Goal: Task Accomplishment & Management: Manage account settings

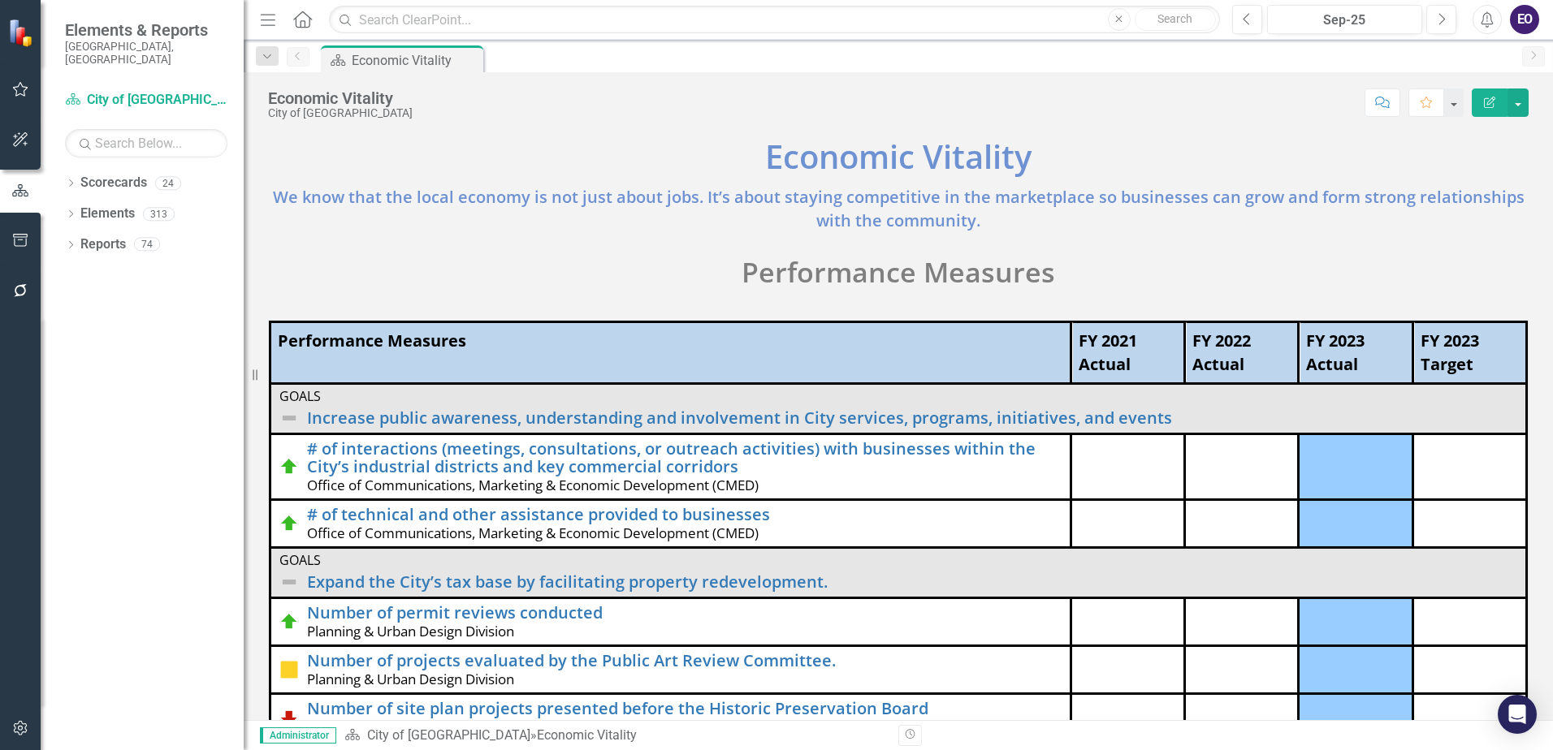
click at [542, 218] on p "We know that the local economy is not just about jobs. It’s about staying compe…" at bounding box center [898, 208] width 1260 height 50
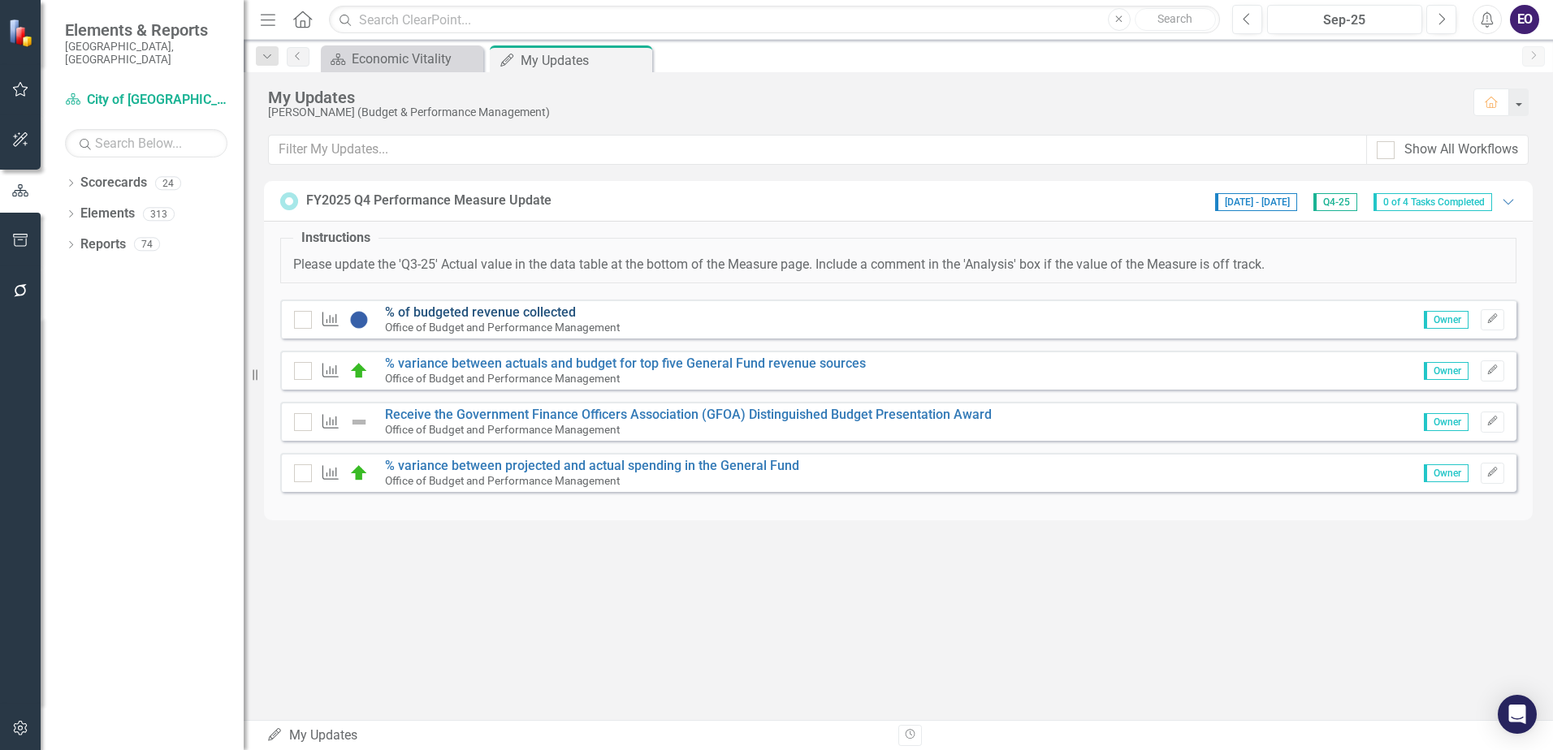
click at [469, 309] on link "% of budgeted revenue collected" at bounding box center [480, 312] width 191 height 15
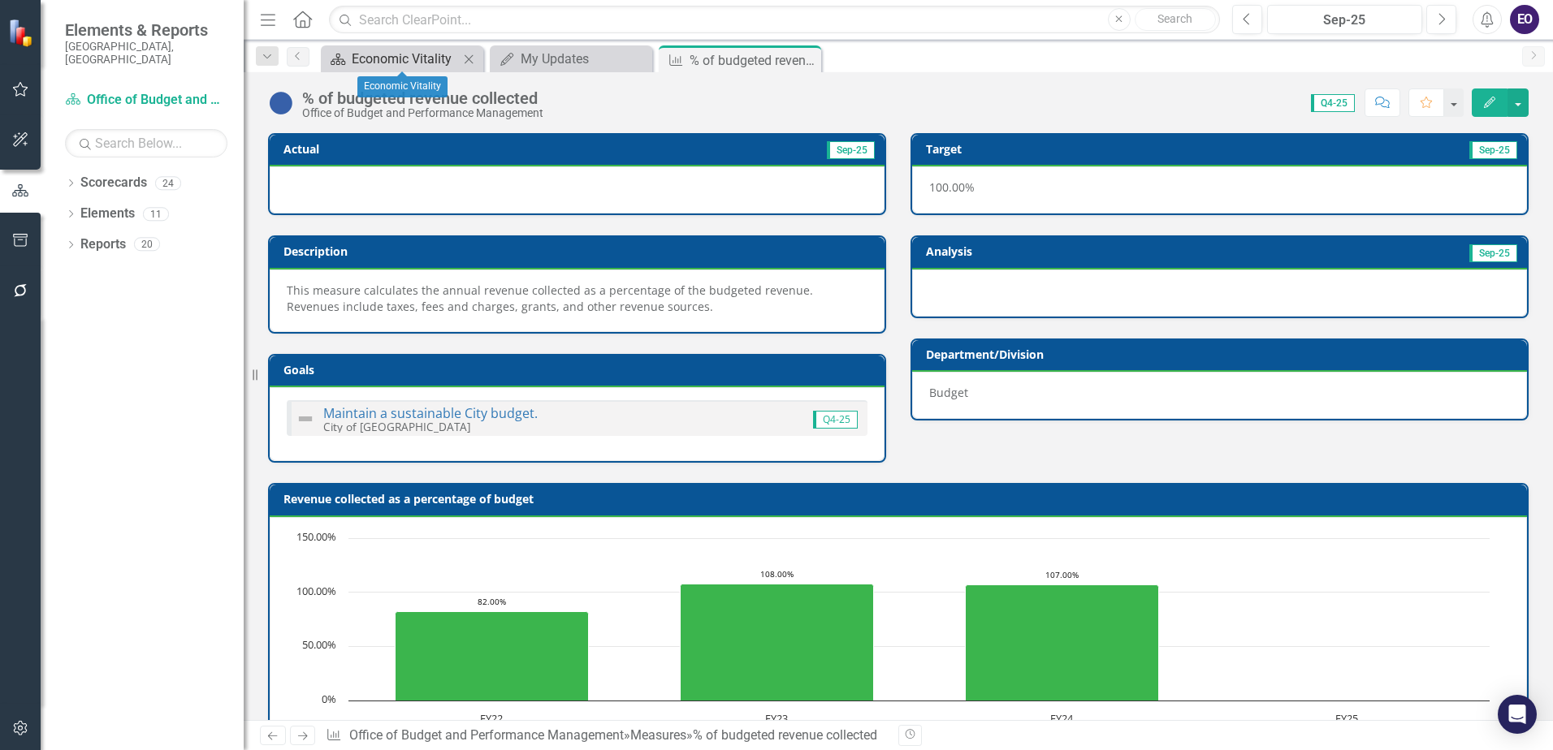
click at [453, 56] on div "Economic Vitality" at bounding box center [405, 59] width 107 height 20
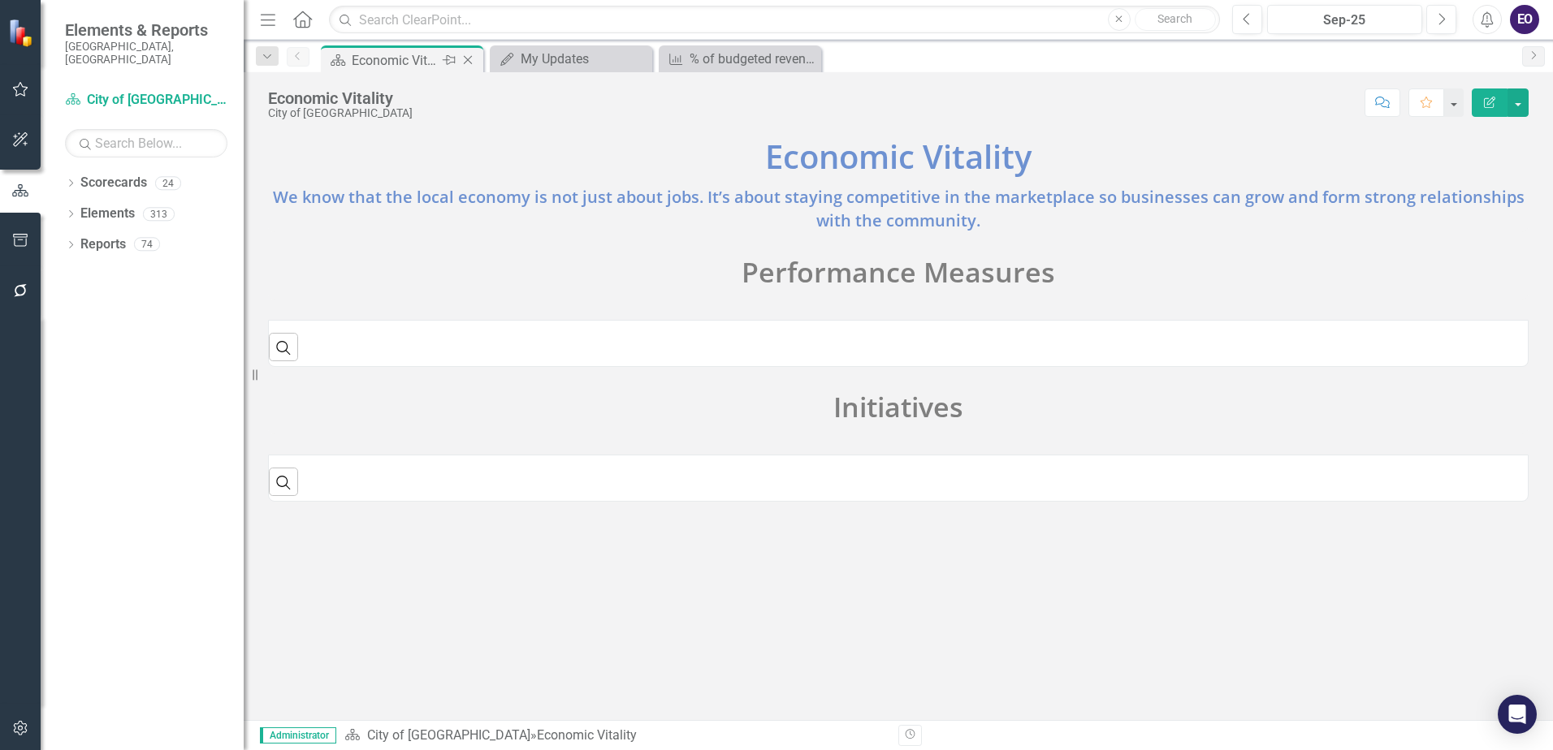
click at [463, 57] on icon "Close" at bounding box center [468, 60] width 16 height 13
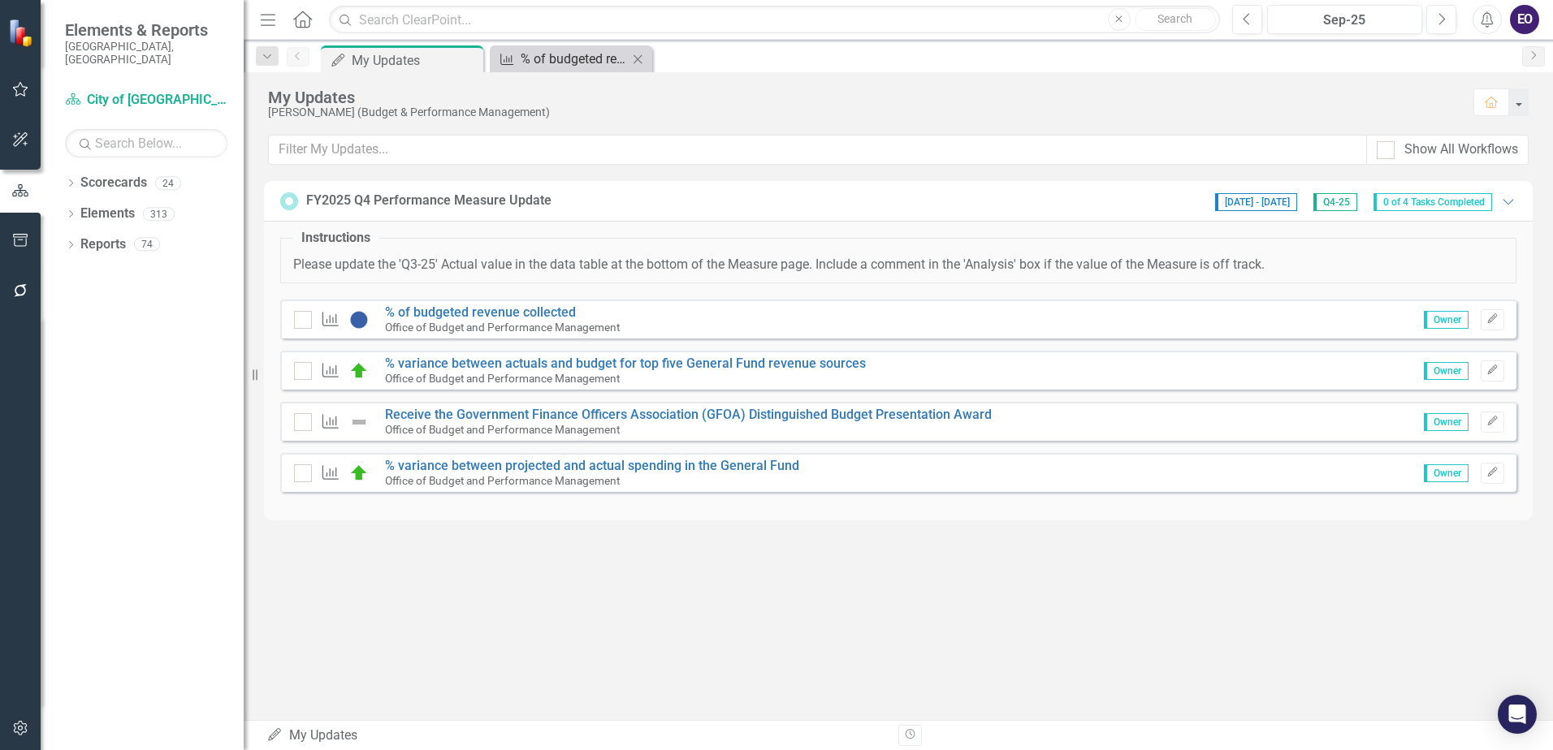
click at [587, 58] on div "% of budgeted revenue collected" at bounding box center [574, 59] width 107 height 20
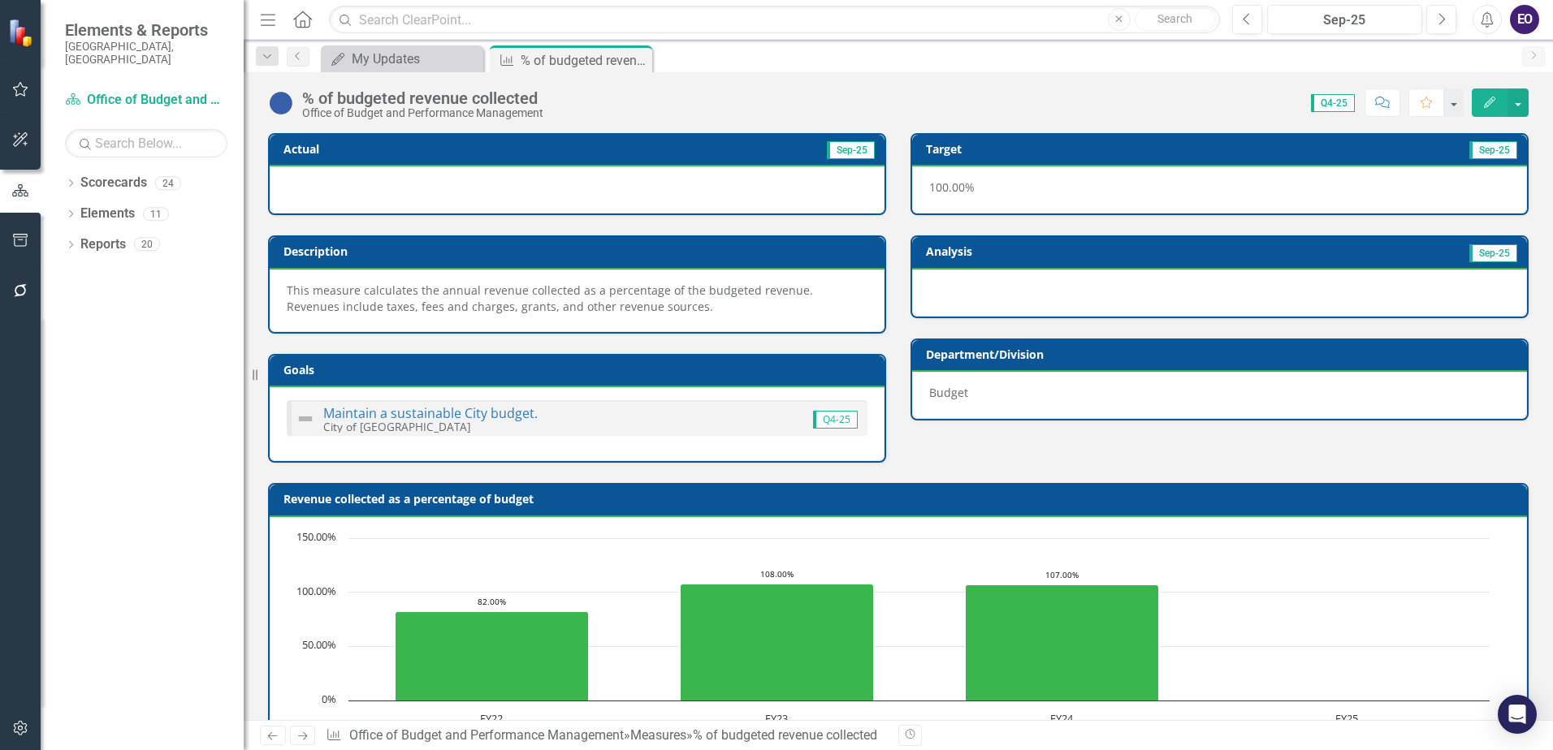
click at [1498, 101] on button "Edit" at bounding box center [1489, 103] width 36 height 28
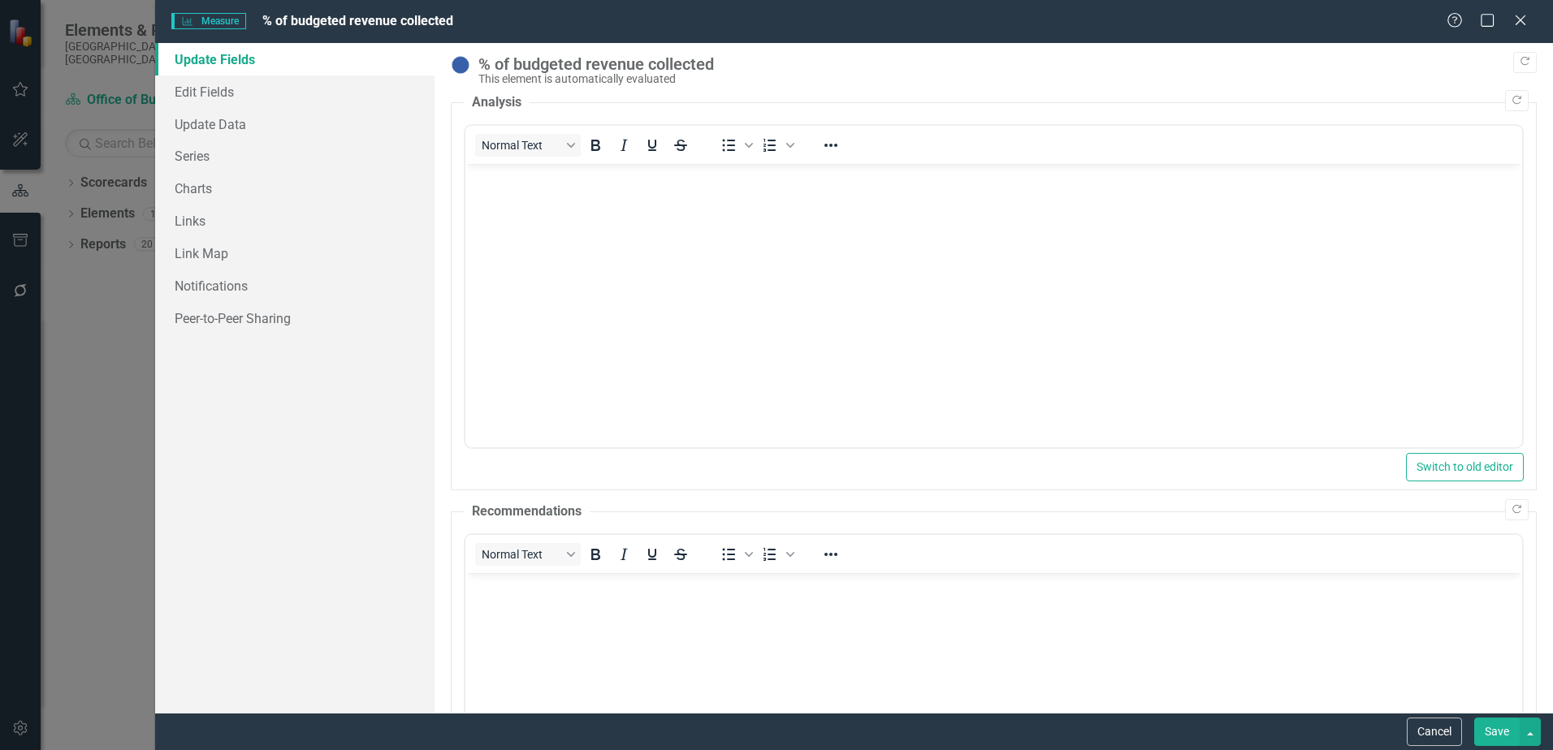
click at [1524, 10] on div "Measure Measure % of budgeted revenue collected Help Maximize Close" at bounding box center [854, 21] width 1398 height 43
click at [1526, 19] on icon "Close" at bounding box center [1520, 19] width 20 height 15
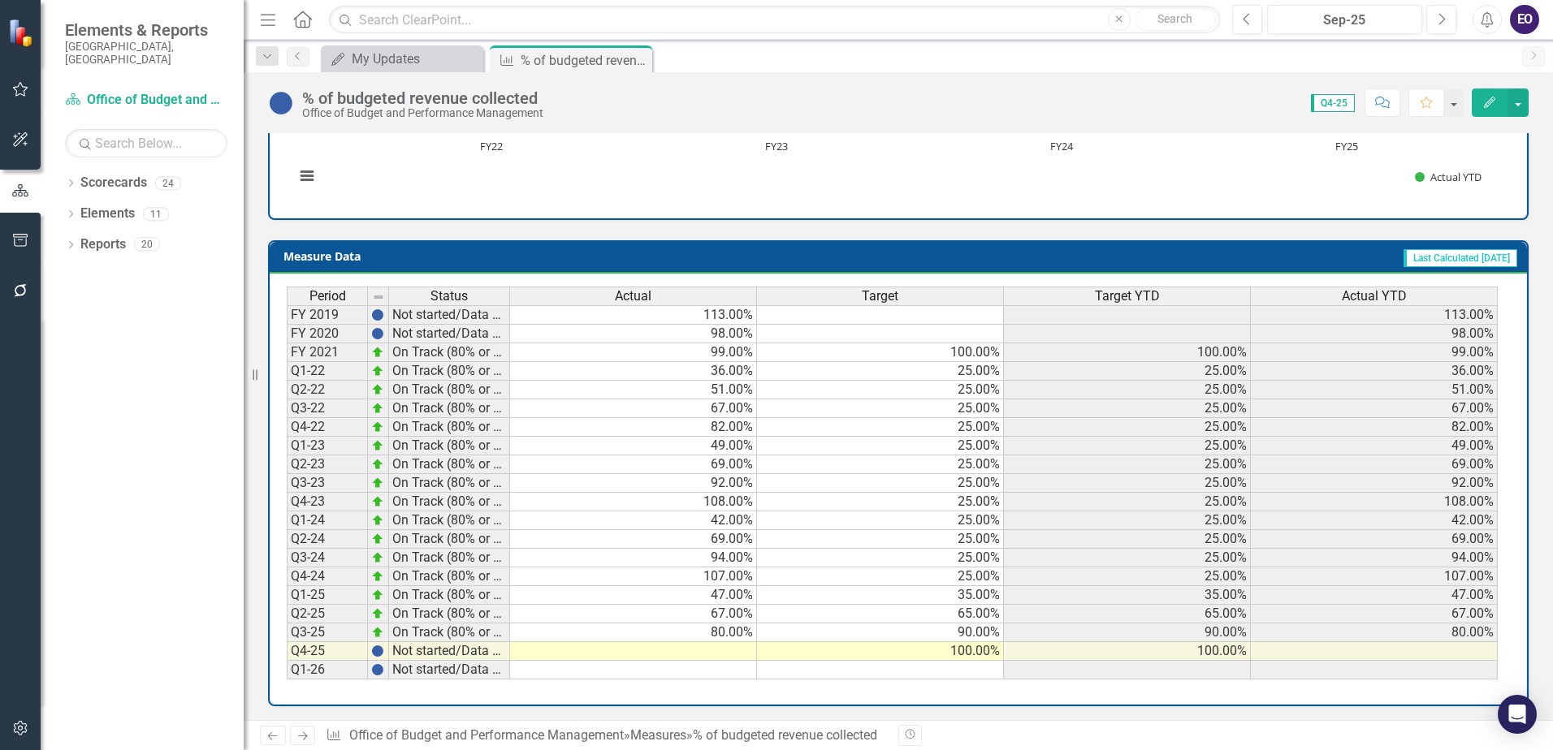
scroll to position [575, 0]
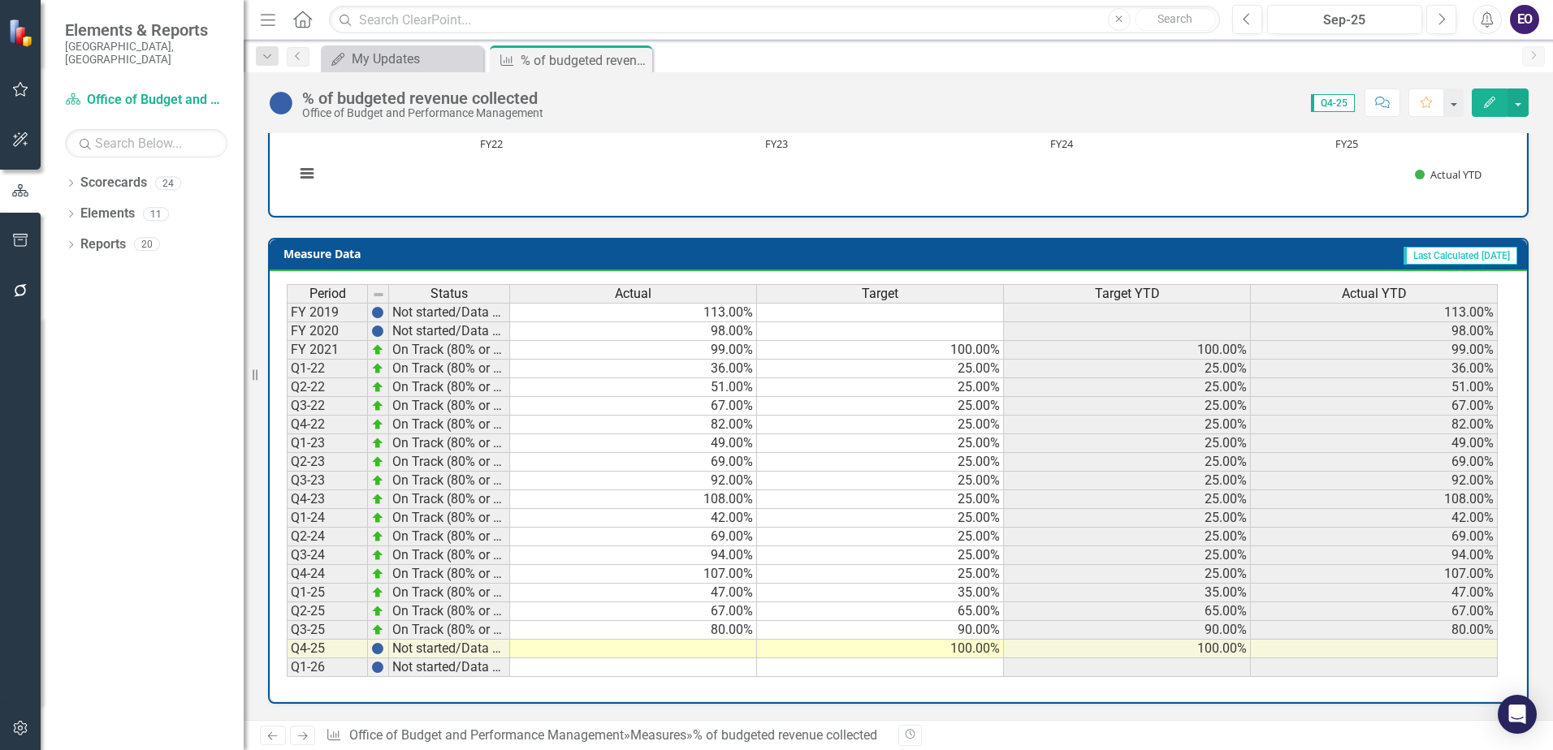
click at [723, 650] on td at bounding box center [633, 649] width 247 height 19
type textarea "98"
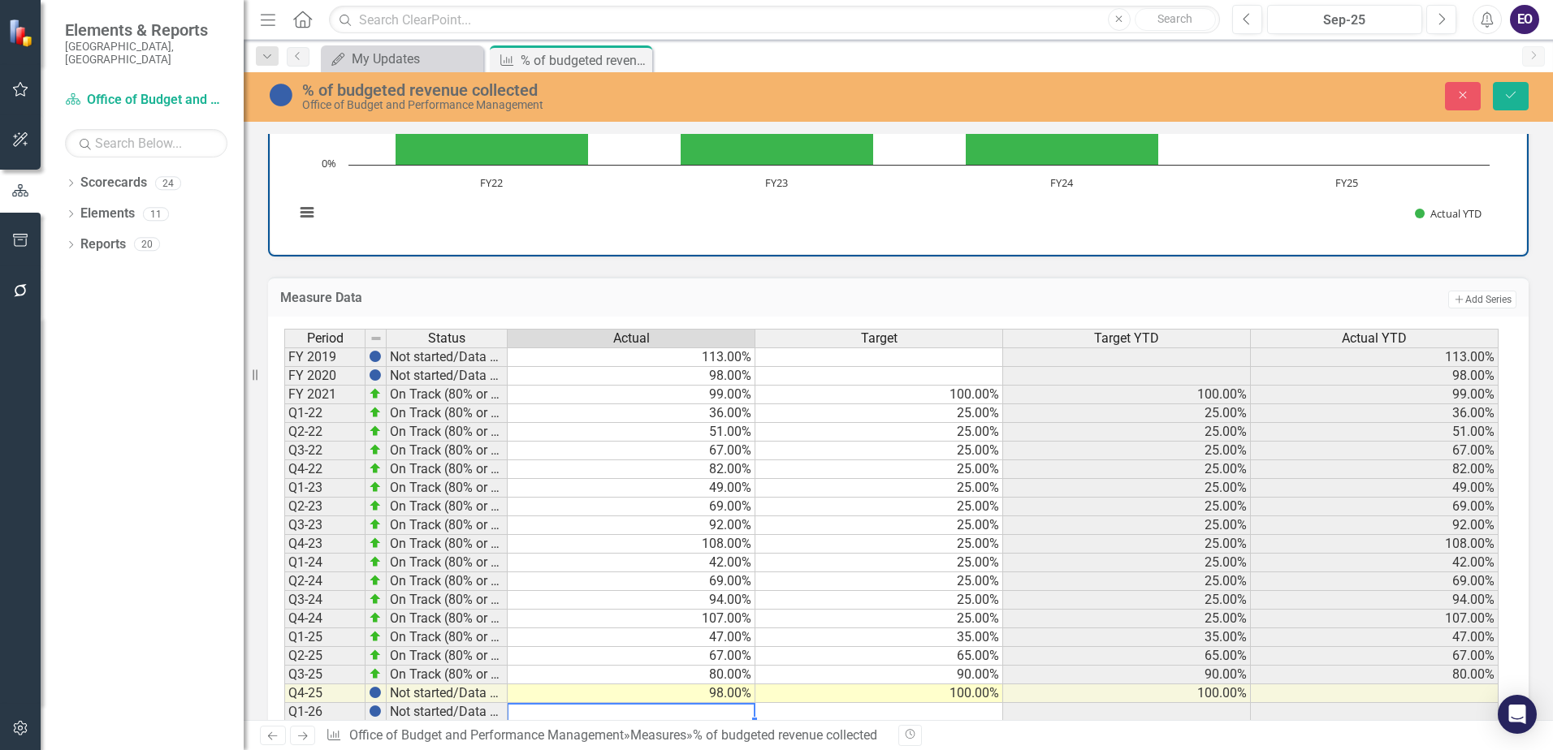
scroll to position [578, 0]
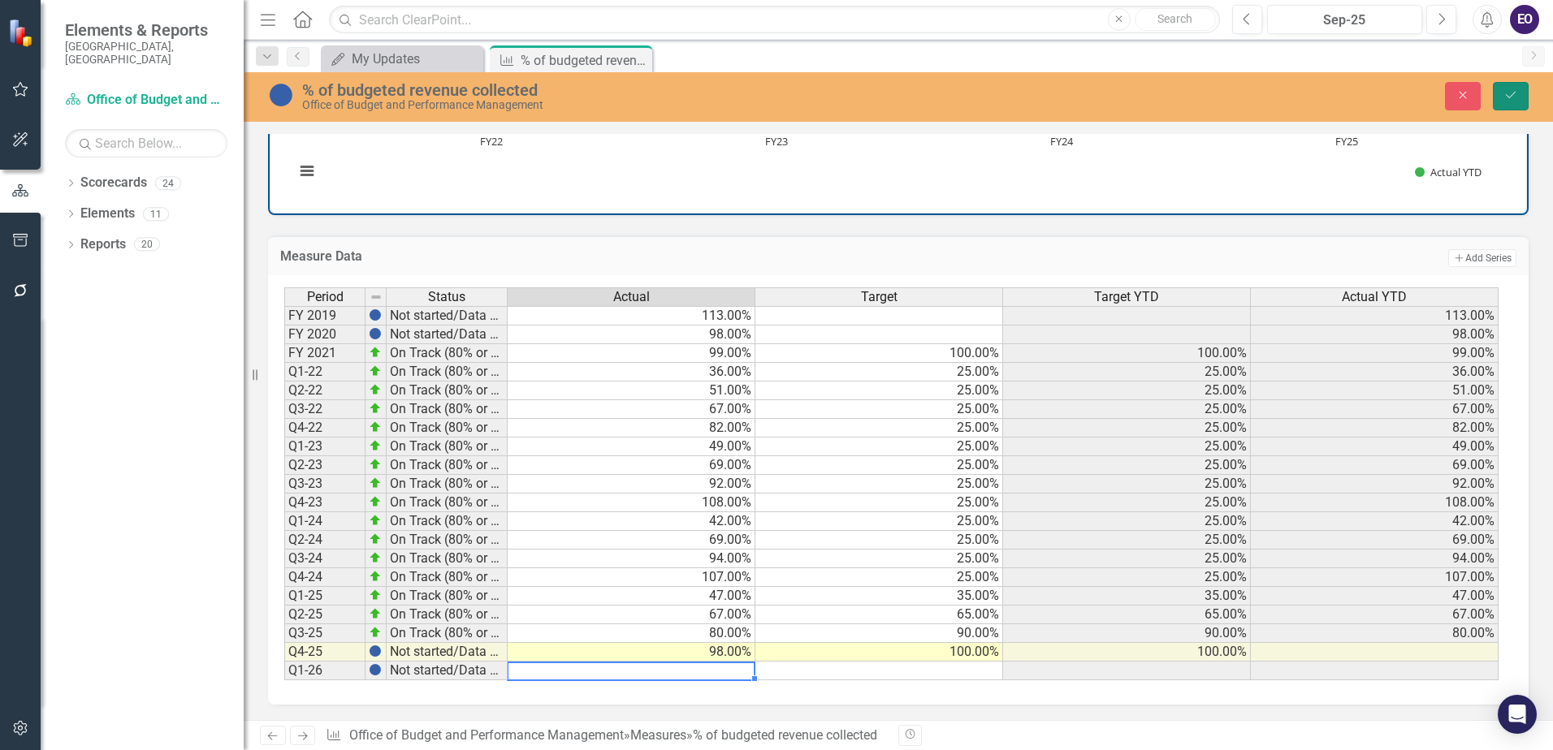
click at [1506, 97] on icon "Save" at bounding box center [1510, 94] width 15 height 11
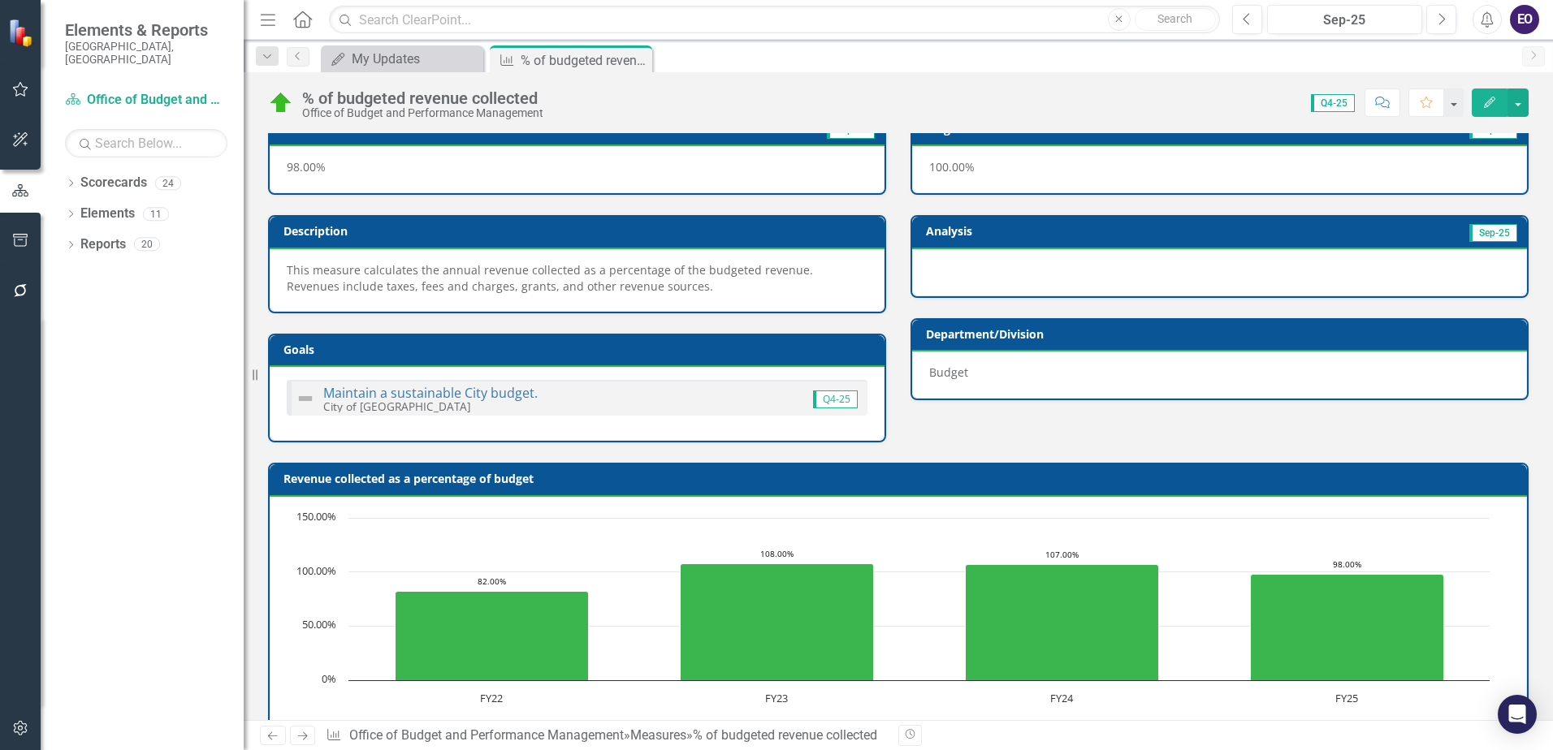
scroll to position [0, 0]
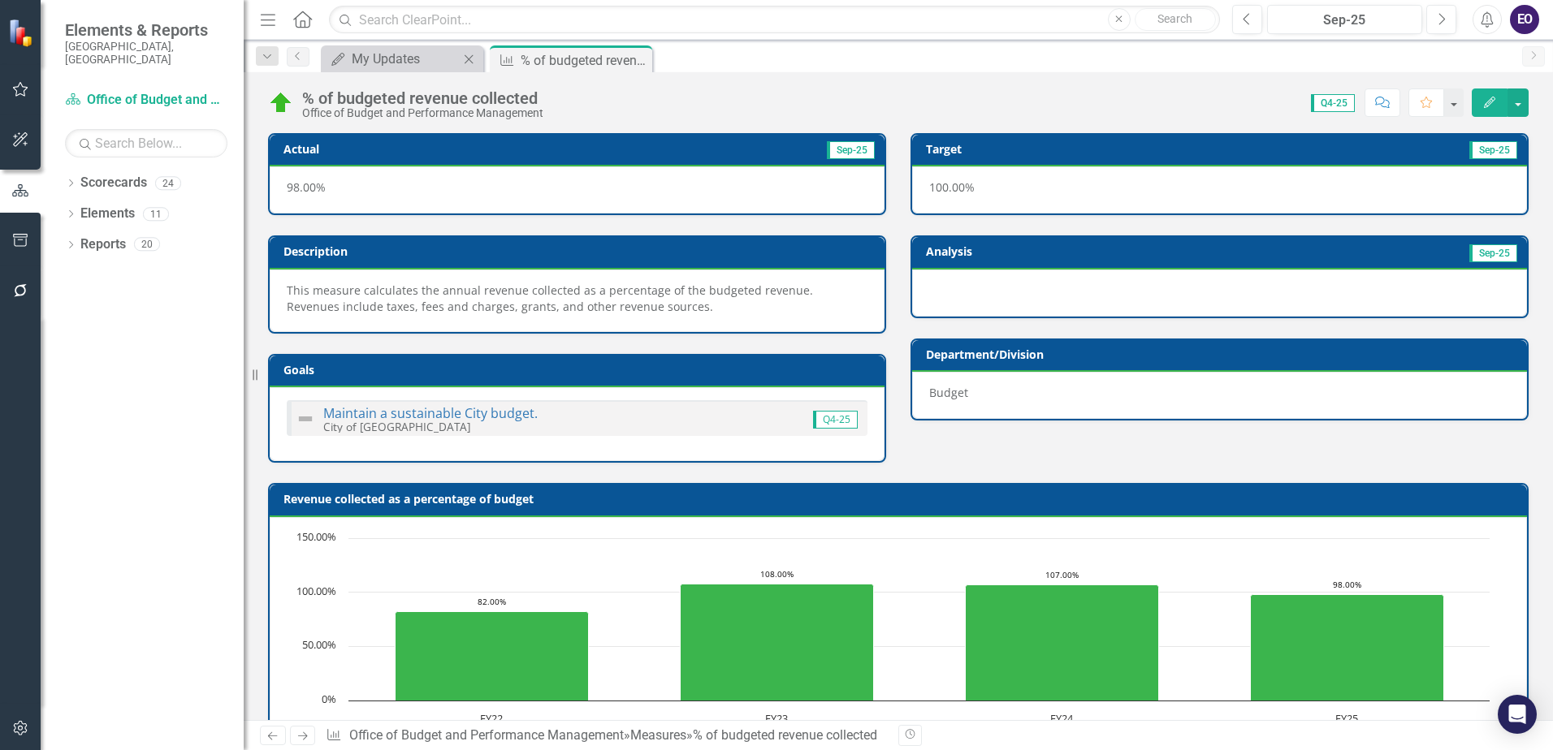
click at [433, 47] on div "My Updates My Updates Close" at bounding box center [402, 58] width 162 height 27
click at [383, 63] on div "My Updates" at bounding box center [405, 59] width 107 height 20
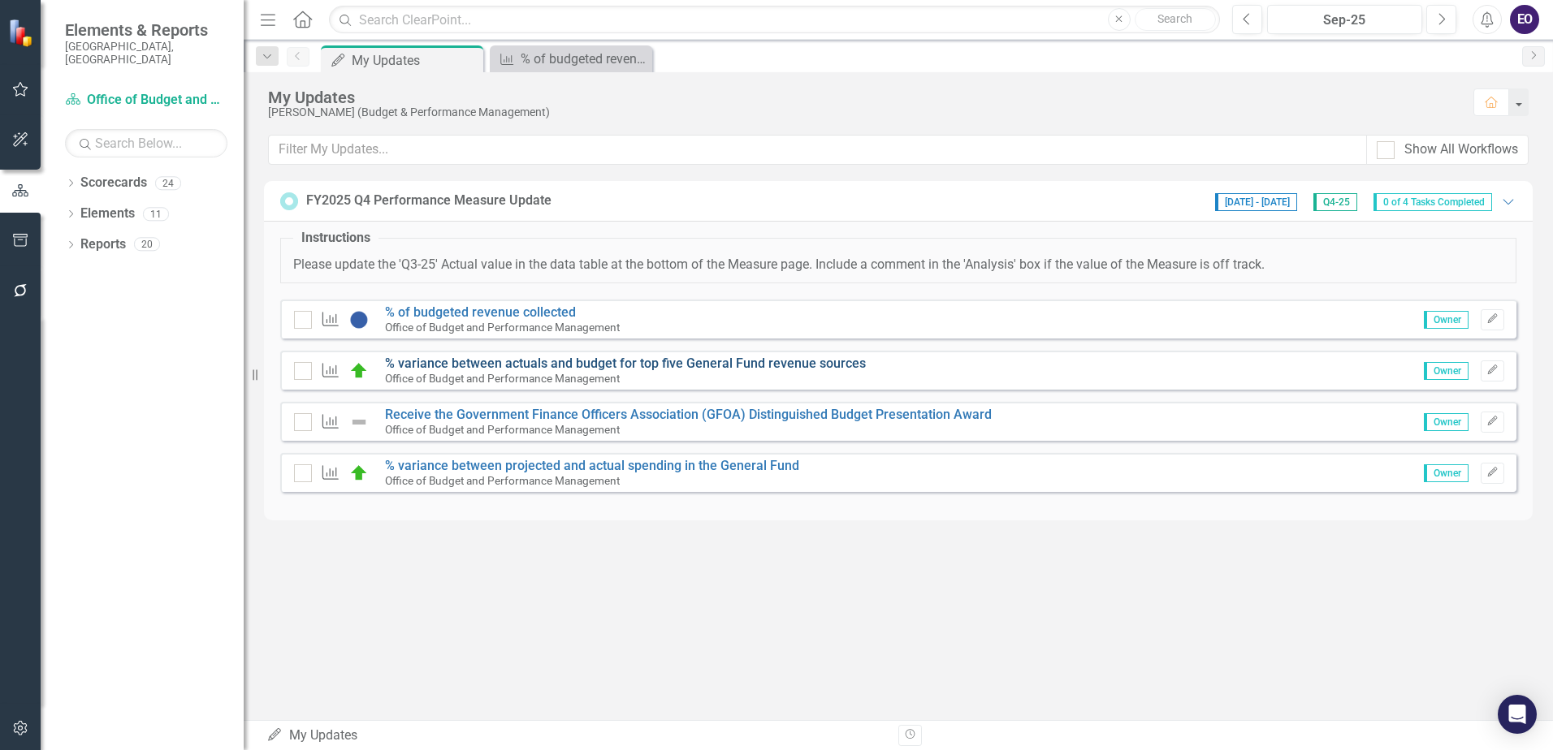
click at [452, 365] on link "% variance between actuals and budget for top five General Fund revenue sources" at bounding box center [625, 363] width 481 height 15
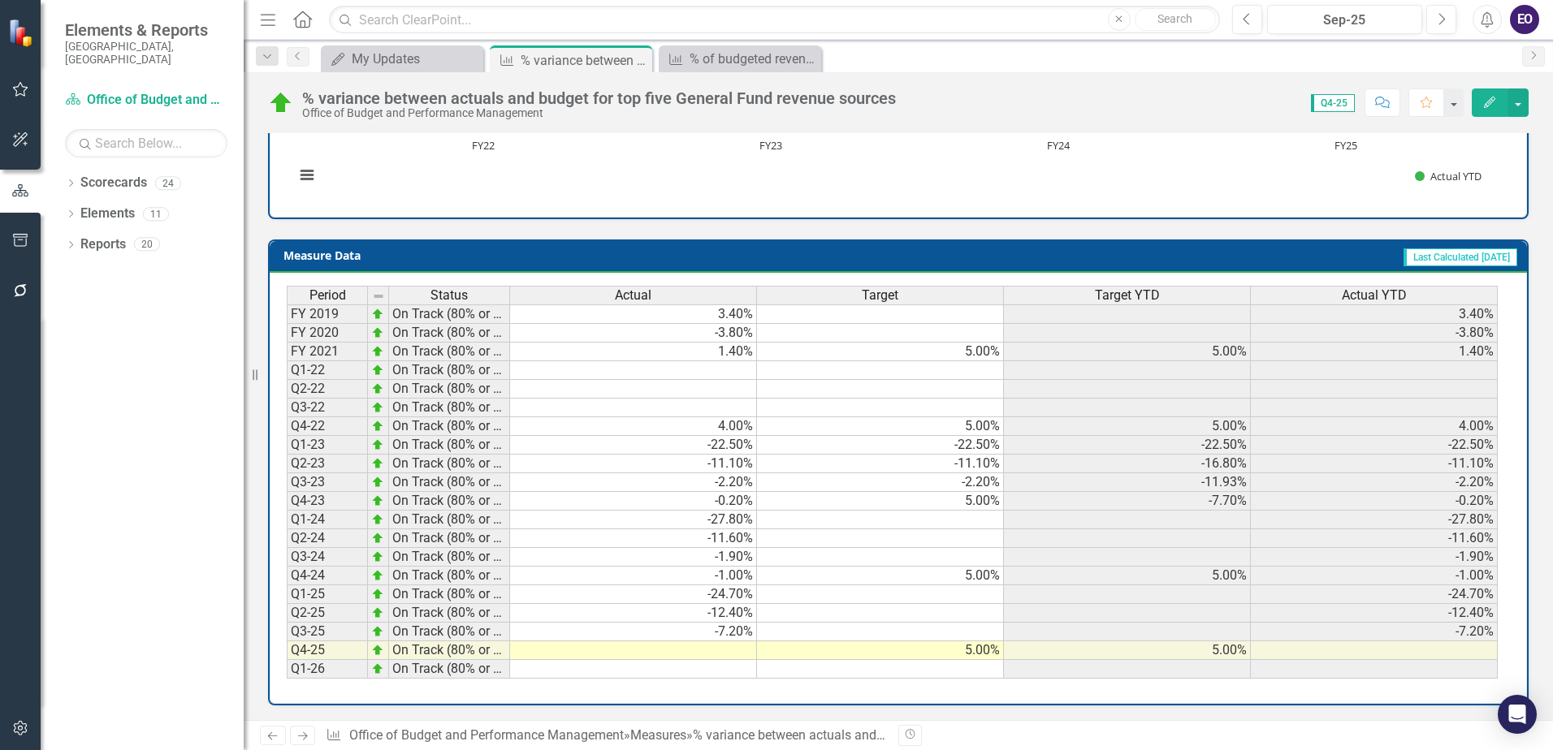
scroll to position [591, 0]
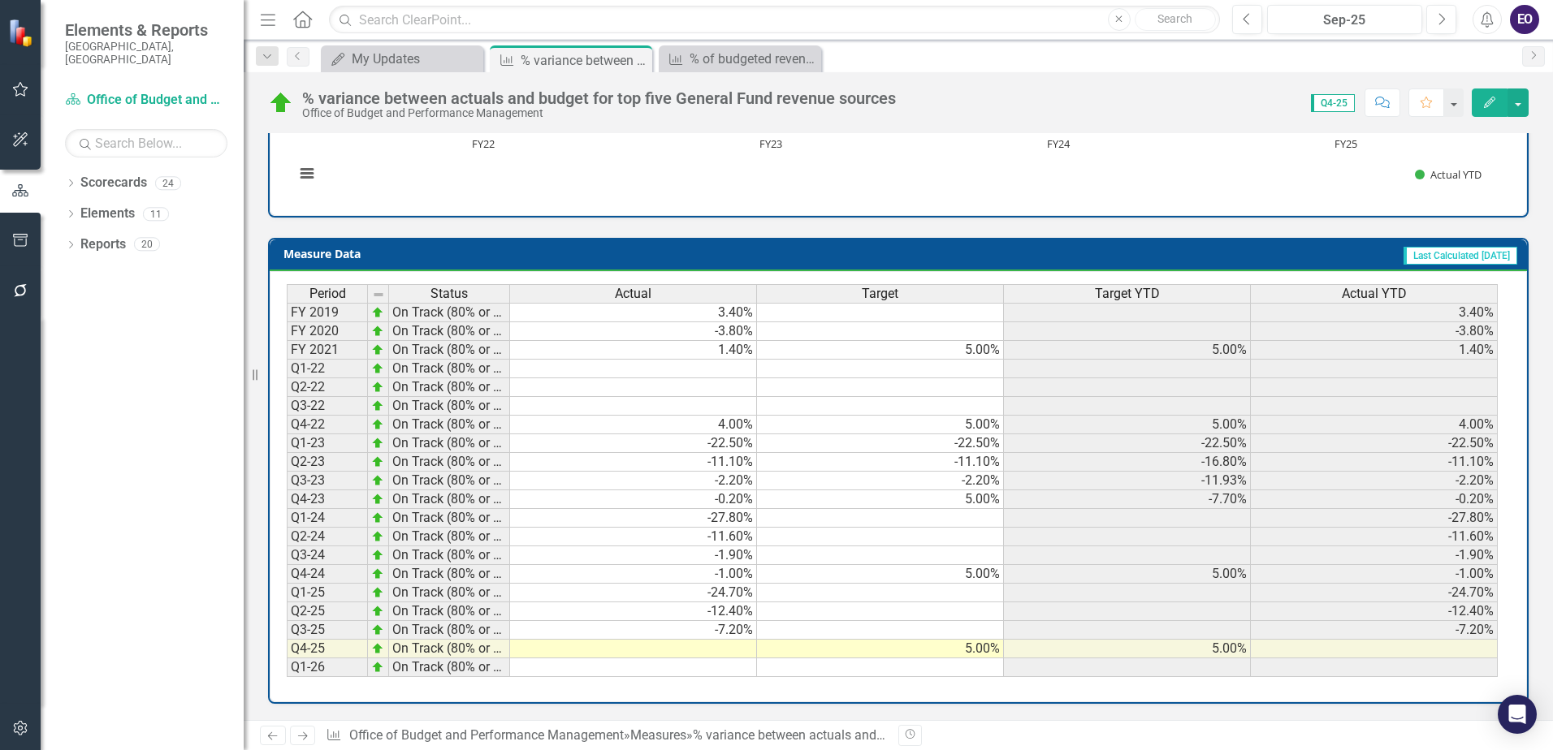
click at [730, 646] on td at bounding box center [633, 649] width 247 height 19
click at [695, 595] on td "-24.70%" at bounding box center [633, 593] width 247 height 19
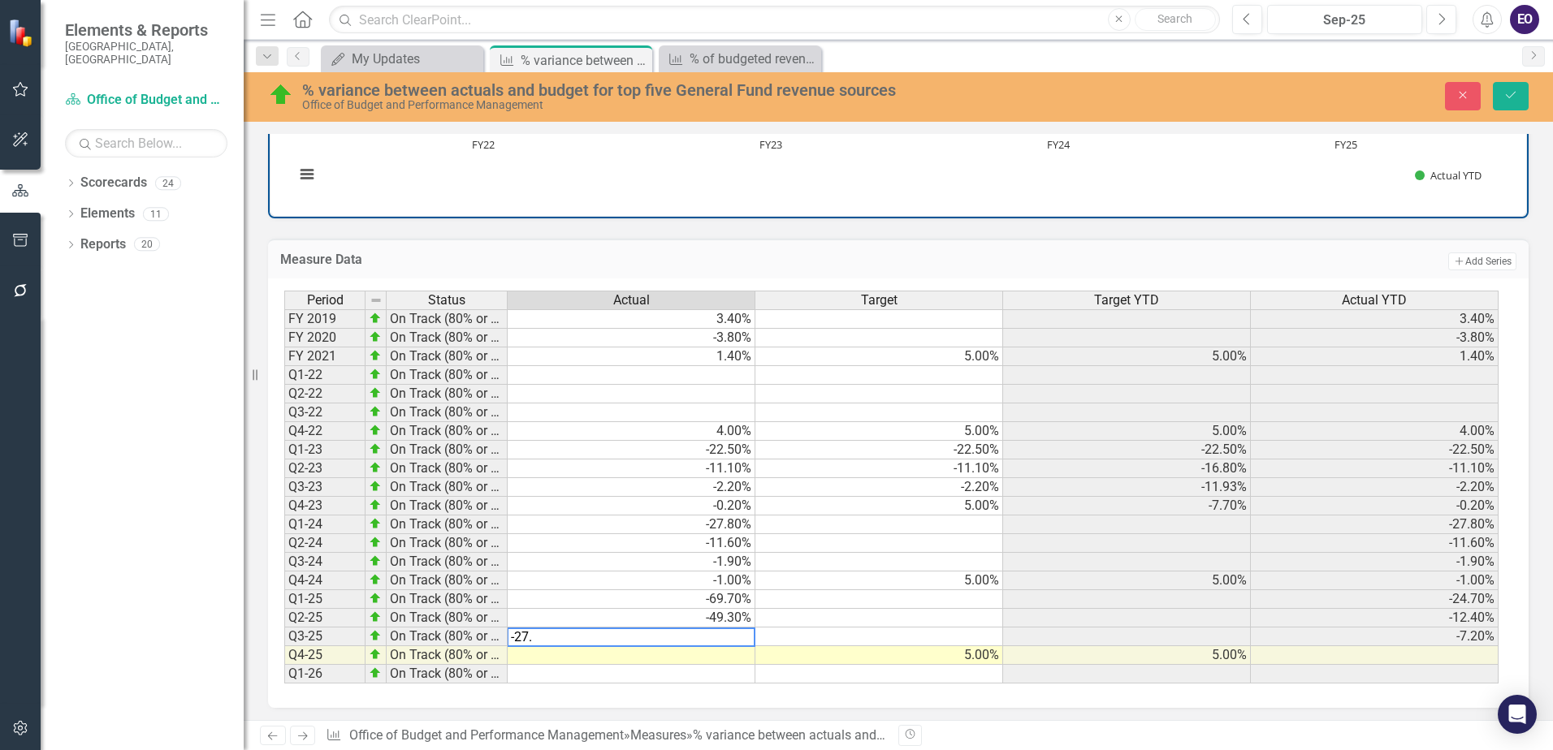
type textarea "-27.9"
type textarea "-7.4"
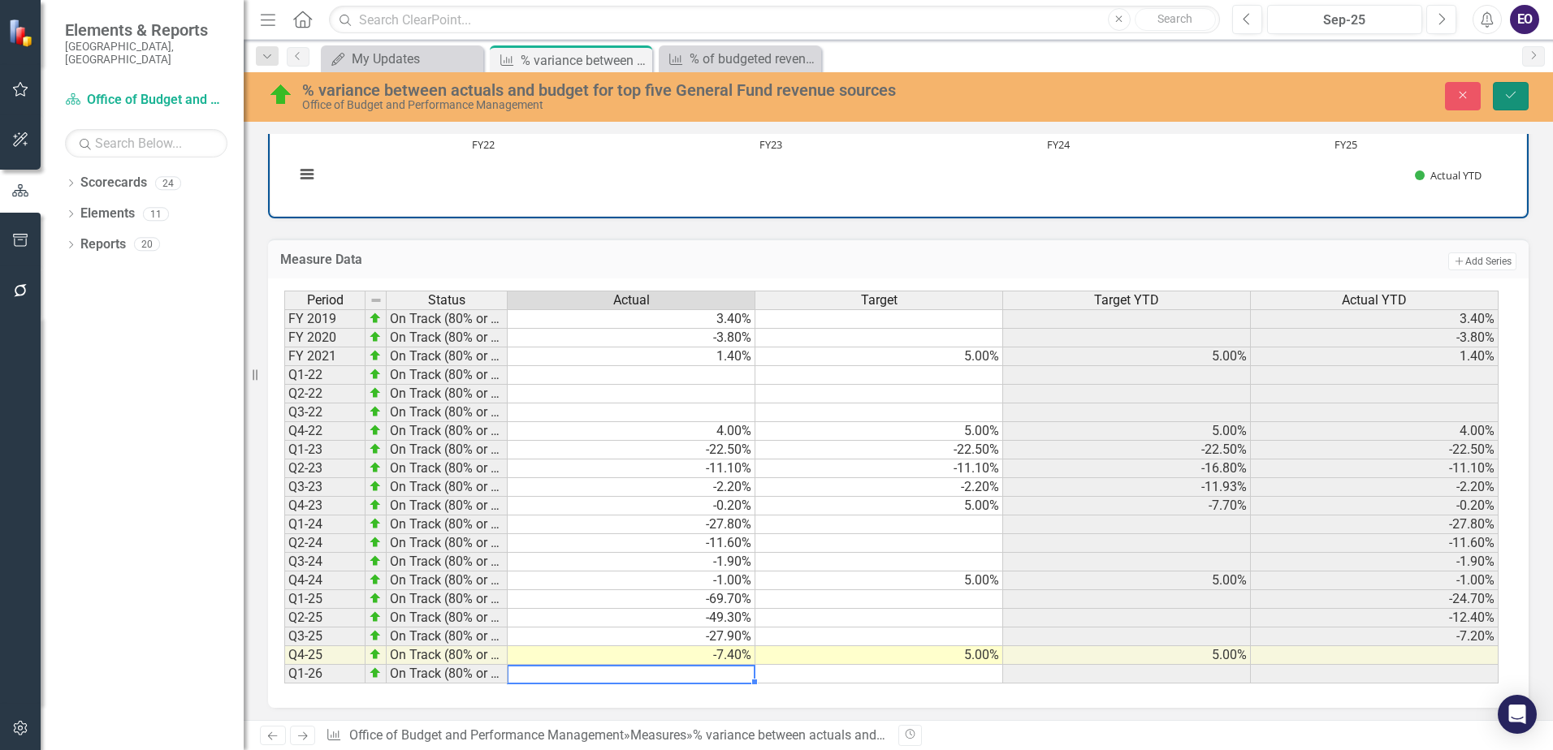
click at [1515, 95] on icon "Save" at bounding box center [1510, 94] width 15 height 11
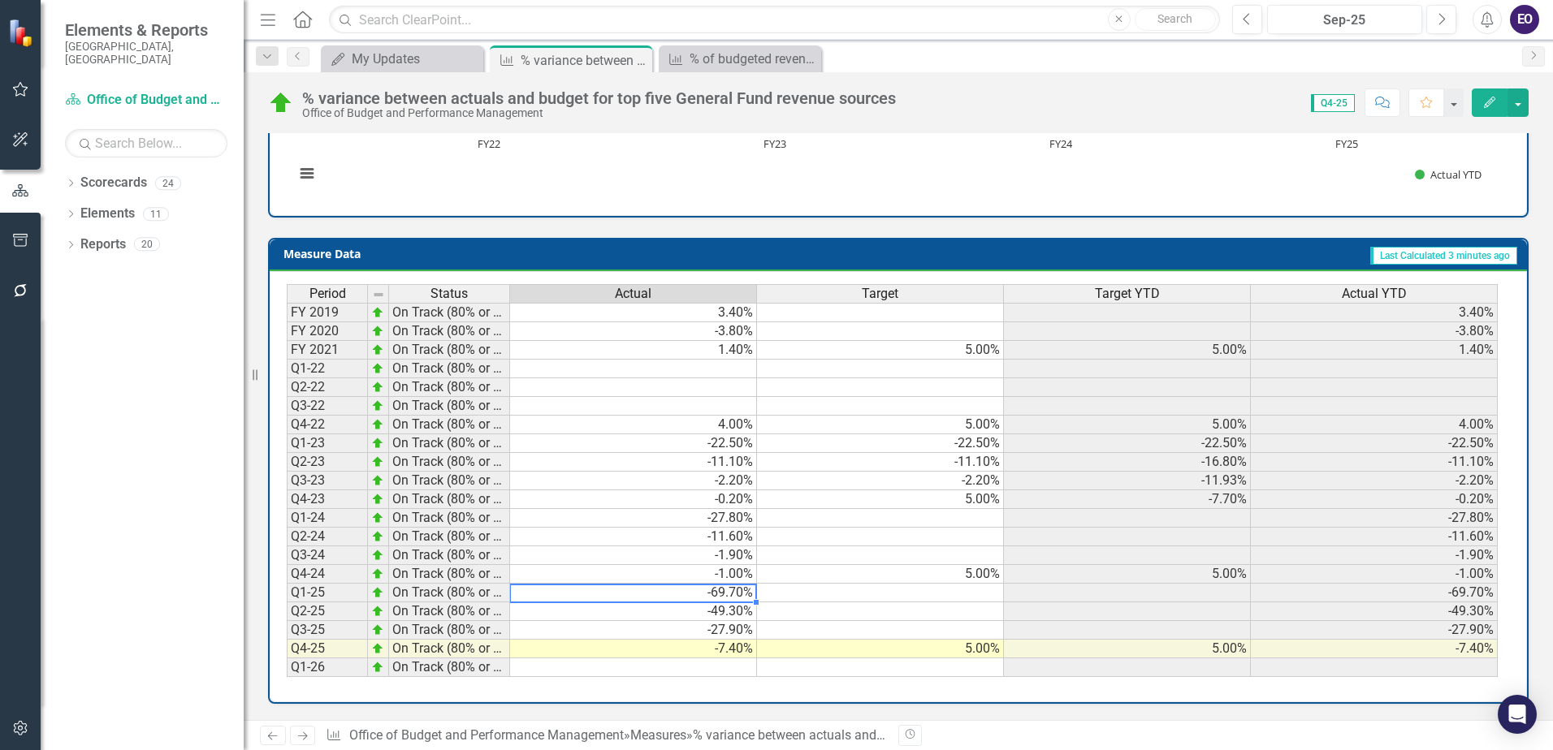
click at [648, 597] on td "-69.70%" at bounding box center [633, 593] width 247 height 19
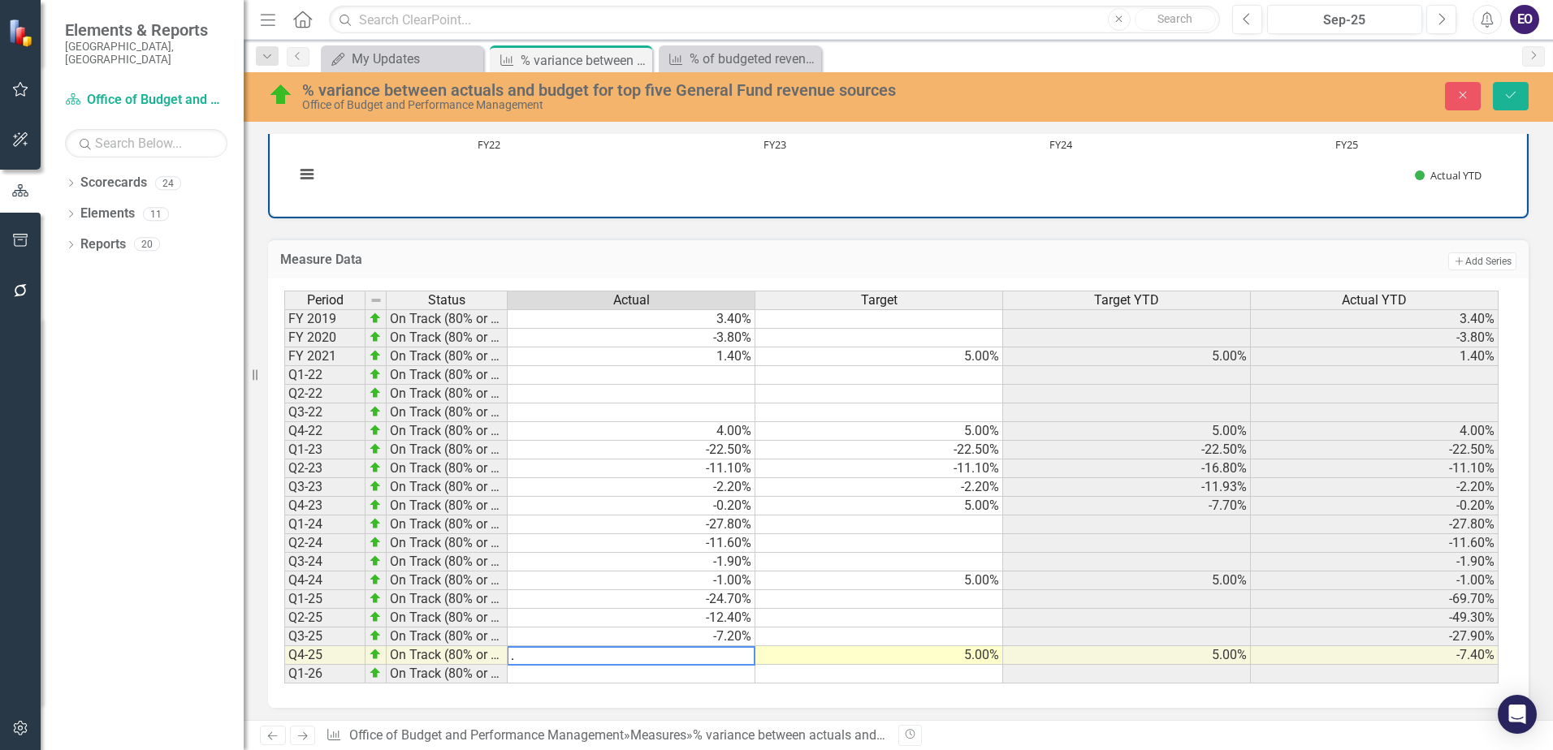
type textarea ".1"
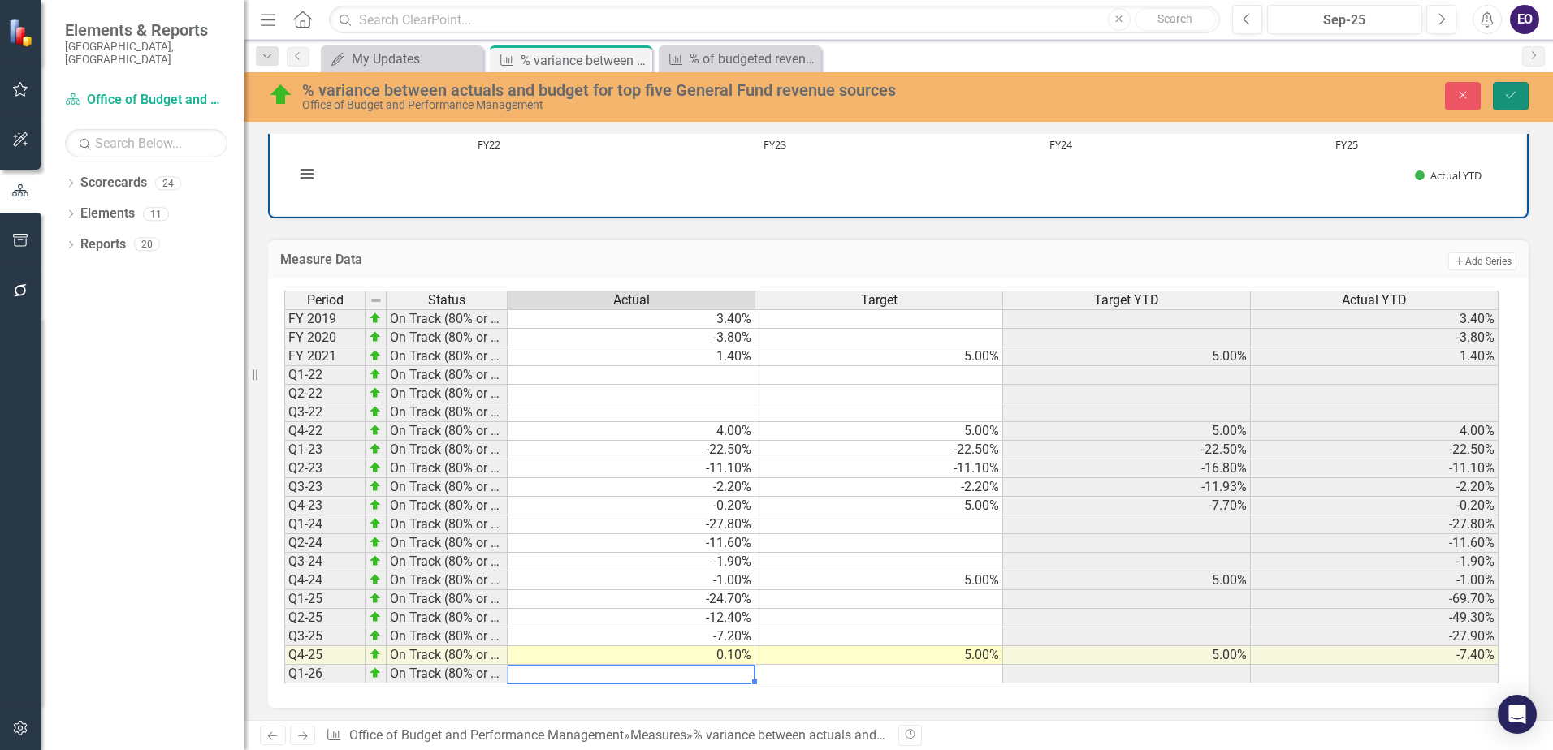
click at [1506, 90] on icon "Save" at bounding box center [1510, 94] width 15 height 11
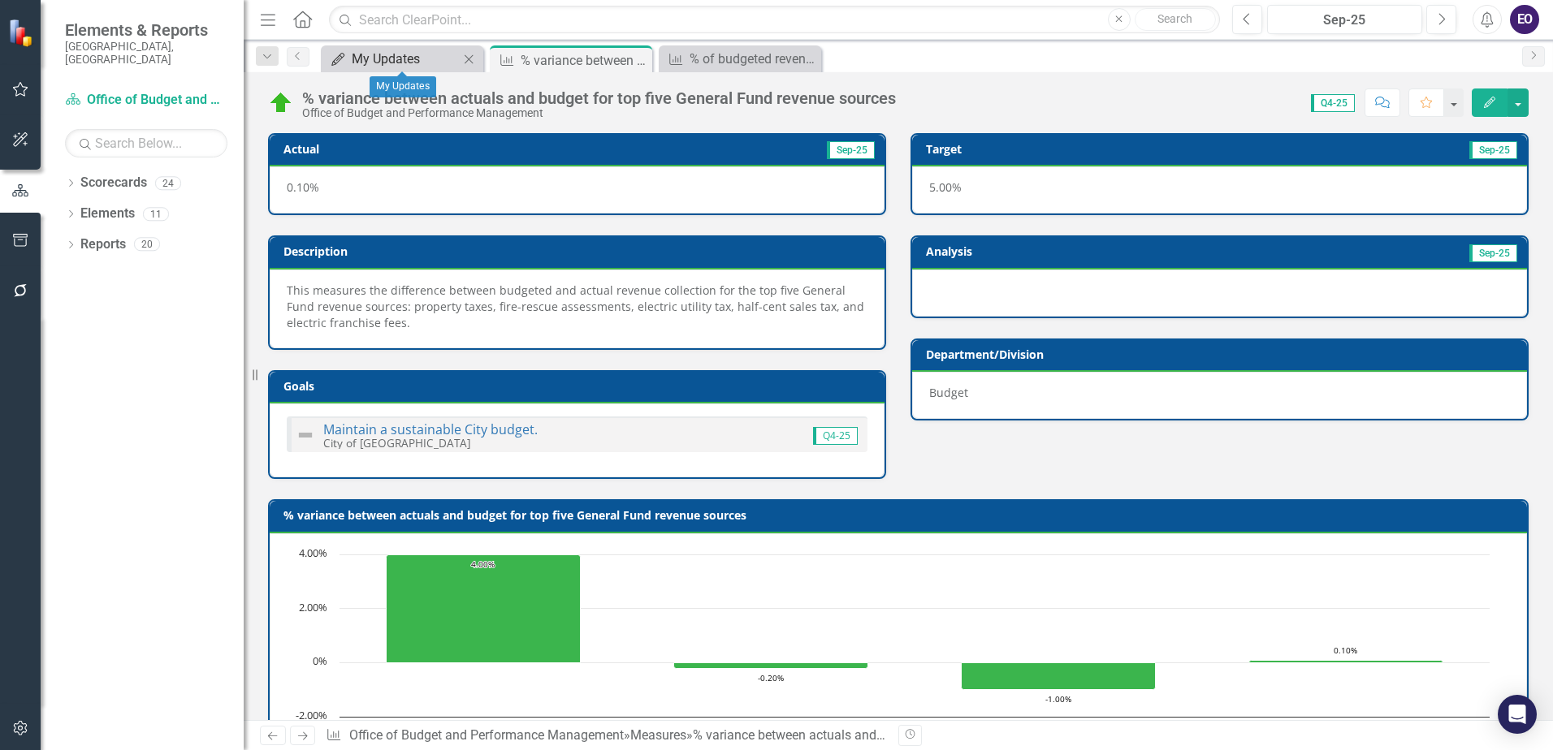
click at [411, 50] on div "My Updates" at bounding box center [405, 59] width 107 height 20
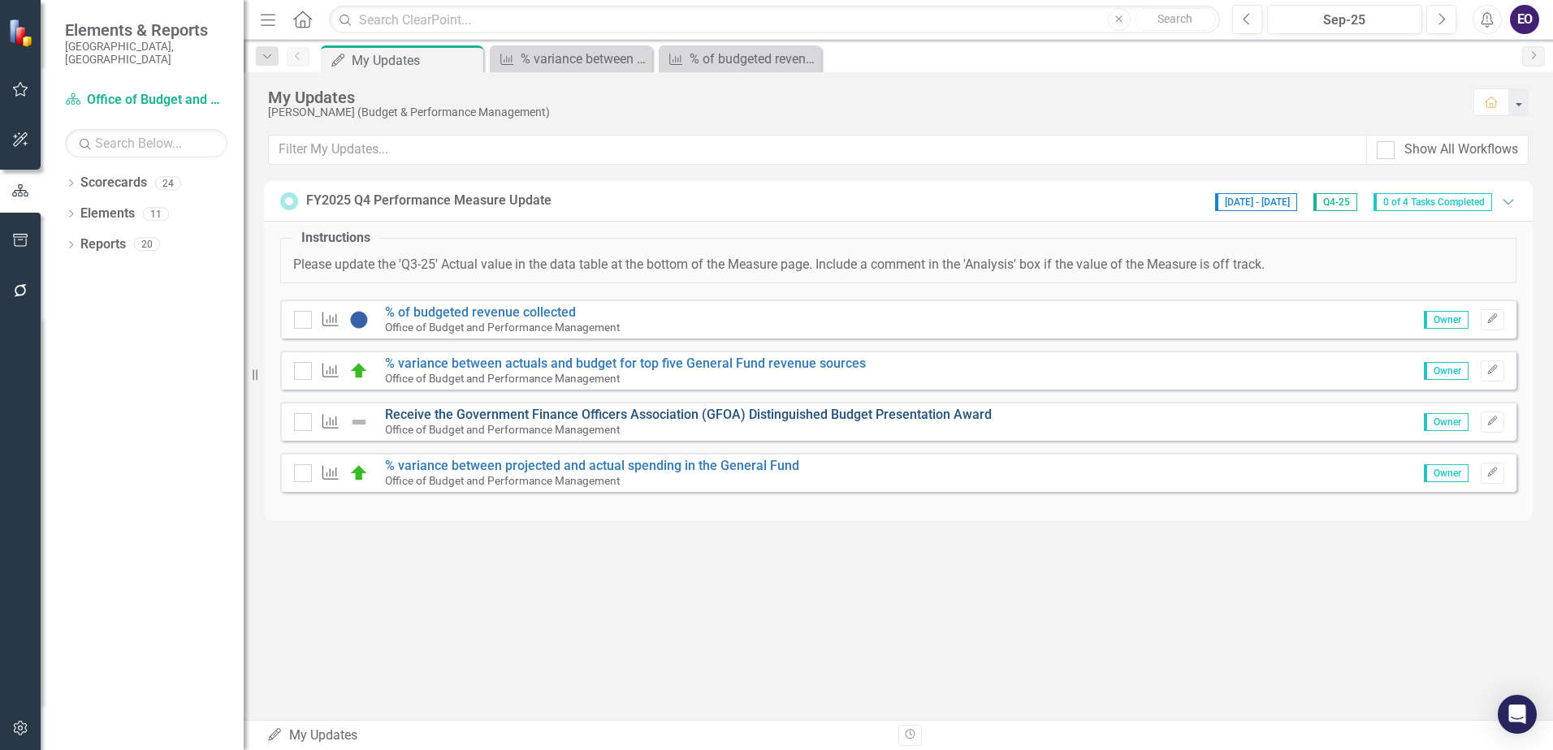
click at [457, 413] on link "Receive the Government Finance Officers Association (GFOA) Distinguished Budget…" at bounding box center [688, 414] width 607 height 15
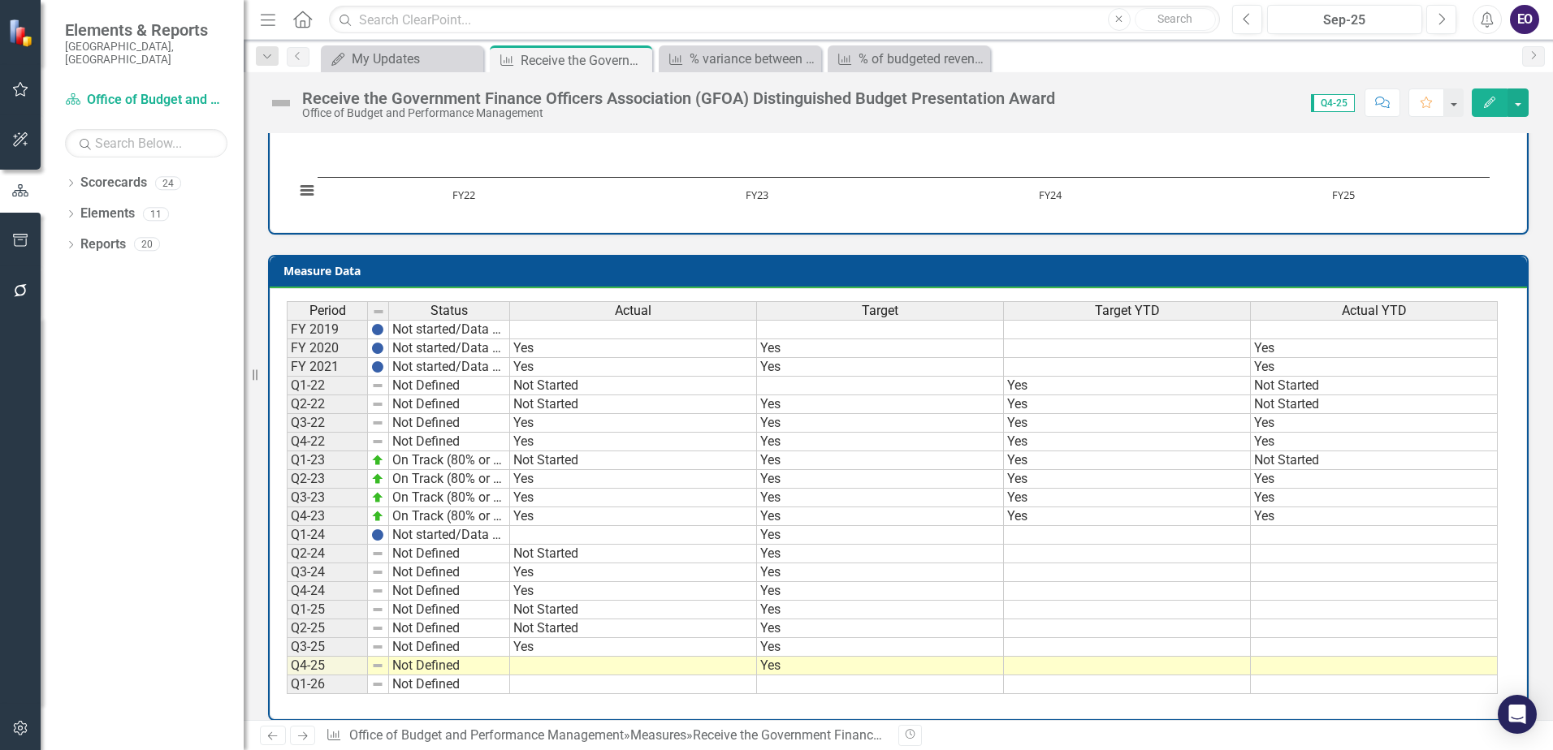
scroll to position [591, 0]
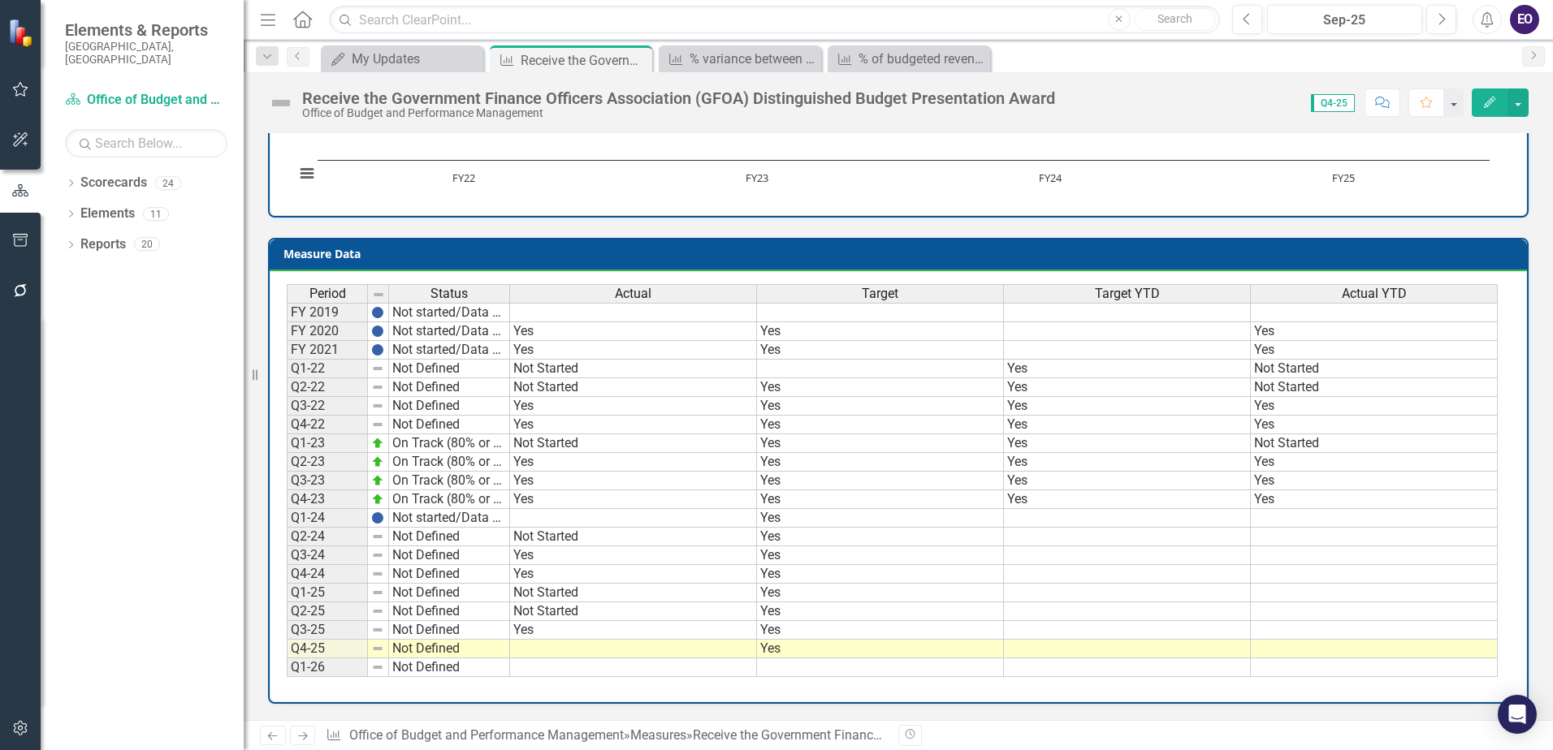
click at [551, 642] on td at bounding box center [633, 649] width 247 height 19
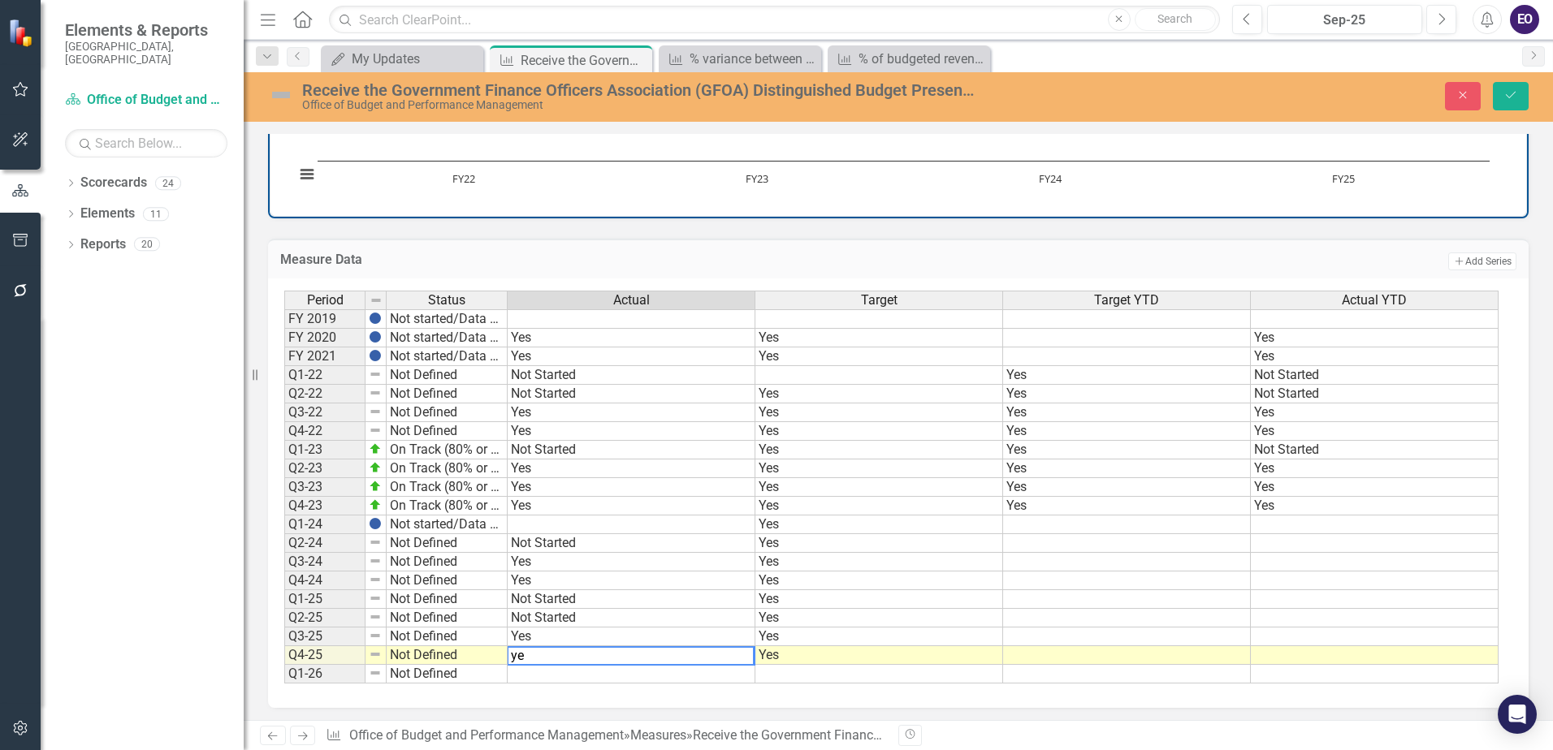
type textarea "yes"
click at [1510, 92] on icon "Save" at bounding box center [1510, 94] width 15 height 11
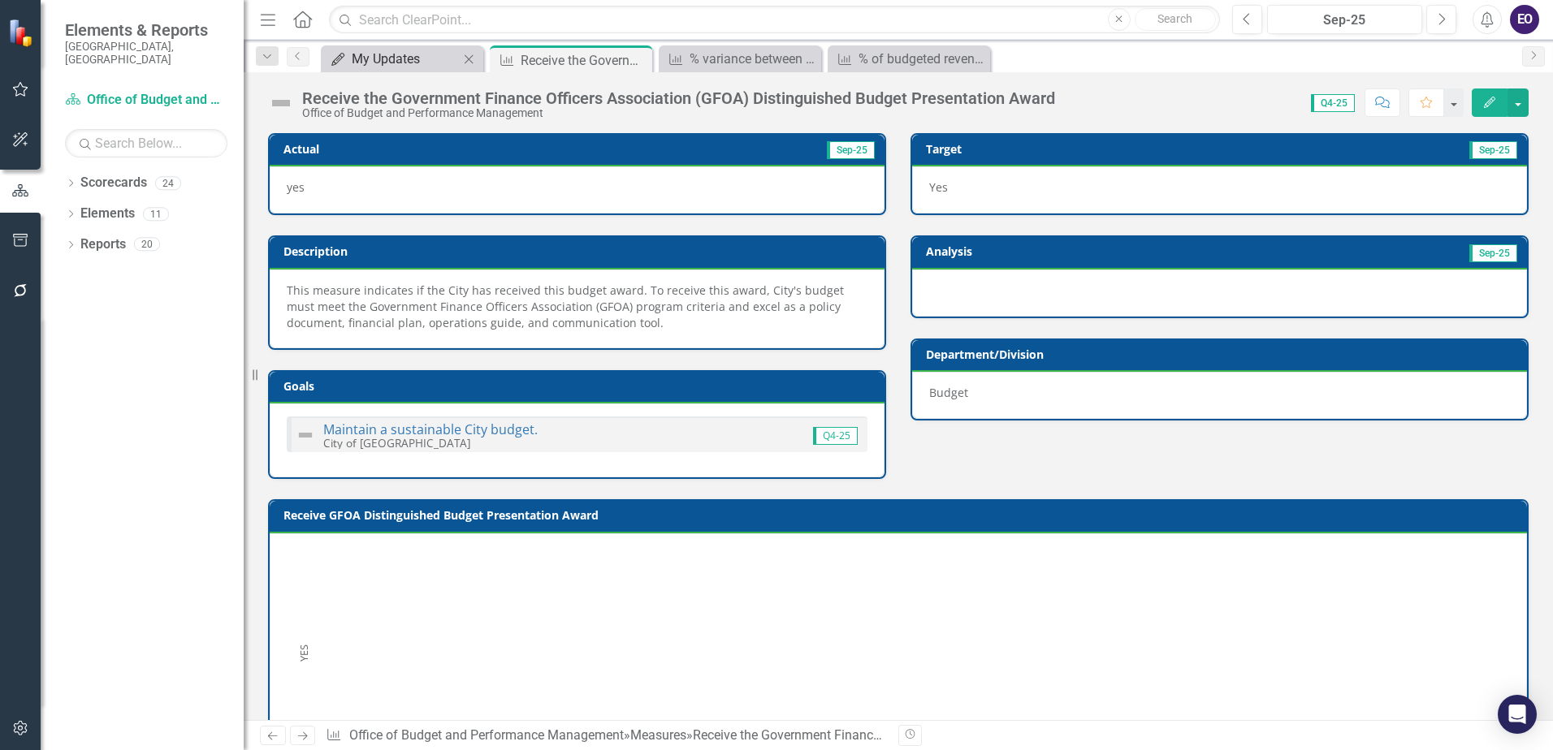
click at [404, 54] on div "My Updates" at bounding box center [405, 59] width 107 height 20
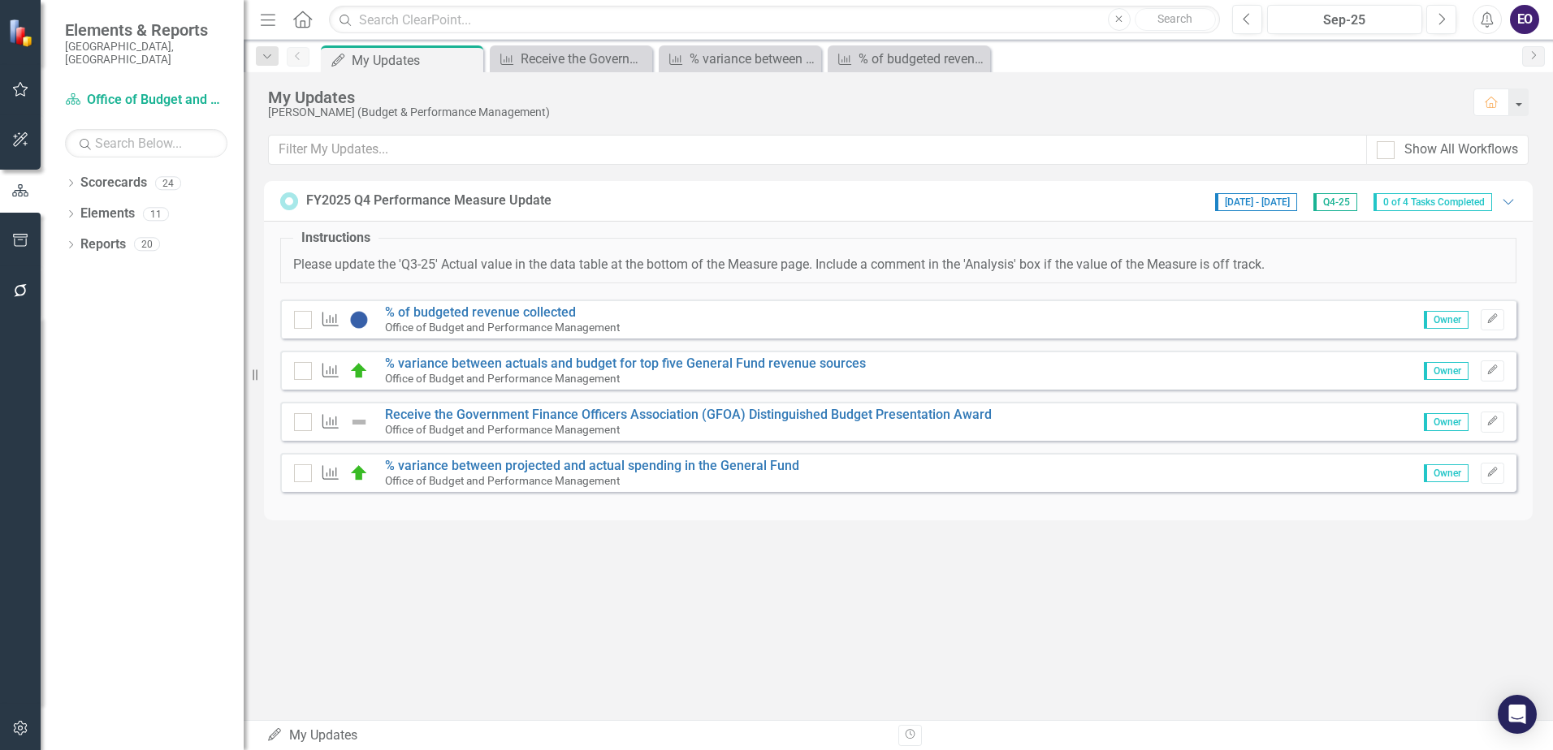
click at [467, 473] on div "Office of Budget and Performance Management" at bounding box center [592, 480] width 414 height 15
click at [466, 468] on link "% variance between projected and actual spending in the General Fund" at bounding box center [592, 465] width 414 height 15
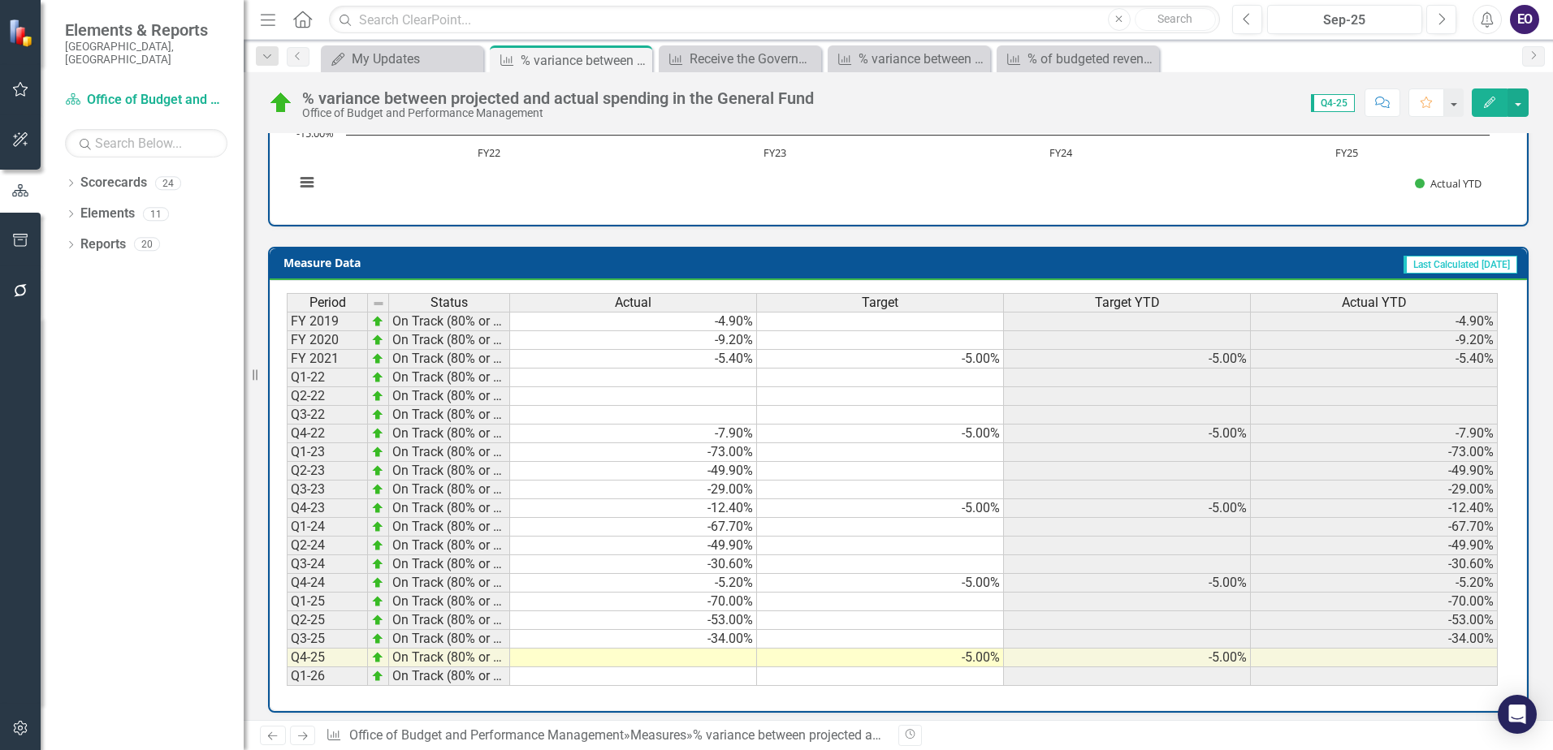
scroll to position [607, 0]
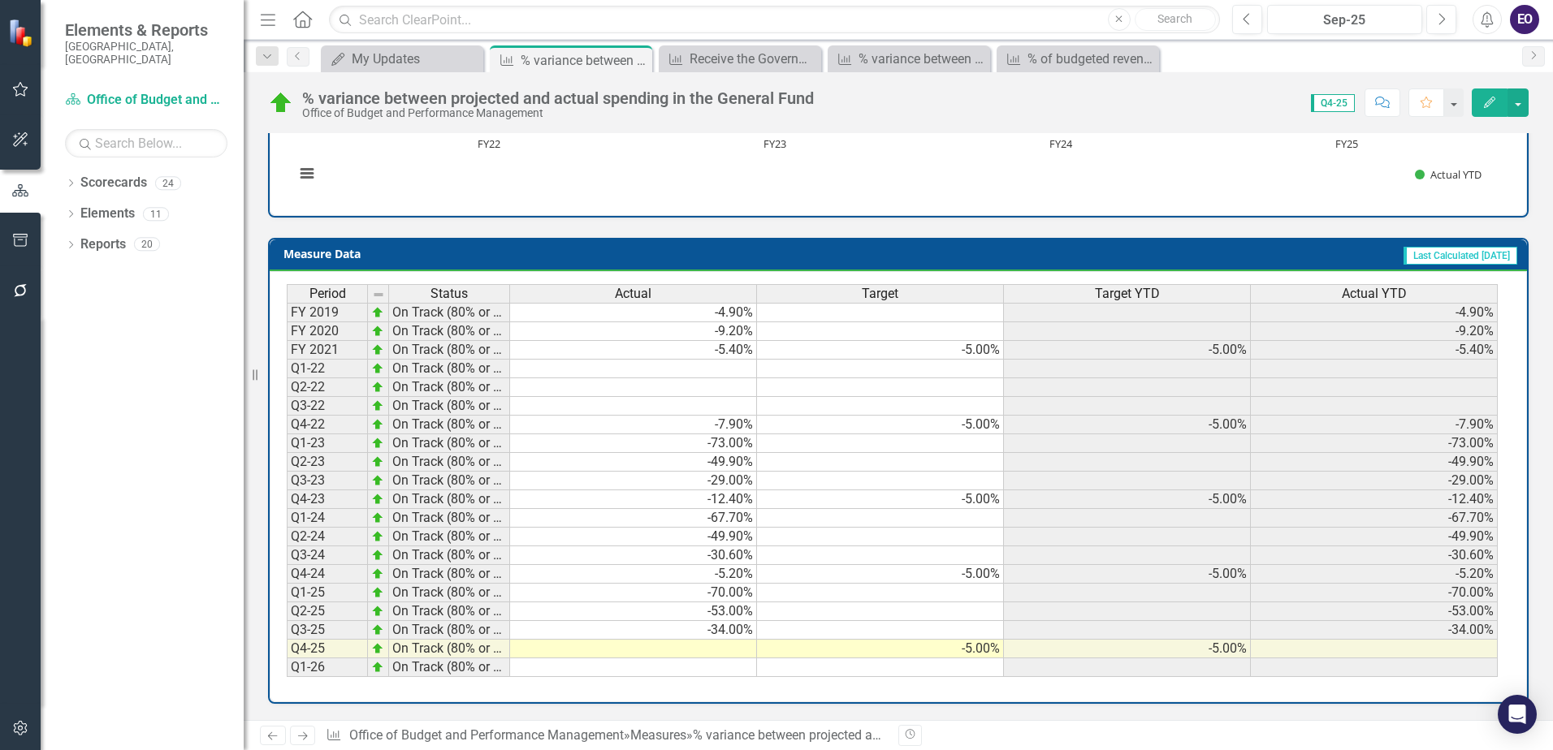
click at [618, 597] on td "-70.00%" at bounding box center [633, 593] width 247 height 19
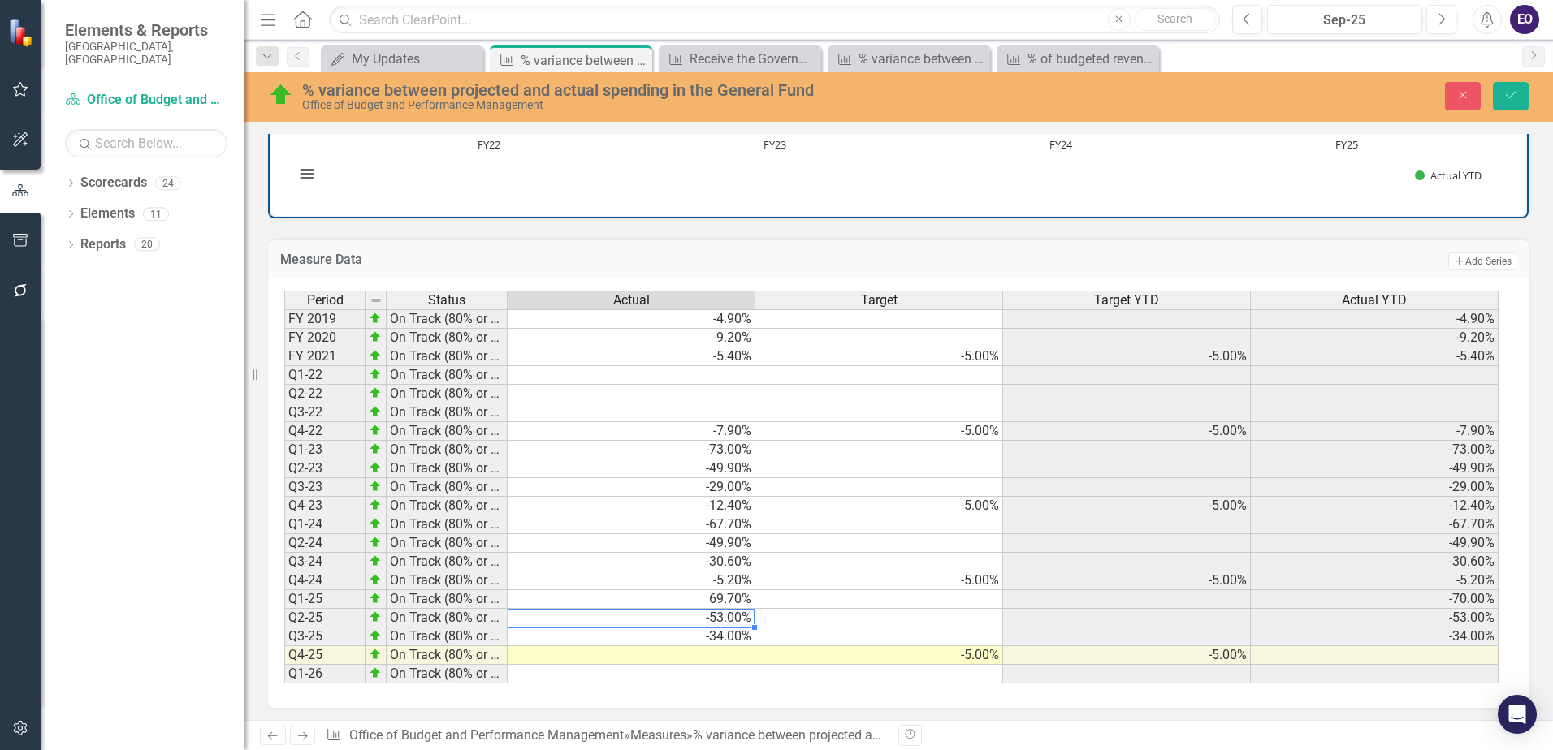
click at [654, 604] on td "69.70%" at bounding box center [632, 599] width 248 height 19
type textarea "-27.9"
type textarea "-7.4"
click at [1514, 93] on icon "Save" at bounding box center [1510, 94] width 15 height 11
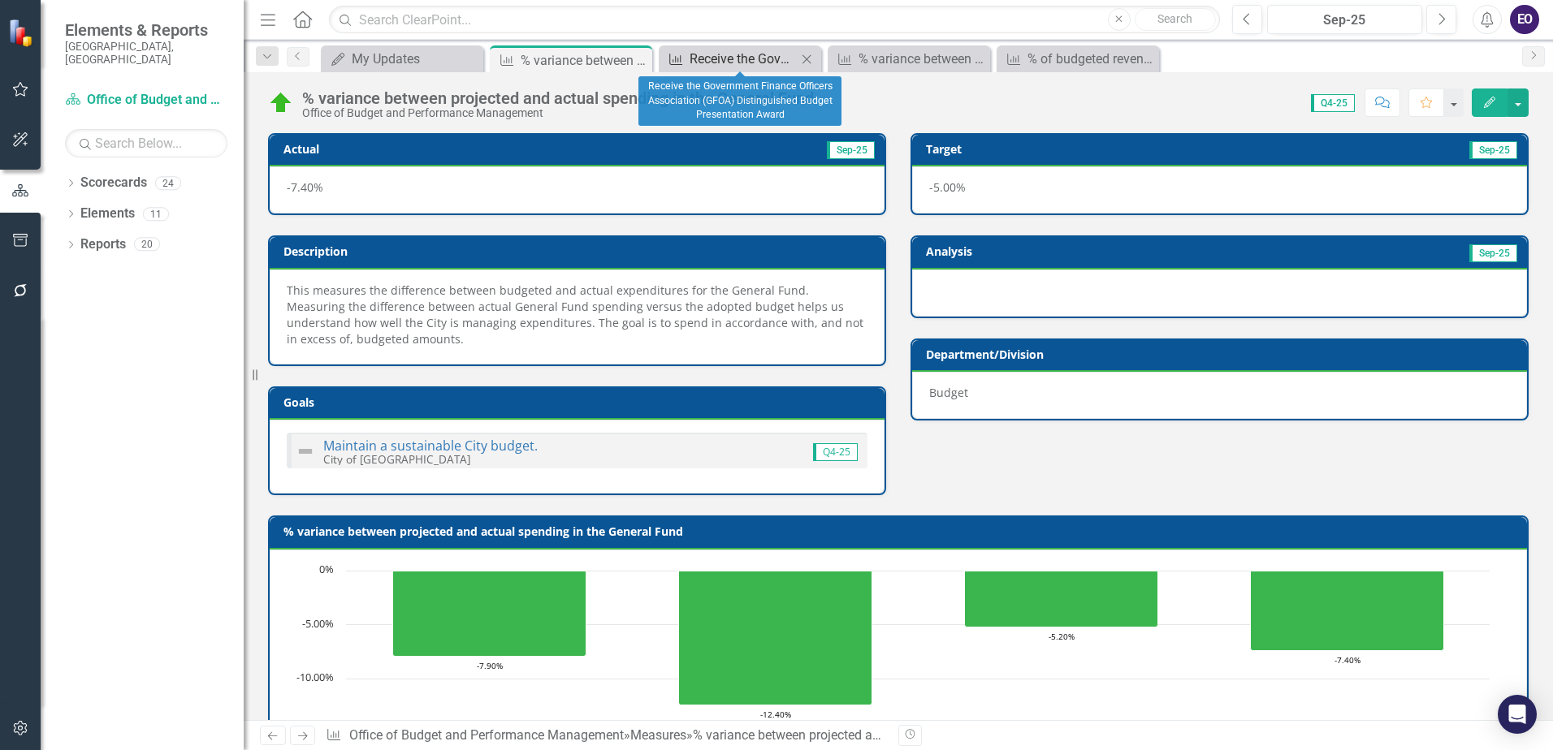
click at [751, 54] on div "Receive the Government Finance Officers Association (GFOA) Distinguished Budget…" at bounding box center [742, 59] width 107 height 20
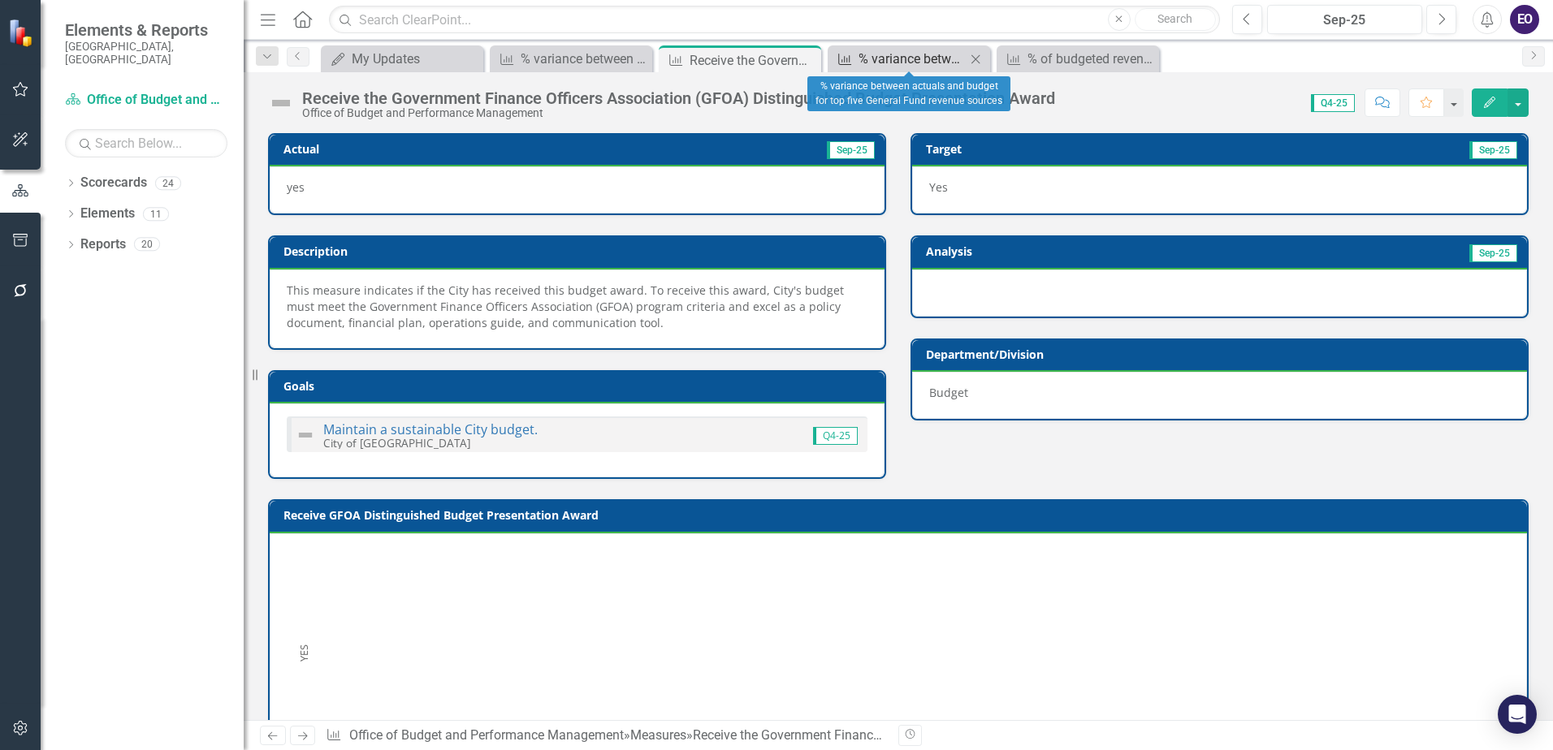
click at [879, 49] on div "% variance between actuals and budget for top five General Fund revenue sources" at bounding box center [911, 59] width 107 height 20
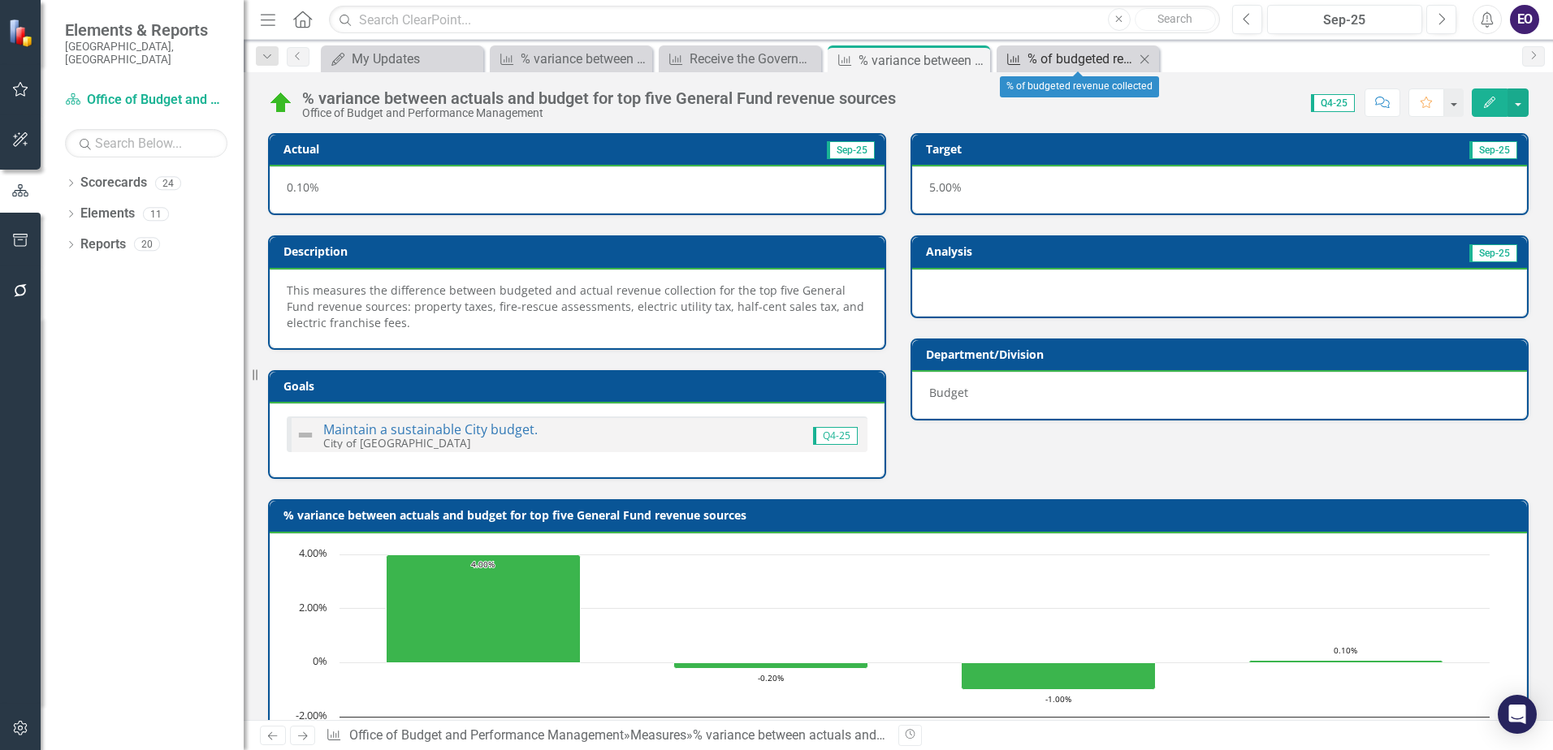
click at [1061, 51] on div "% of budgeted revenue collected" at bounding box center [1080, 59] width 107 height 20
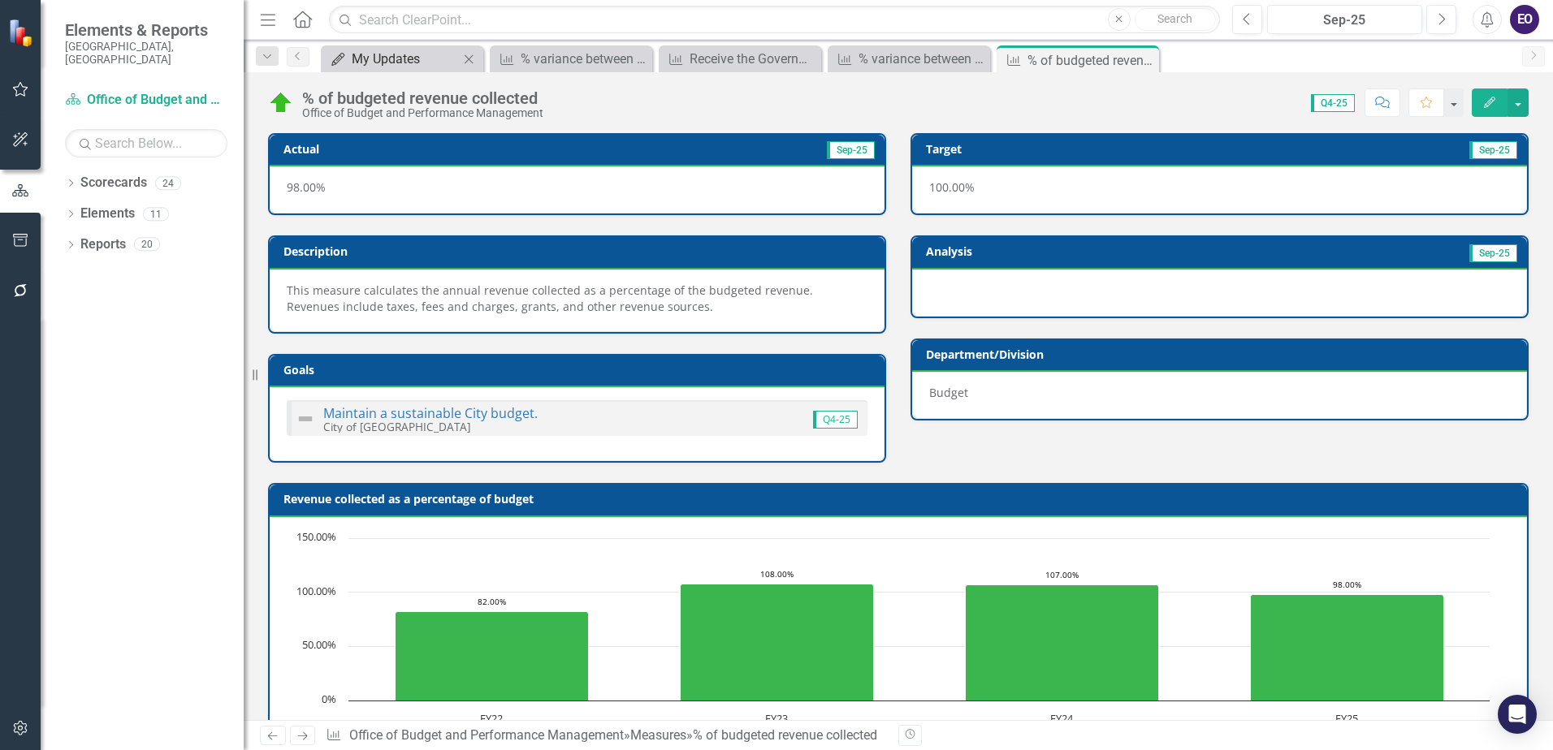
click at [392, 63] on div "My Updates" at bounding box center [405, 59] width 107 height 20
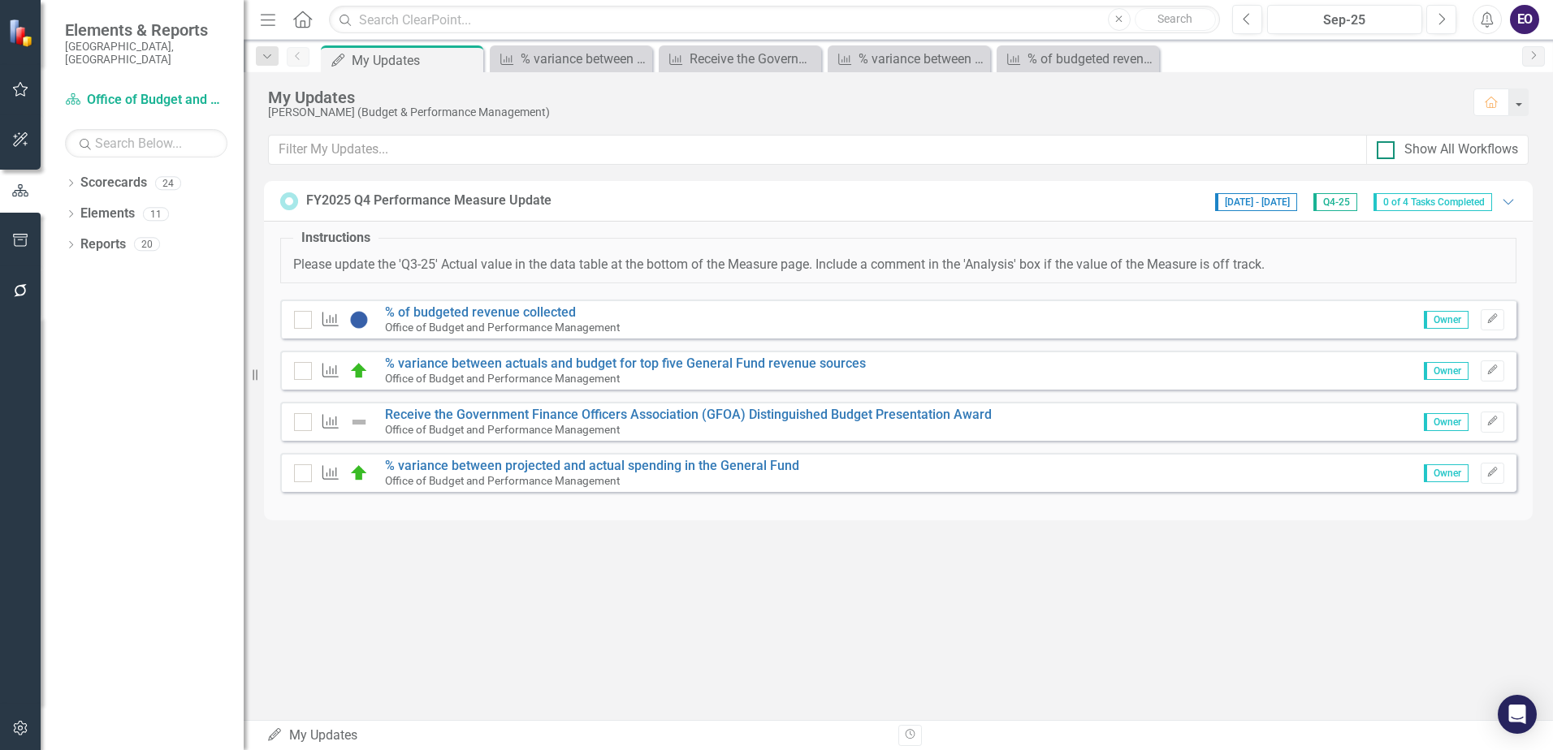
click at [1394, 153] on div at bounding box center [1385, 150] width 18 height 18
click at [1387, 152] on input "Show All Workflows" at bounding box center [1381, 146] width 11 height 11
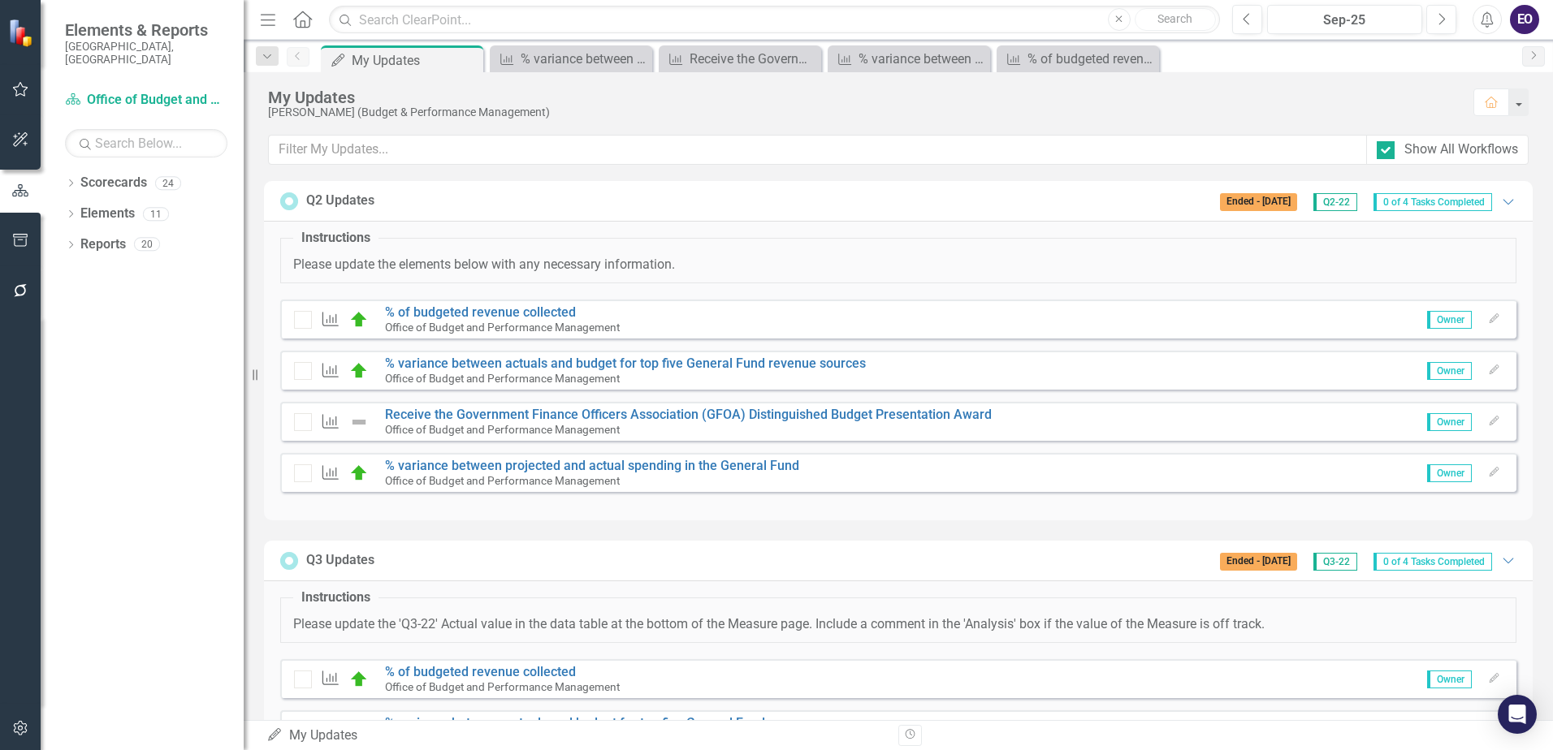
click at [1400, 201] on span "0 of 4 Tasks Completed" at bounding box center [1432, 202] width 119 height 18
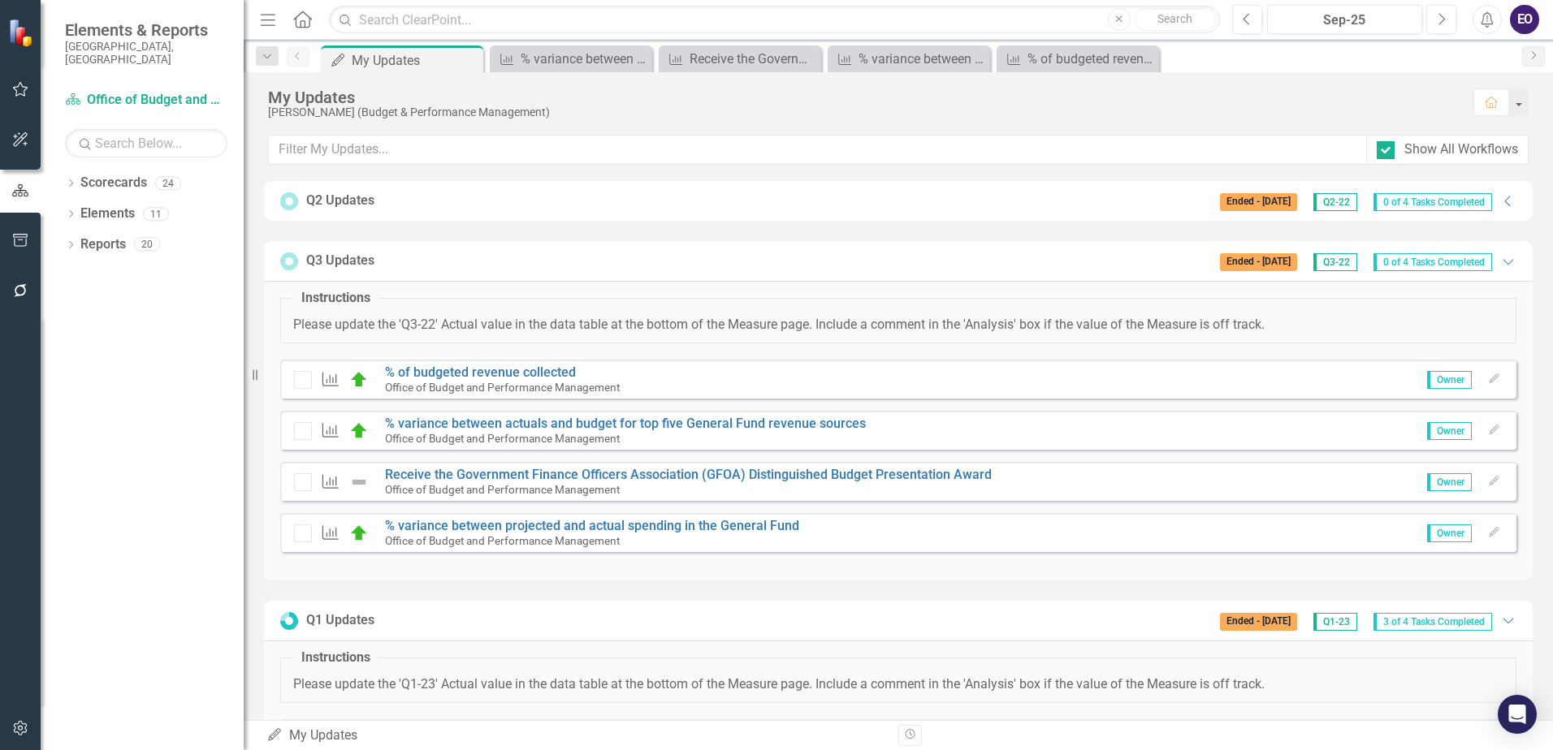
click at [1470, 201] on span "0 of 4 Tasks Completed" at bounding box center [1432, 202] width 119 height 18
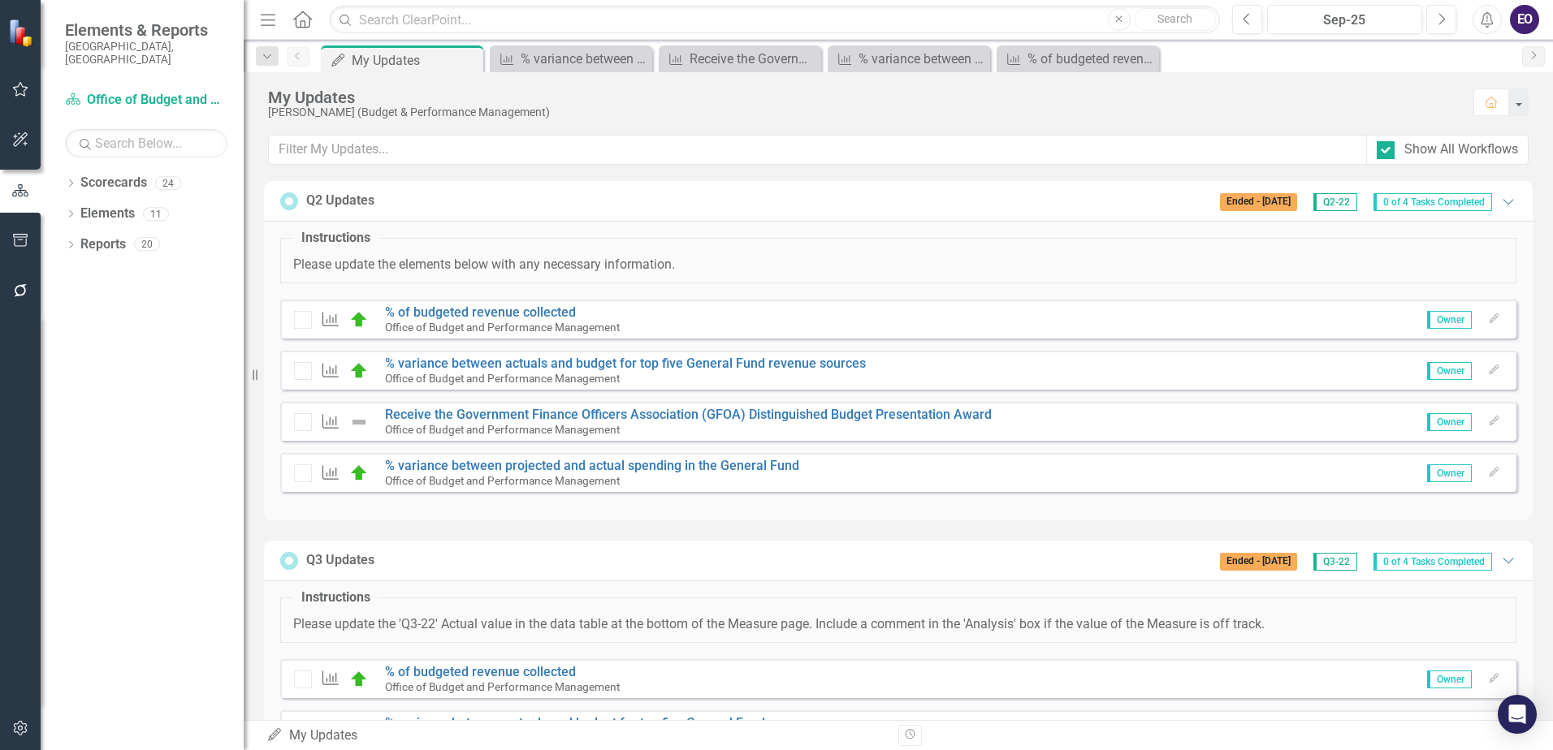
click at [1428, 318] on span "Owner" at bounding box center [1449, 320] width 45 height 18
click at [1379, 153] on div at bounding box center [1385, 150] width 18 height 18
click at [1379, 152] on input "Show All Workflows" at bounding box center [1381, 146] width 11 height 11
checkbox input "false"
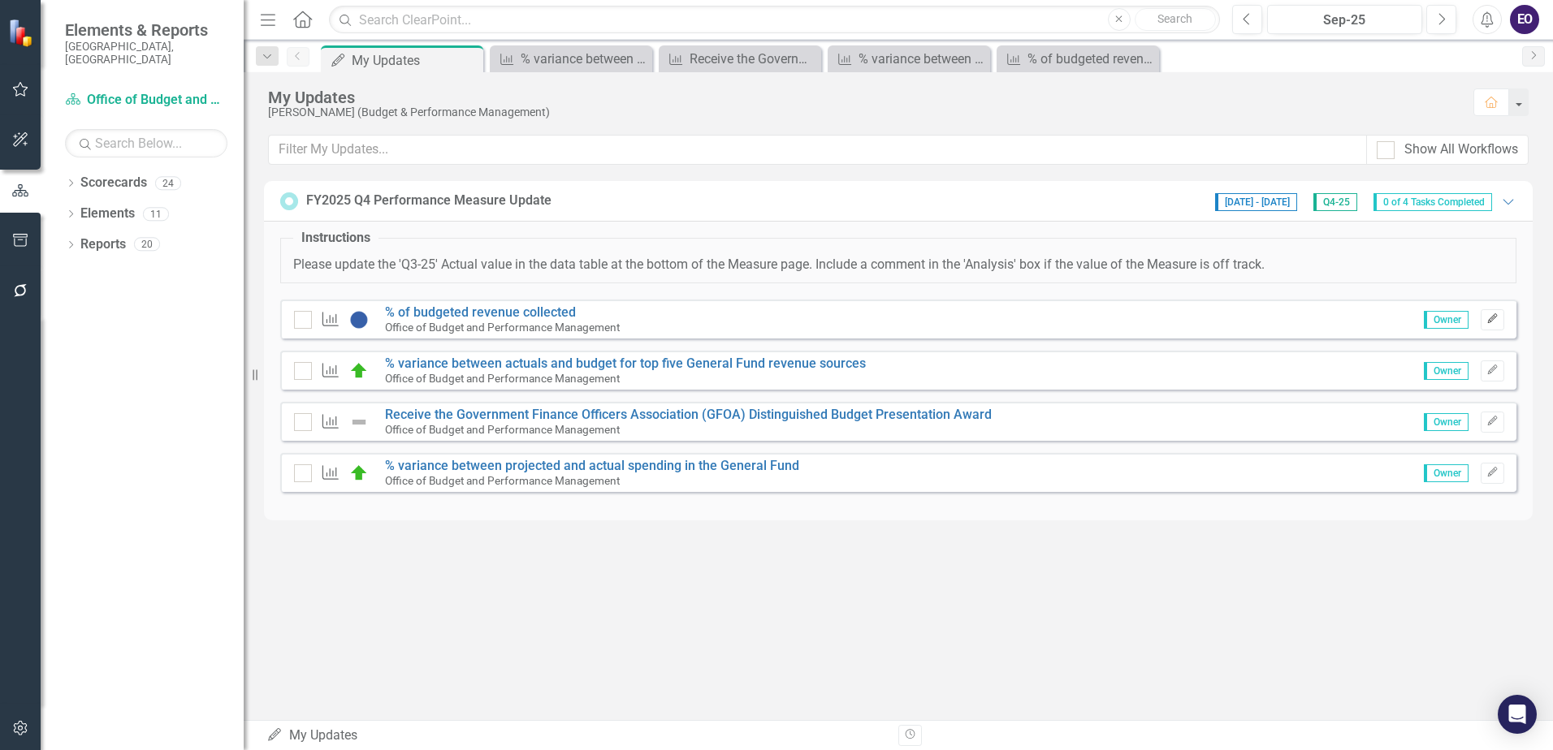
click at [1497, 317] on icon "Edit" at bounding box center [1492, 319] width 12 height 10
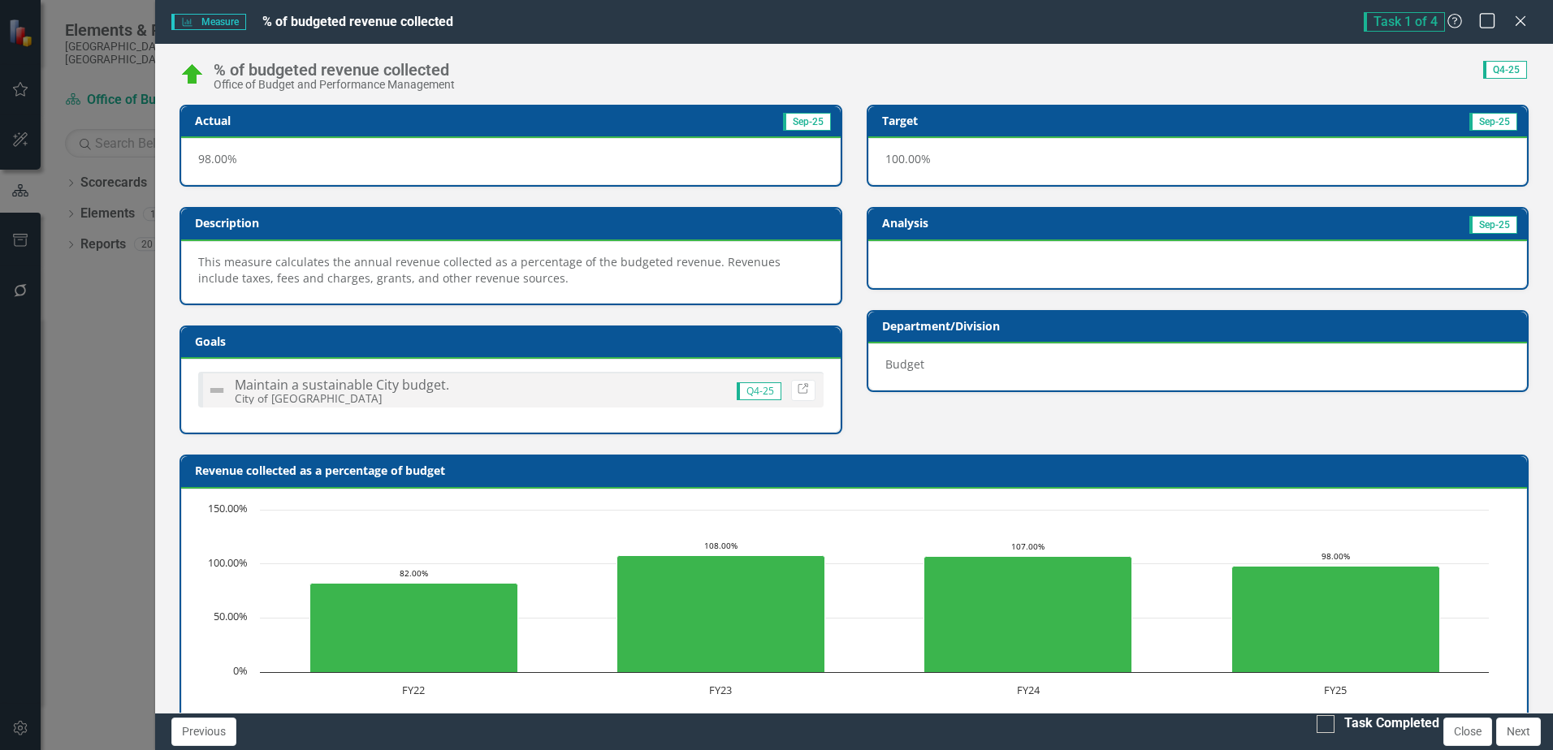
click at [1484, 23] on icon "Maximize" at bounding box center [1487, 20] width 20 height 15
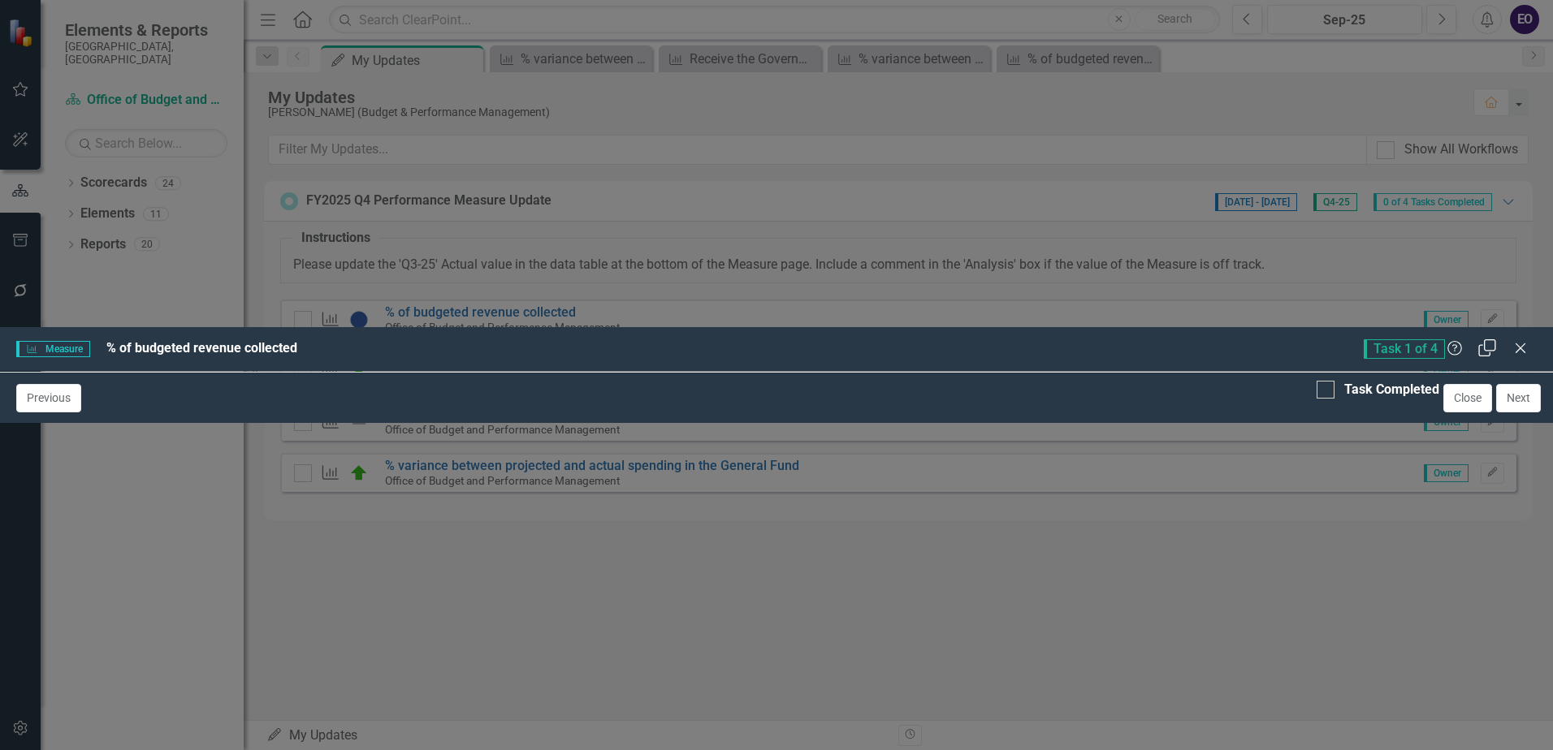
click at [1489, 340] on icon "Restore" at bounding box center [1487, 347] width 20 height 15
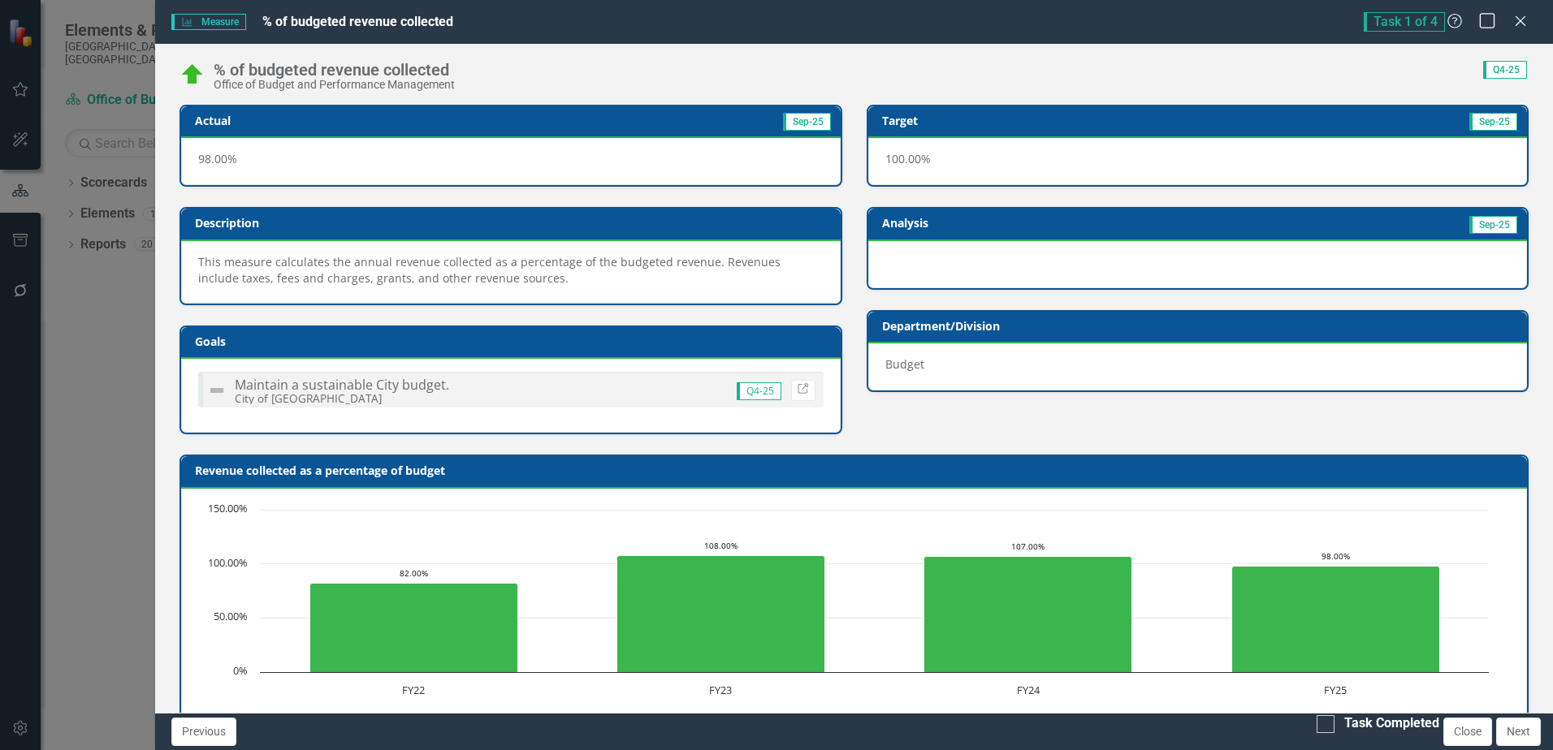
click at [1489, 25] on icon "Maximize" at bounding box center [1487, 20] width 20 height 15
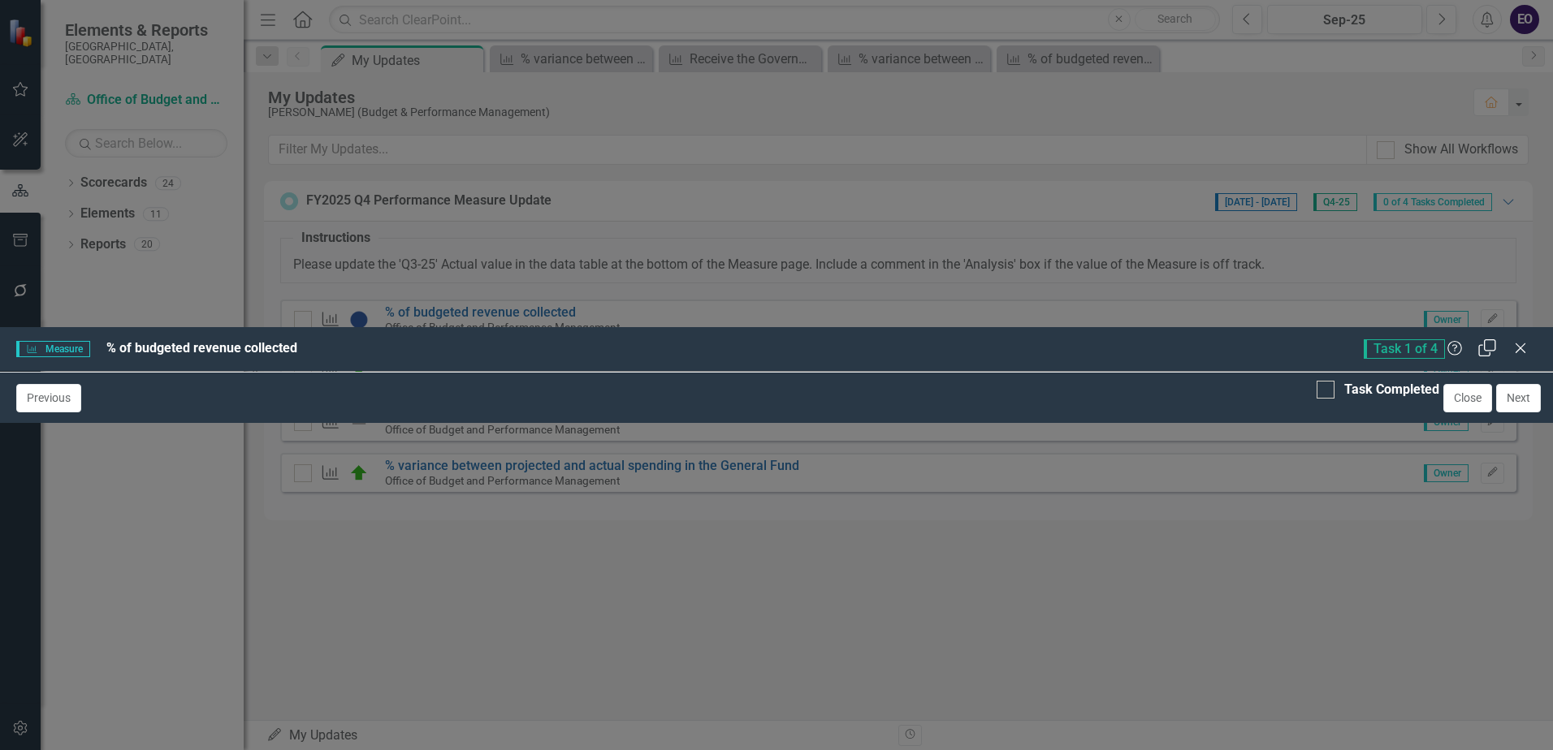
click at [1489, 340] on icon "Restore" at bounding box center [1487, 347] width 20 height 15
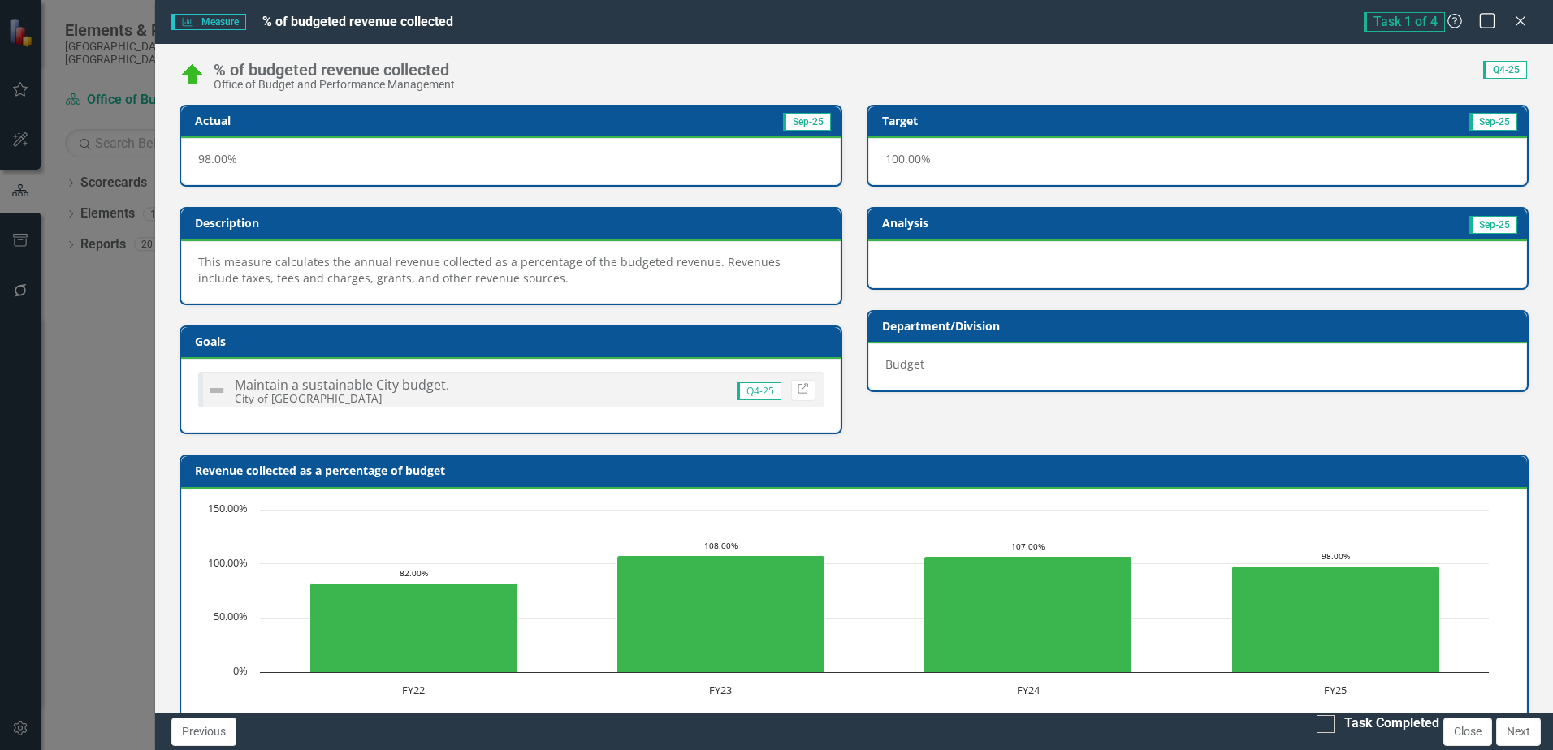
click at [1489, 25] on icon "Maximize" at bounding box center [1487, 20] width 20 height 15
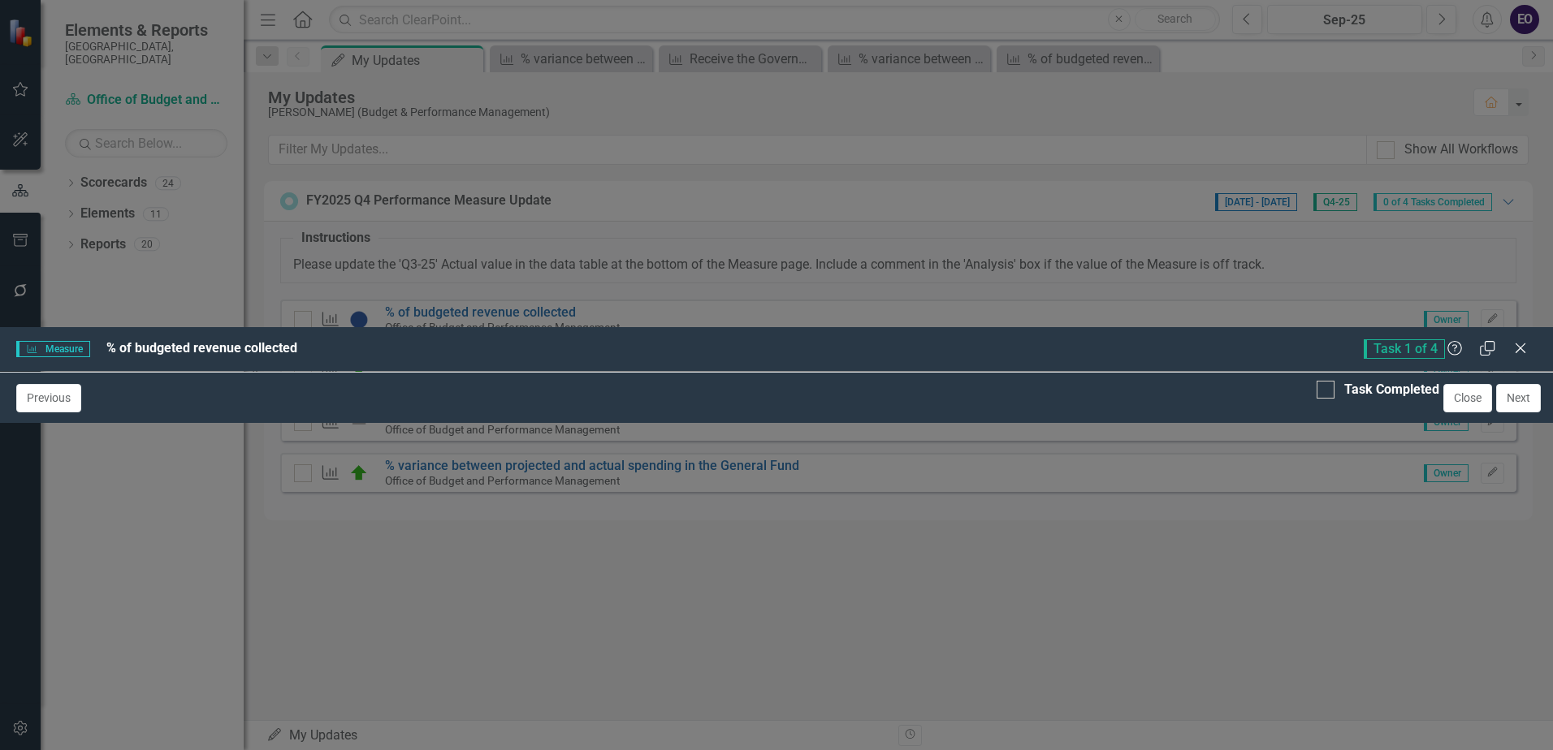
scroll to position [554, 0]
click at [1316, 399] on div at bounding box center [1325, 390] width 18 height 18
click at [1316, 391] on input "Task Completed" at bounding box center [1321, 386] width 11 height 11
checkbox input "true"
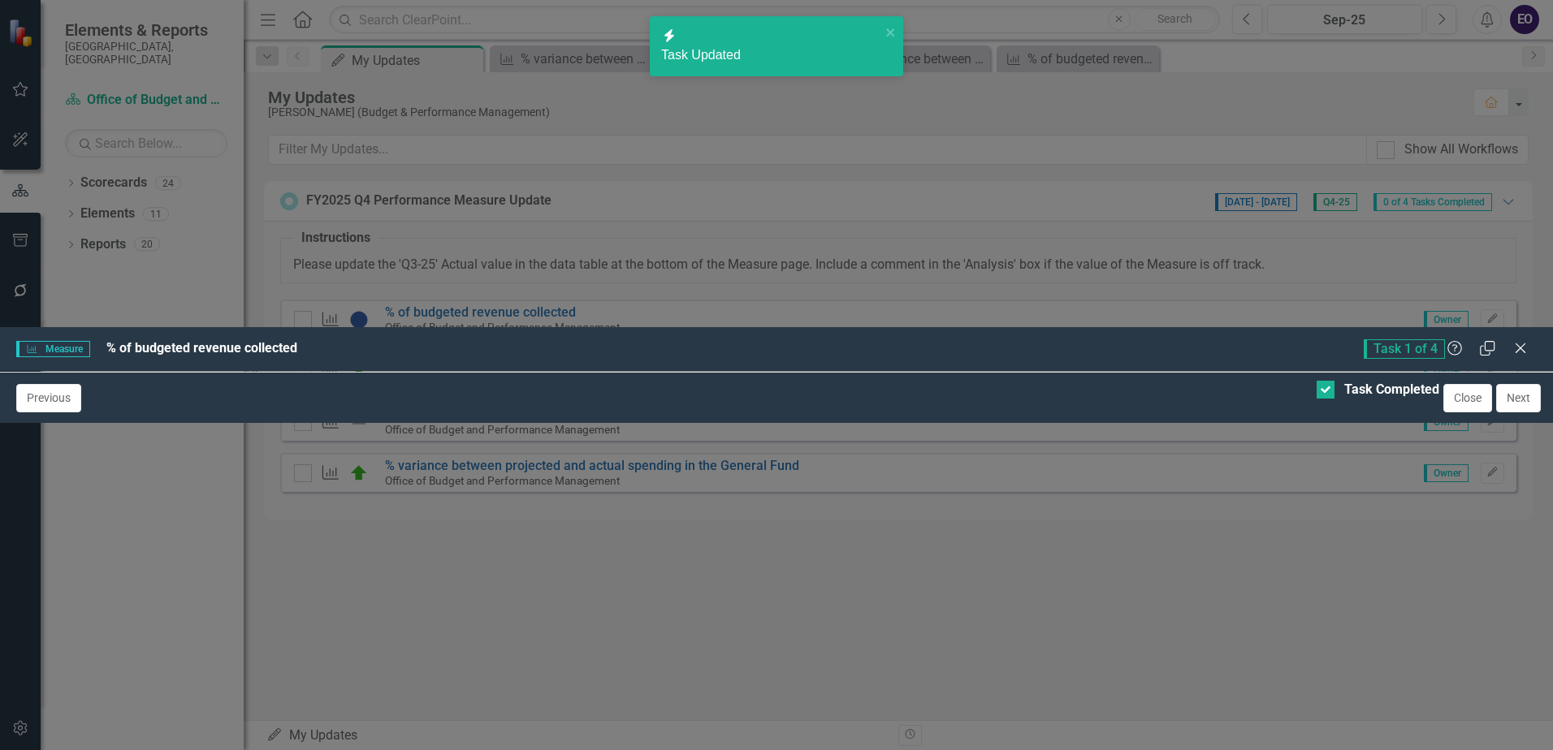
click at [1516, 413] on button "Next" at bounding box center [1518, 398] width 45 height 28
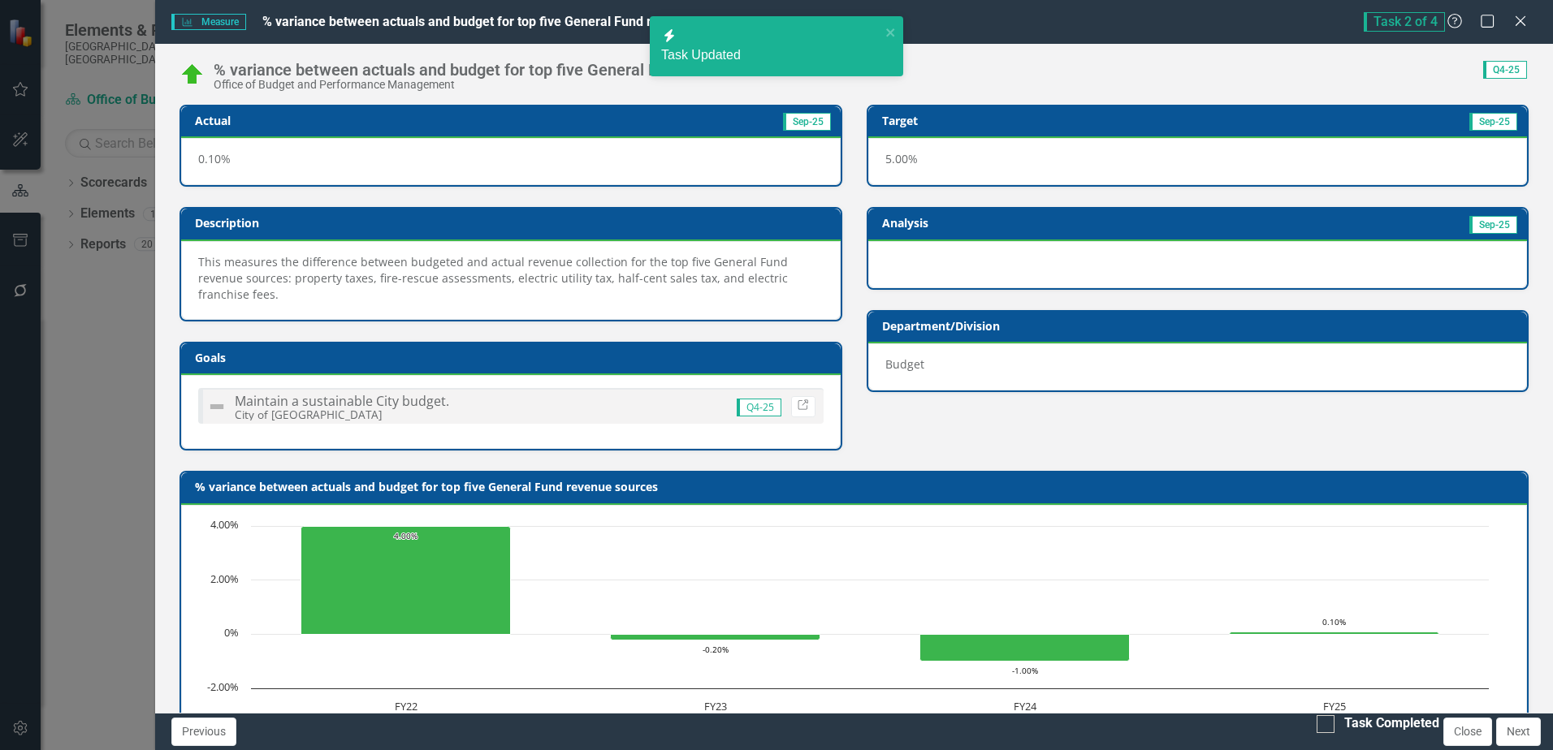
checkbox input "true"
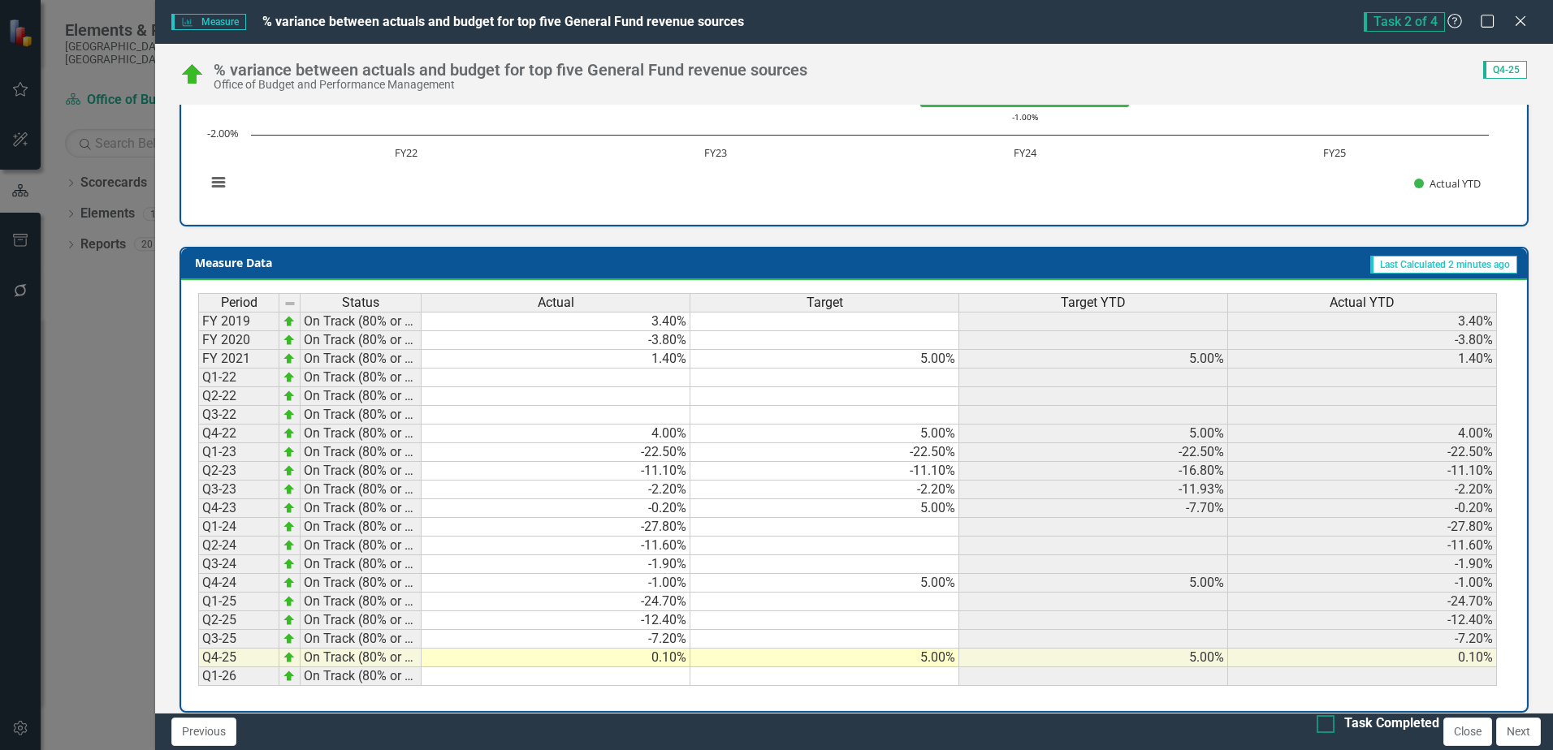
click at [1316, 731] on div at bounding box center [1325, 724] width 18 height 18
click at [1316, 726] on input "Task Completed" at bounding box center [1321, 720] width 11 height 11
checkbox input "true"
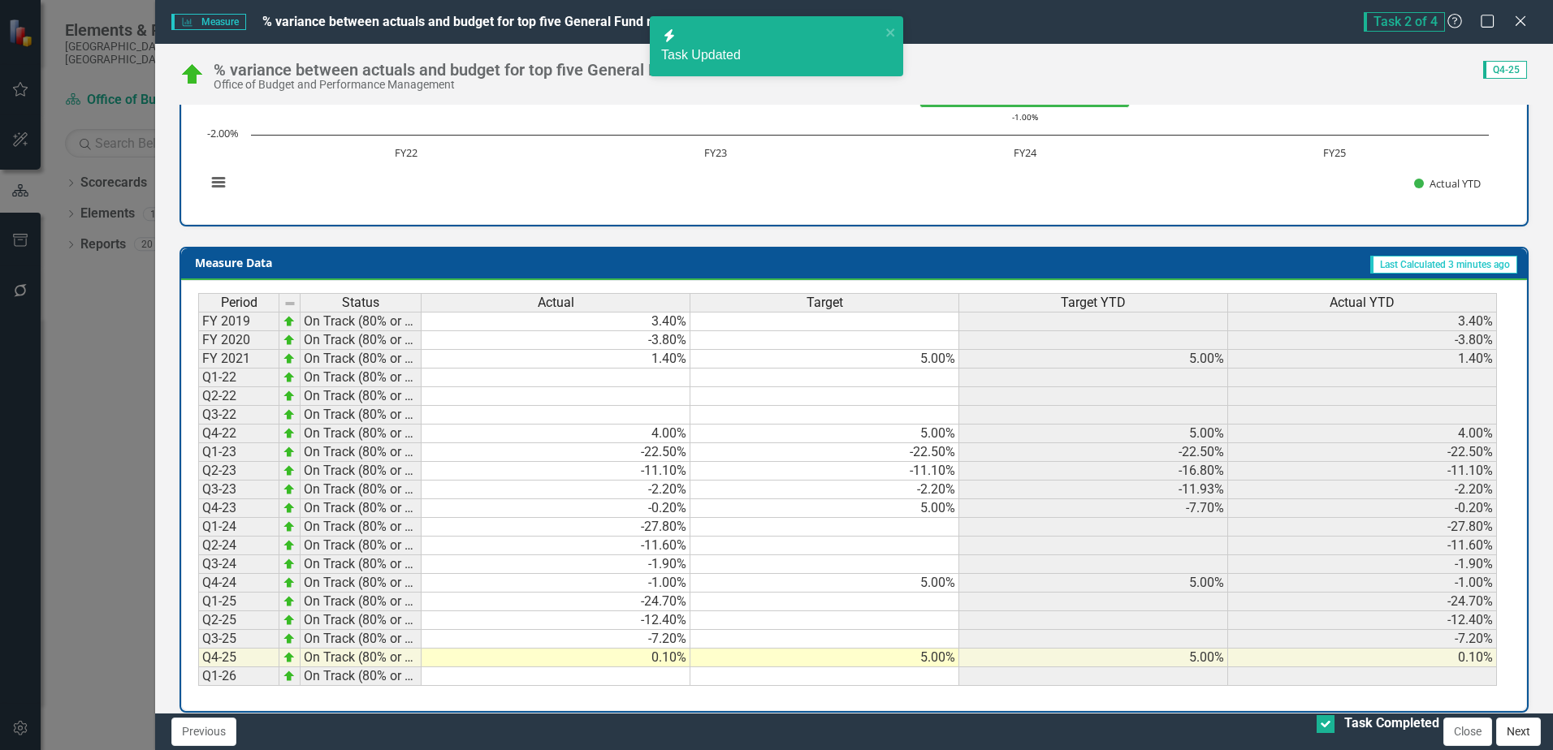
click at [1517, 733] on button "Next" at bounding box center [1518, 732] width 45 height 28
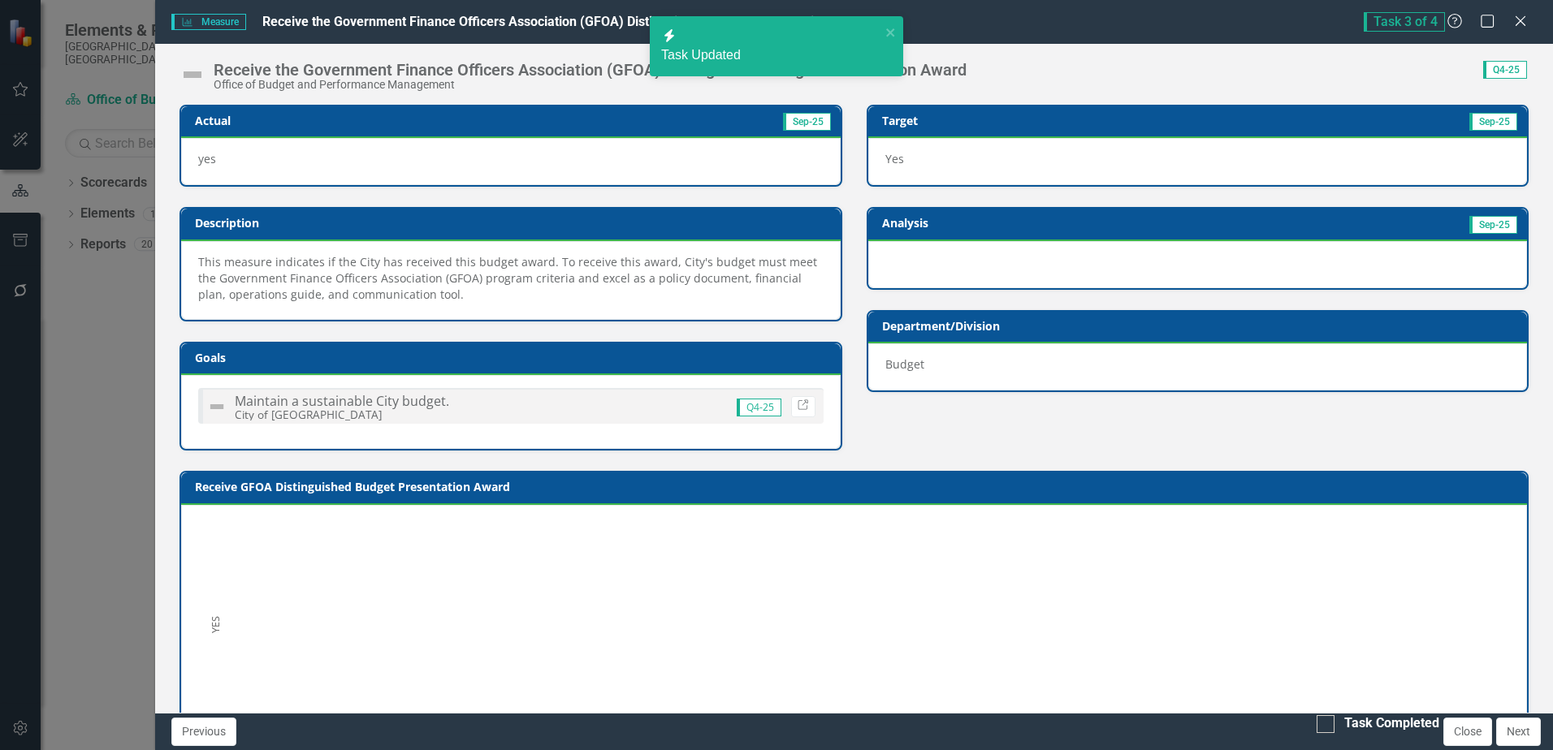
checkbox input "true"
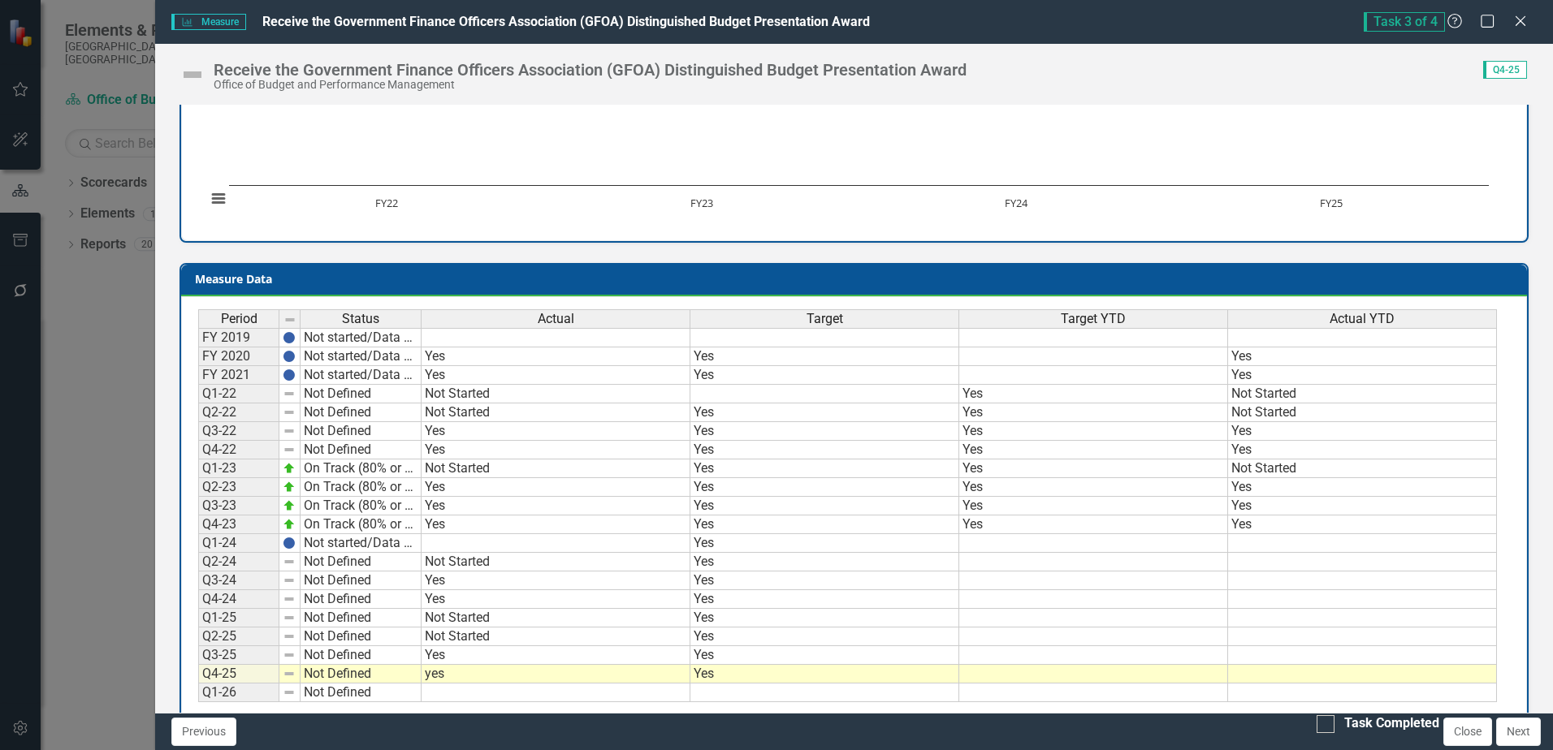
scroll to position [570, 0]
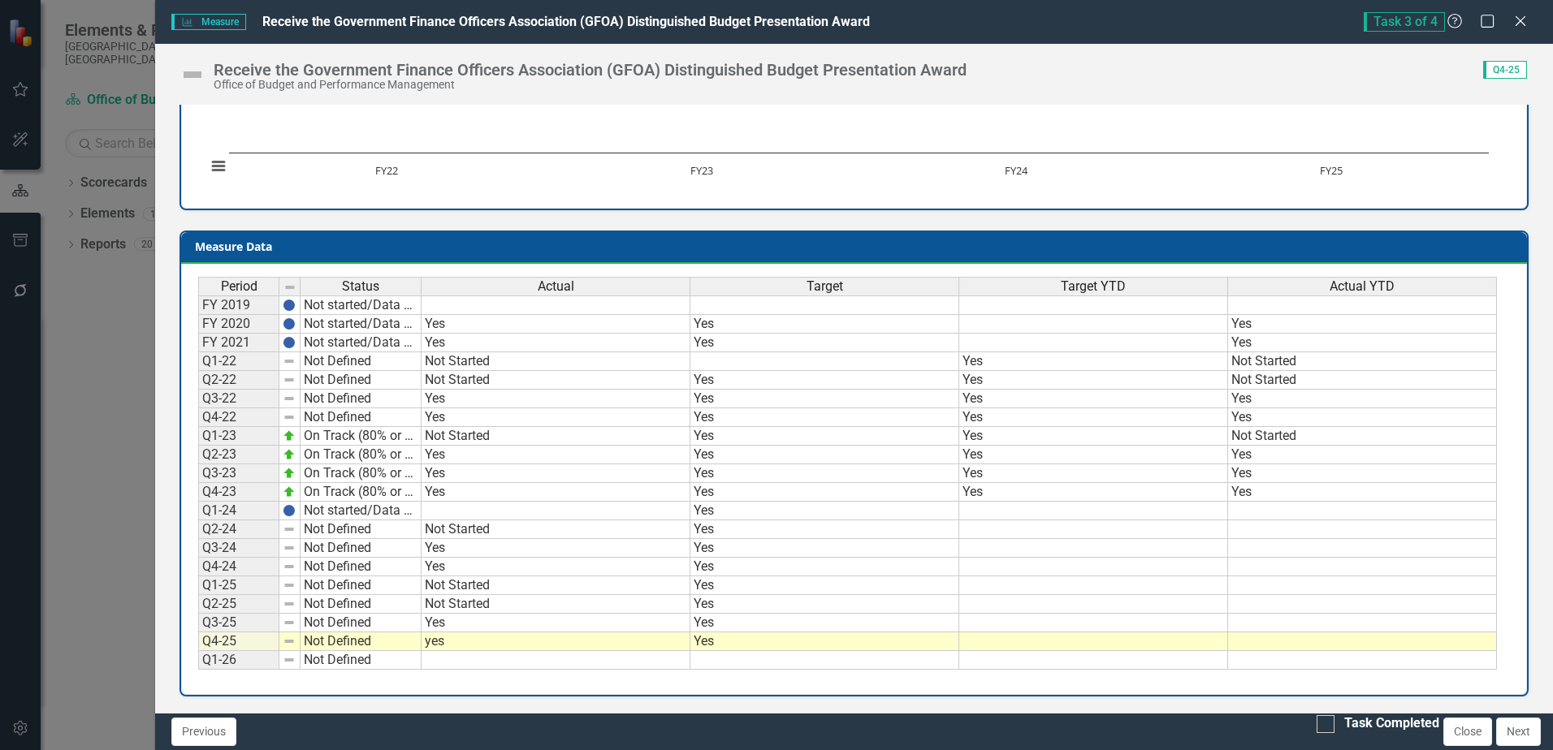
click at [447, 645] on td "yes" at bounding box center [555, 642] width 269 height 19
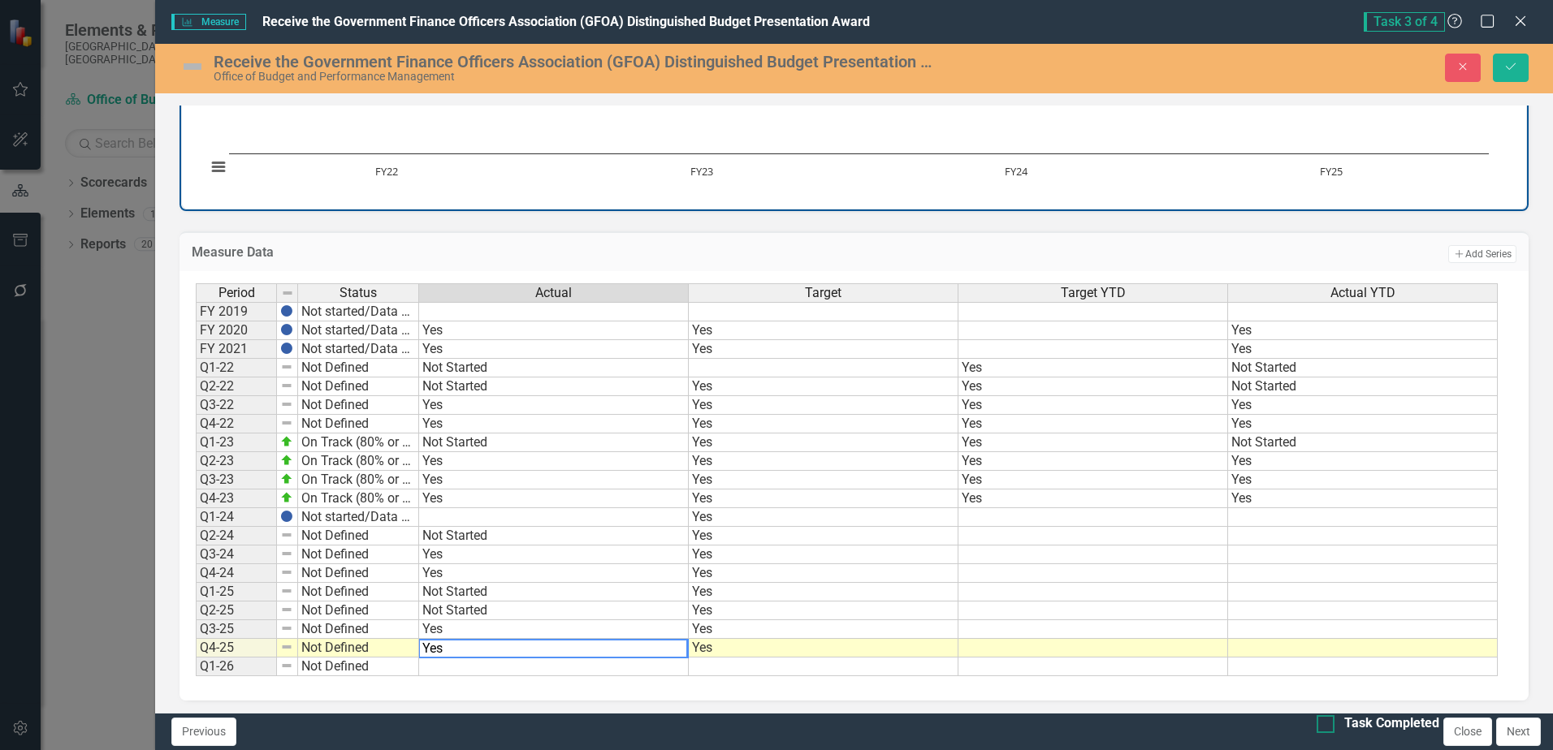
type textarea "Yes"
click at [1316, 726] on div at bounding box center [1325, 724] width 18 height 18
click at [1316, 726] on input "Task Completed" at bounding box center [1321, 720] width 11 height 11
checkbox input "true"
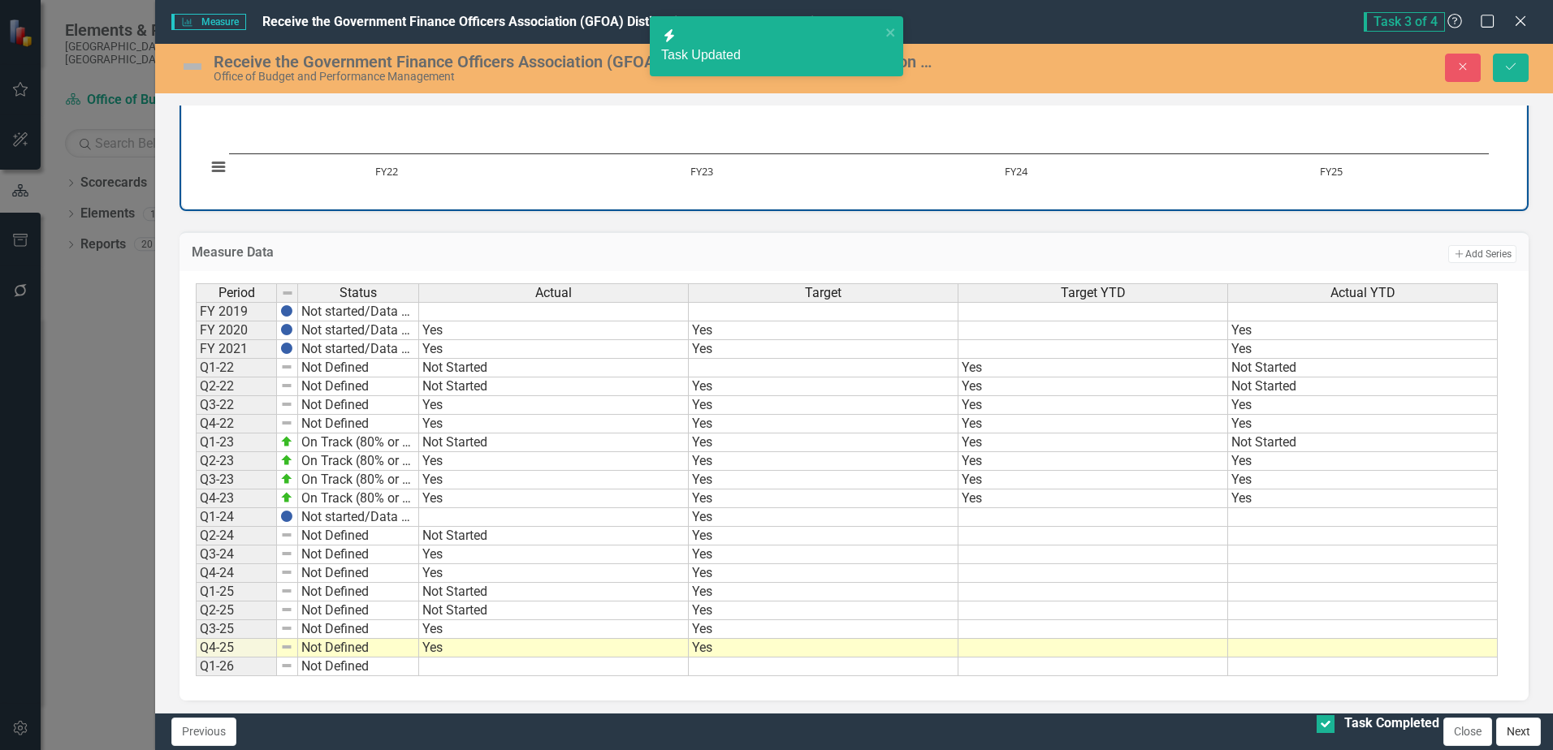
click at [1512, 734] on button "Next" at bounding box center [1518, 732] width 45 height 28
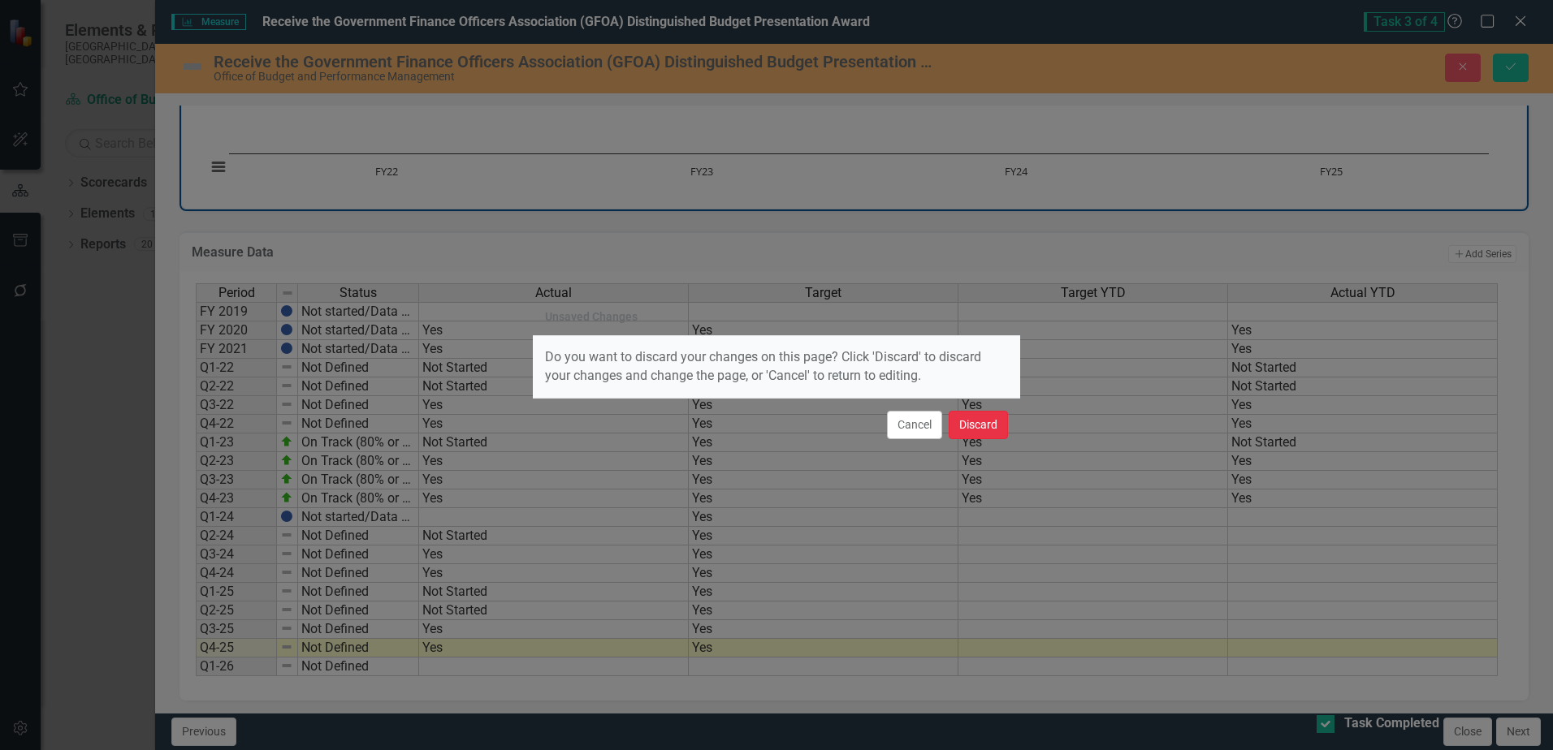
click at [987, 429] on button "Discard" at bounding box center [977, 425] width 59 height 28
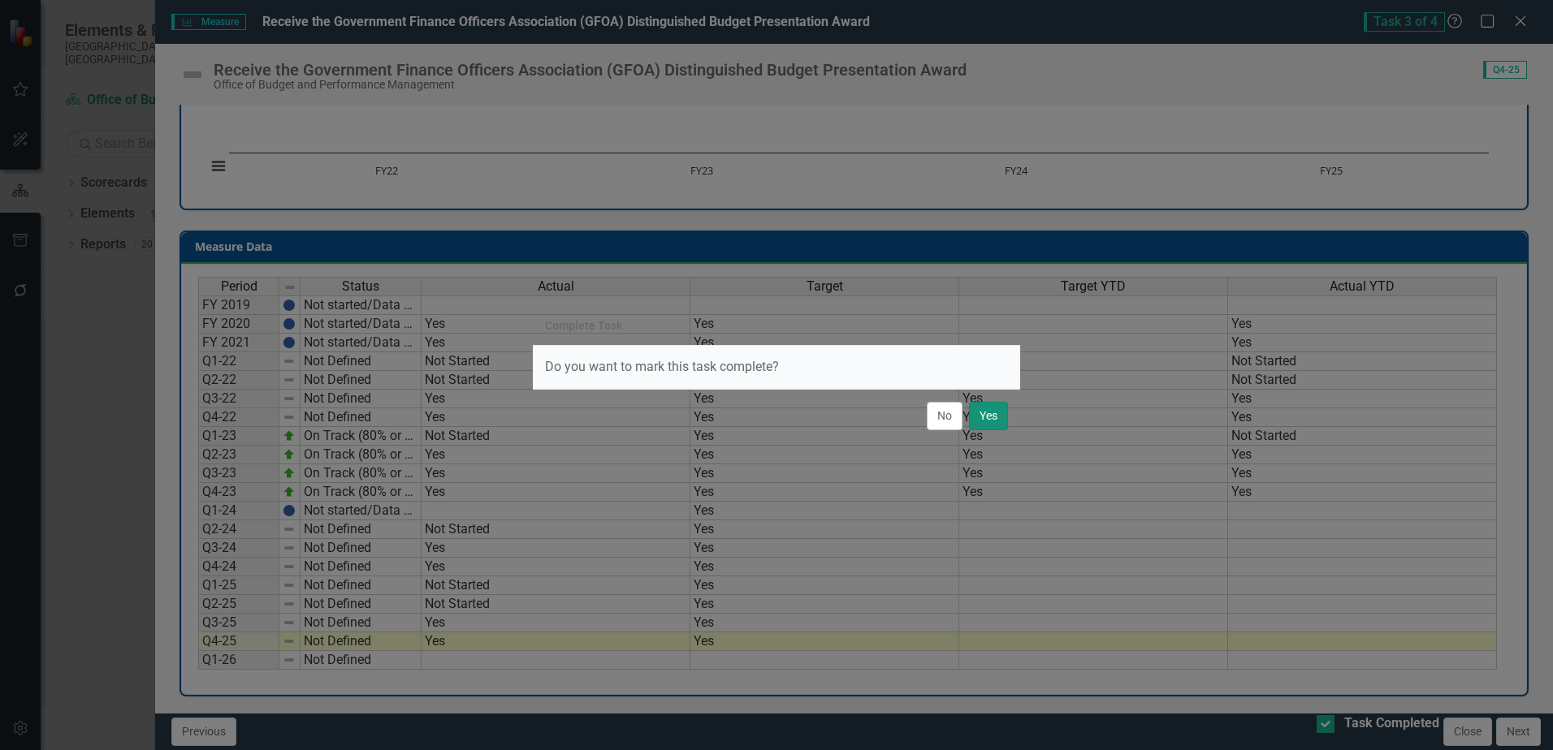
click at [997, 417] on button "Yes" at bounding box center [988, 416] width 39 height 28
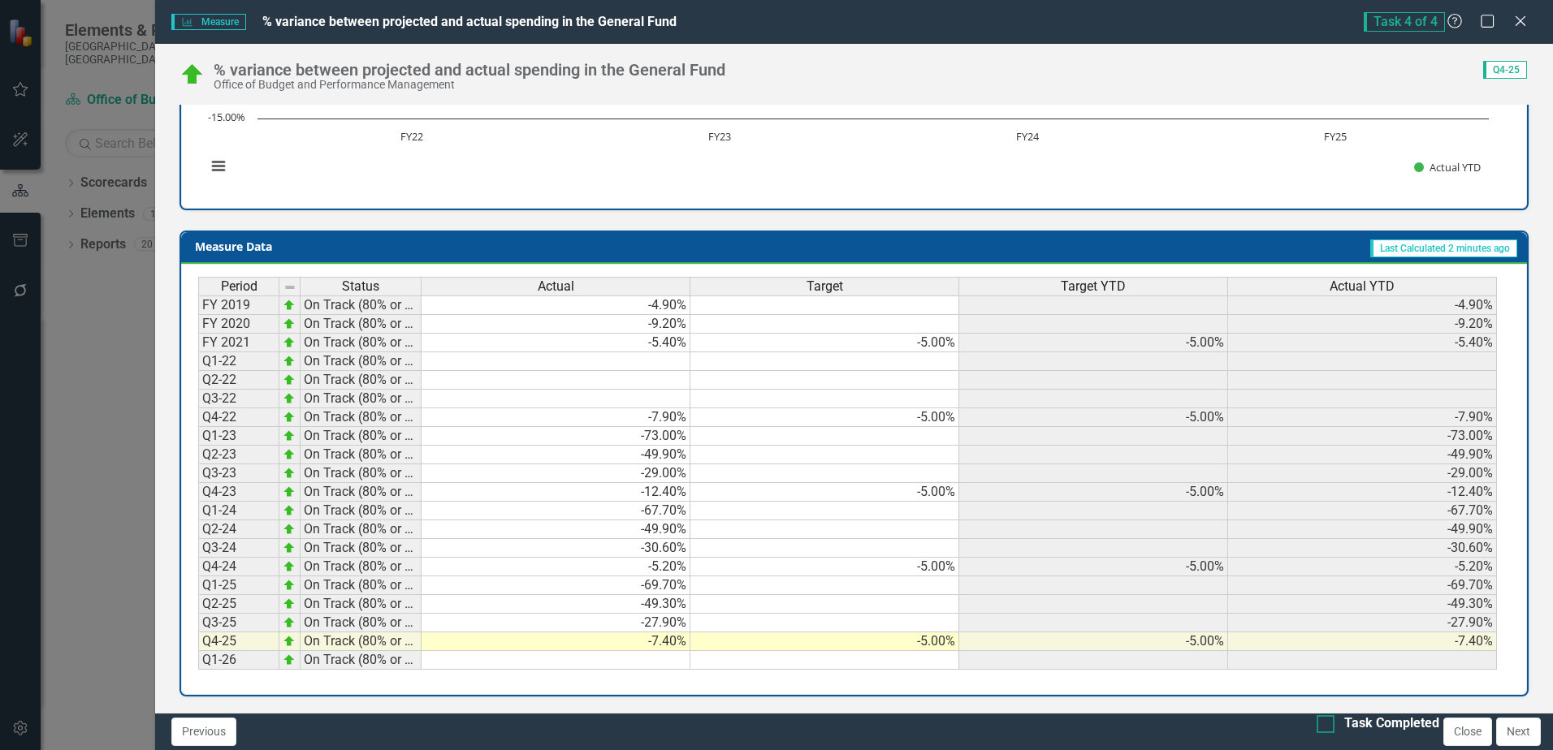
click at [1316, 731] on div at bounding box center [1325, 724] width 18 height 18
click at [1316, 726] on input "Task Completed" at bounding box center [1321, 720] width 11 height 11
checkbox input "true"
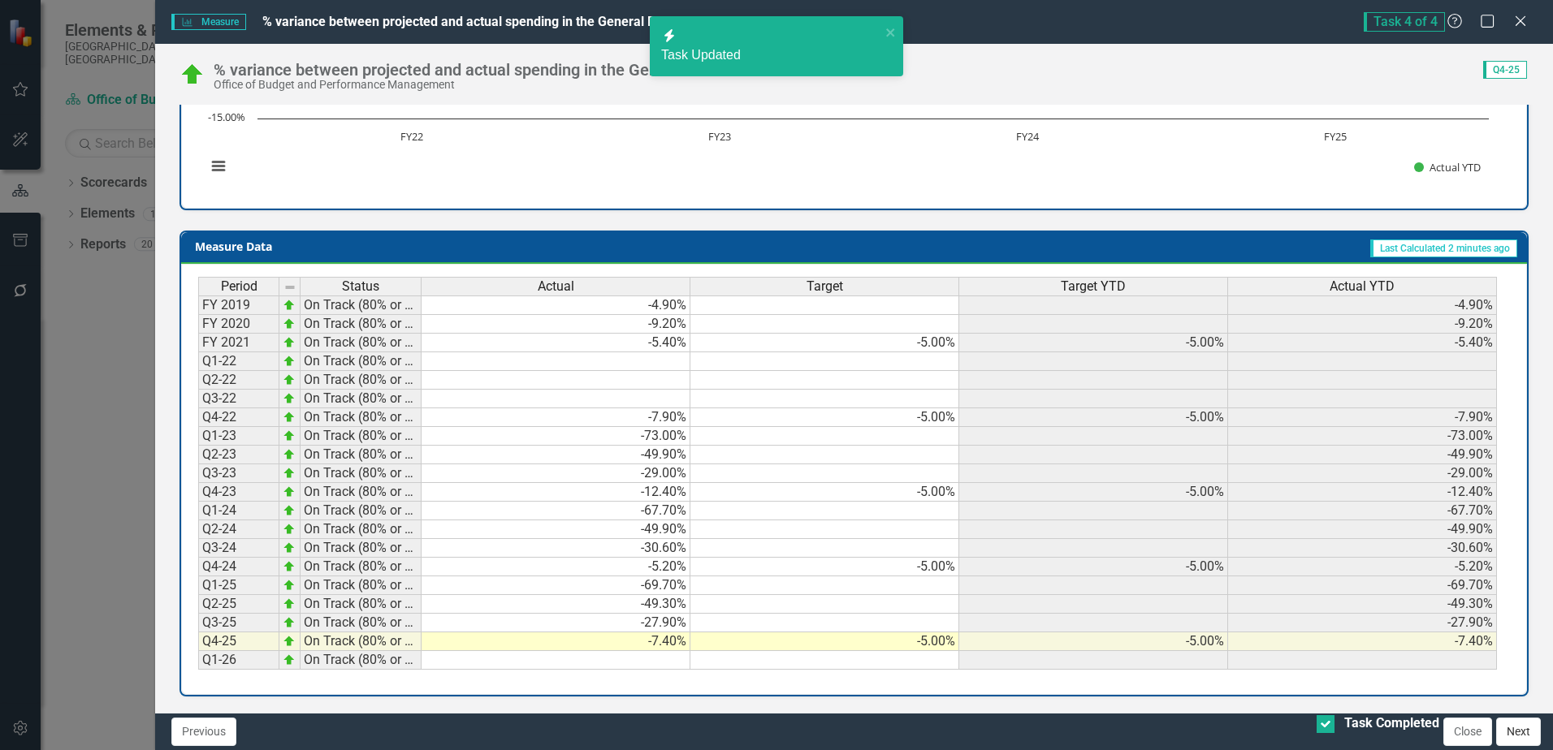
click at [1525, 731] on button "Next" at bounding box center [1518, 732] width 45 height 28
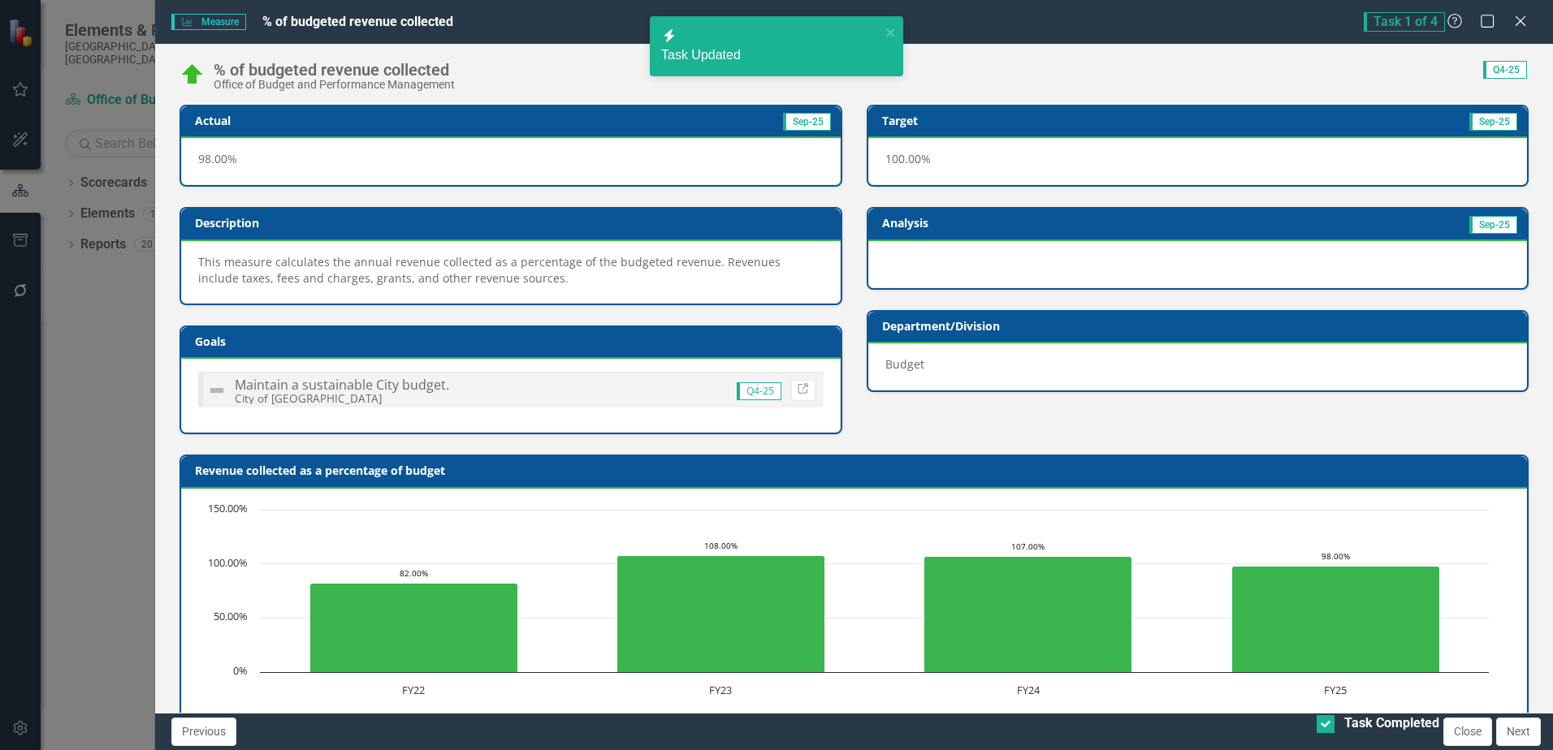
checkbox input "true"
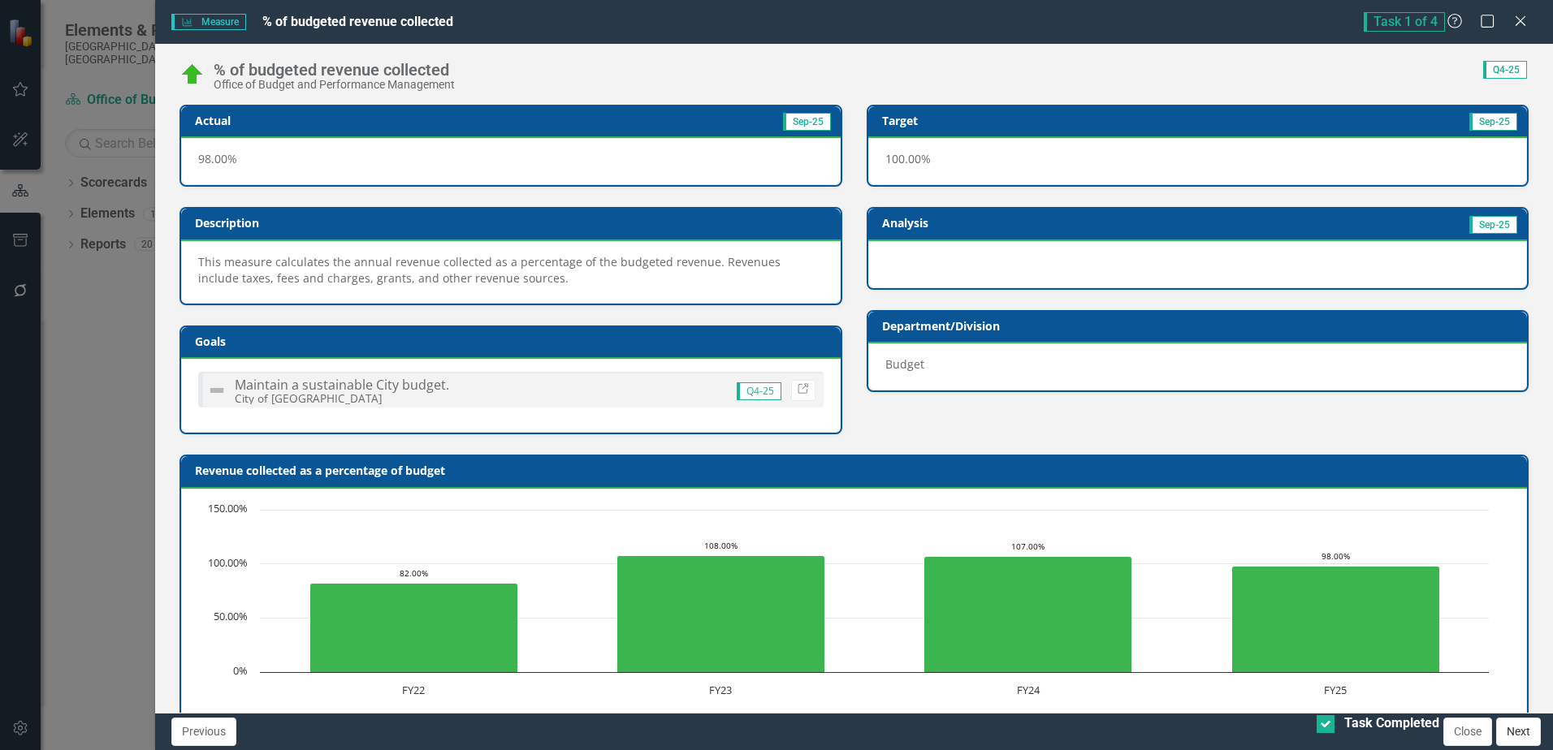
click at [1519, 734] on button "Next" at bounding box center [1518, 732] width 45 height 28
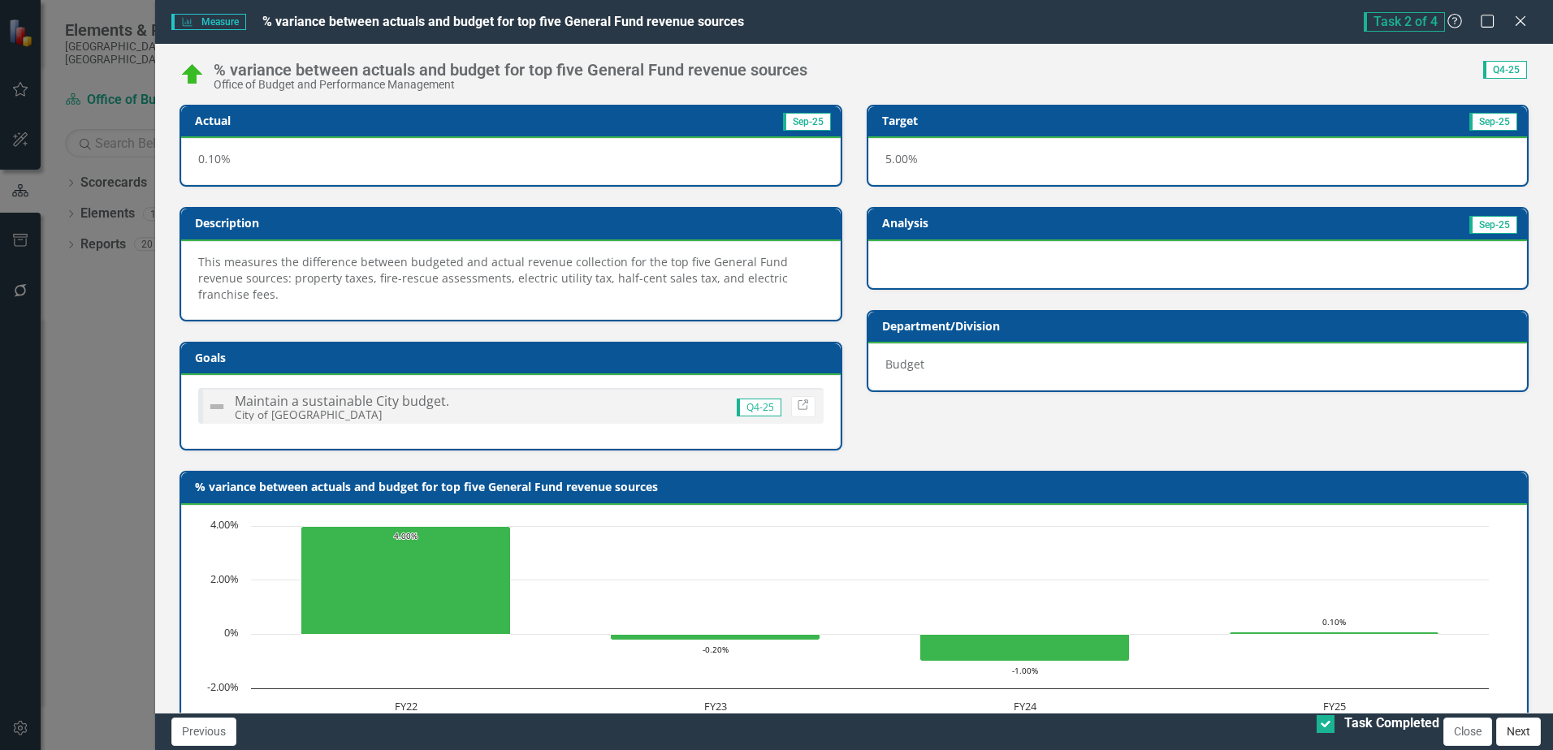
click at [1528, 723] on button "Next" at bounding box center [1518, 732] width 45 height 28
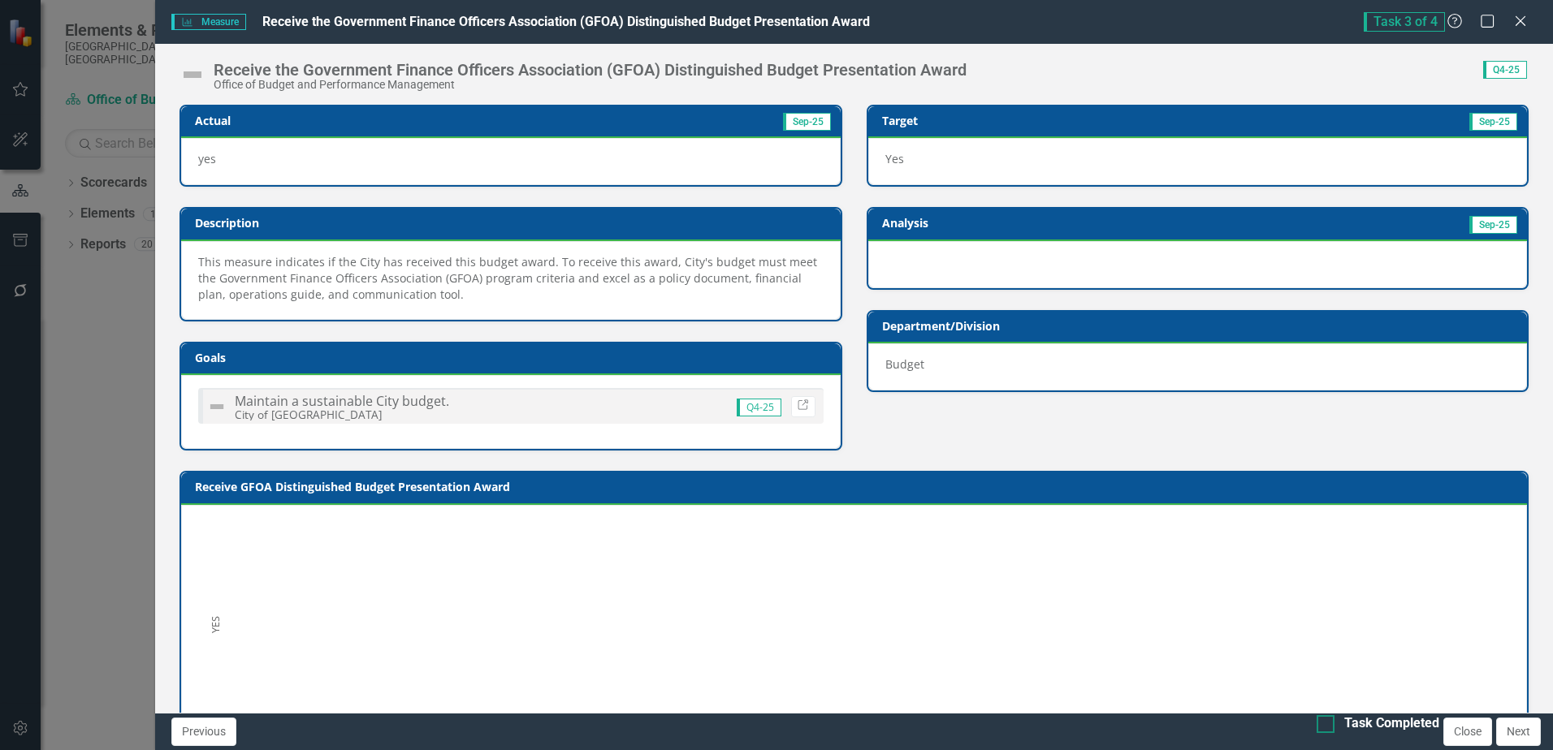
click at [1316, 726] on input "Task Completed" at bounding box center [1321, 720] width 11 height 11
checkbox input "true"
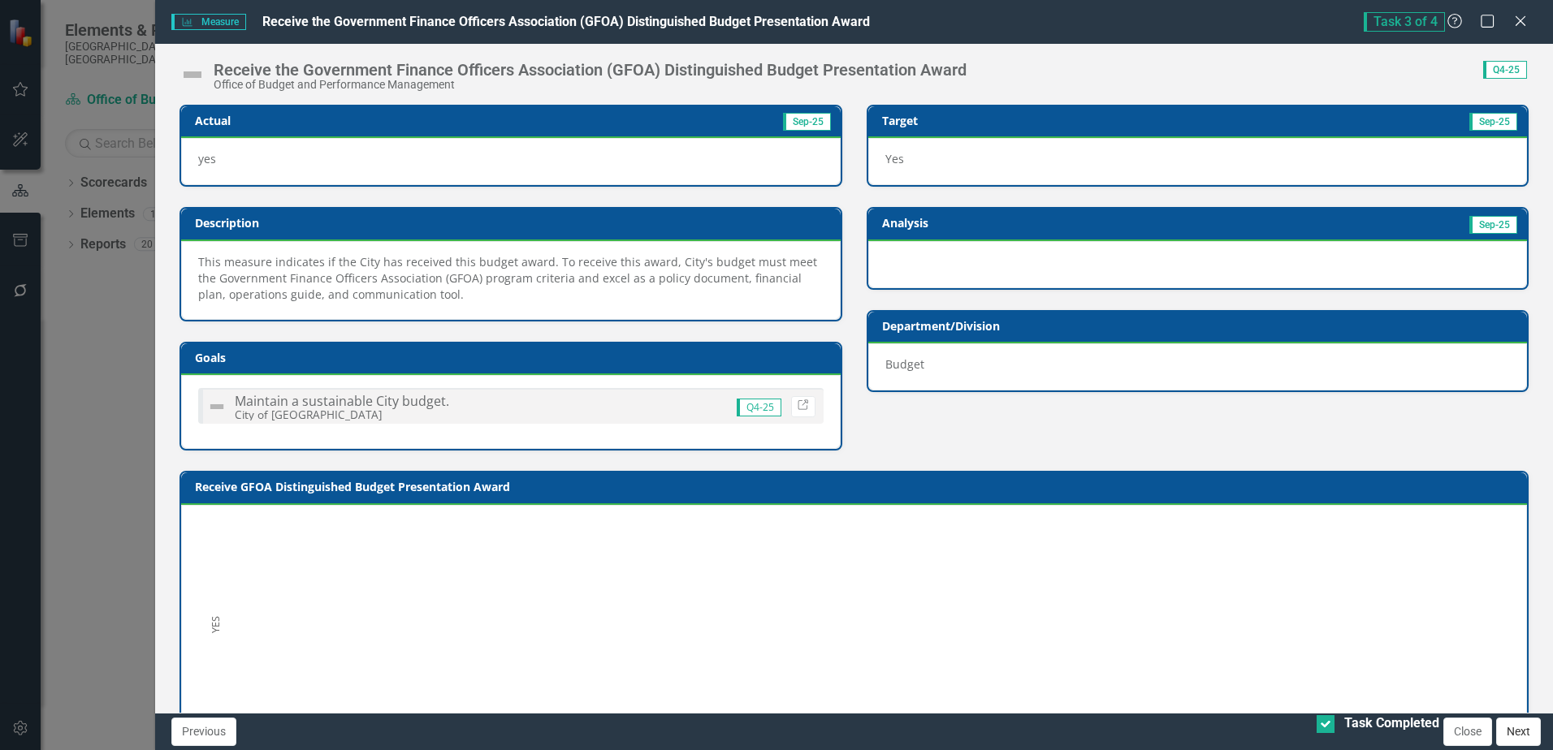
click at [1523, 739] on button "Next" at bounding box center [1518, 732] width 45 height 28
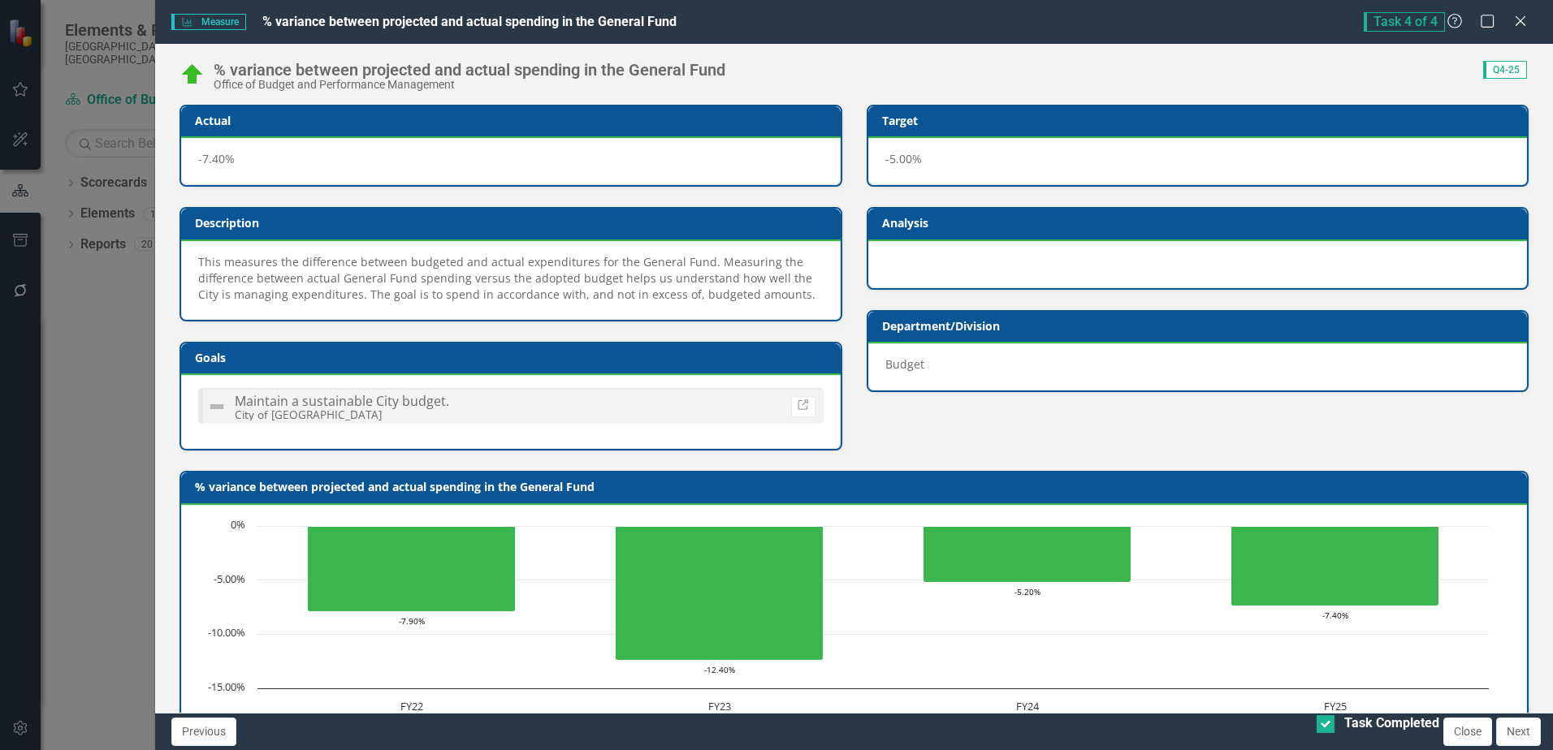
checkbox input "true"
click at [1523, 739] on button "Next" at bounding box center [1518, 732] width 45 height 28
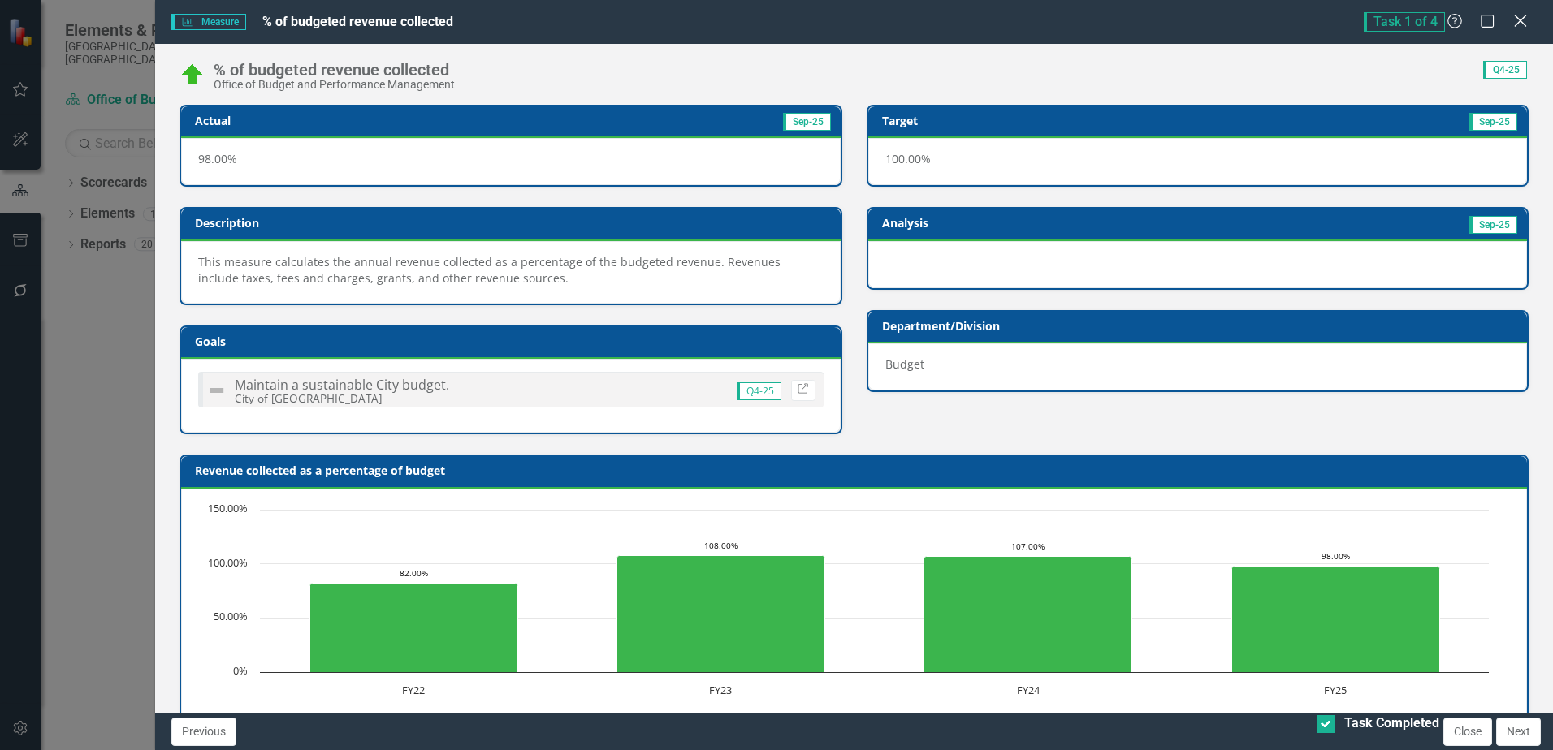
click at [1521, 18] on icon "Close" at bounding box center [1520, 20] width 20 height 15
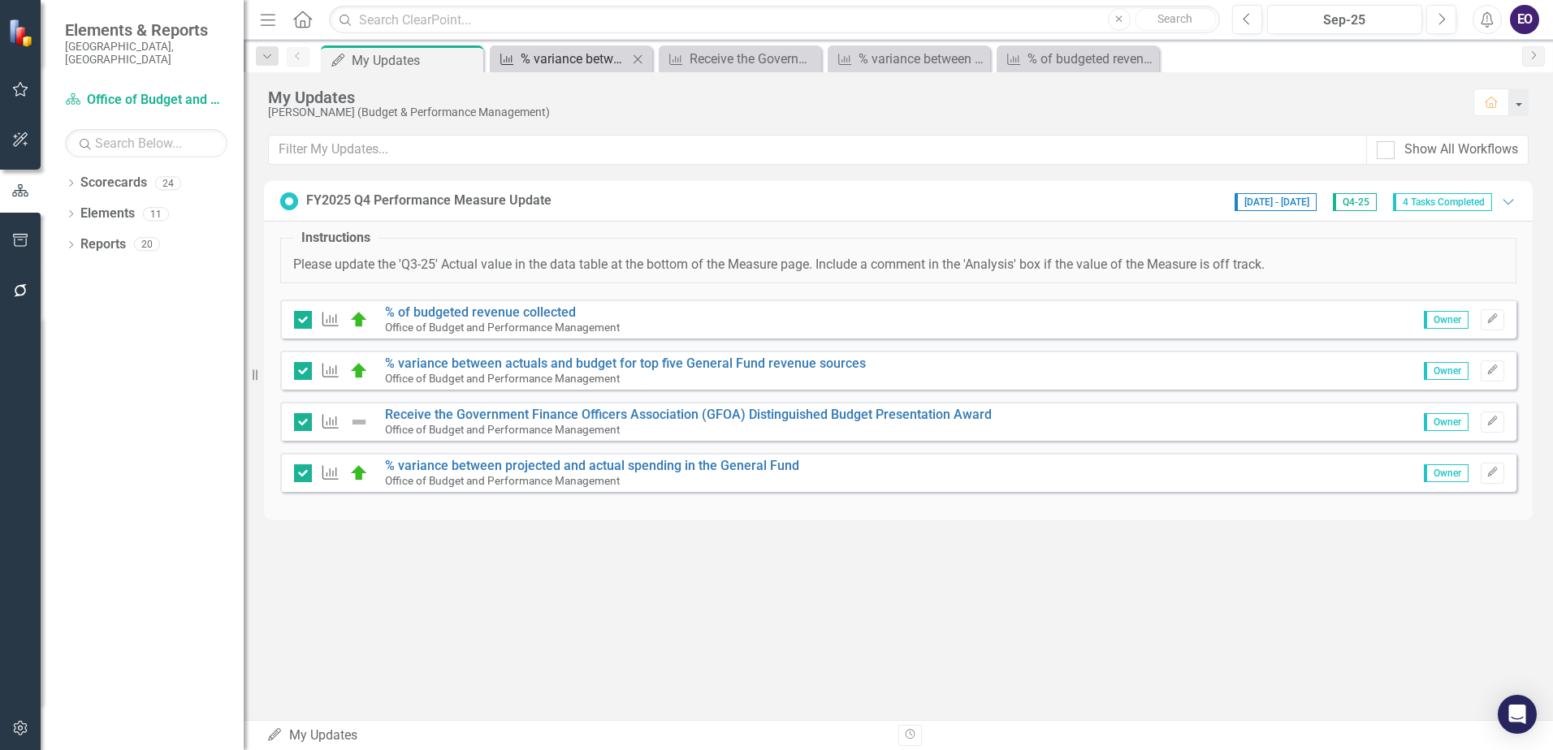
click at [559, 60] on div "% variance between projected and actual spending in the General Fund" at bounding box center [574, 59] width 107 height 20
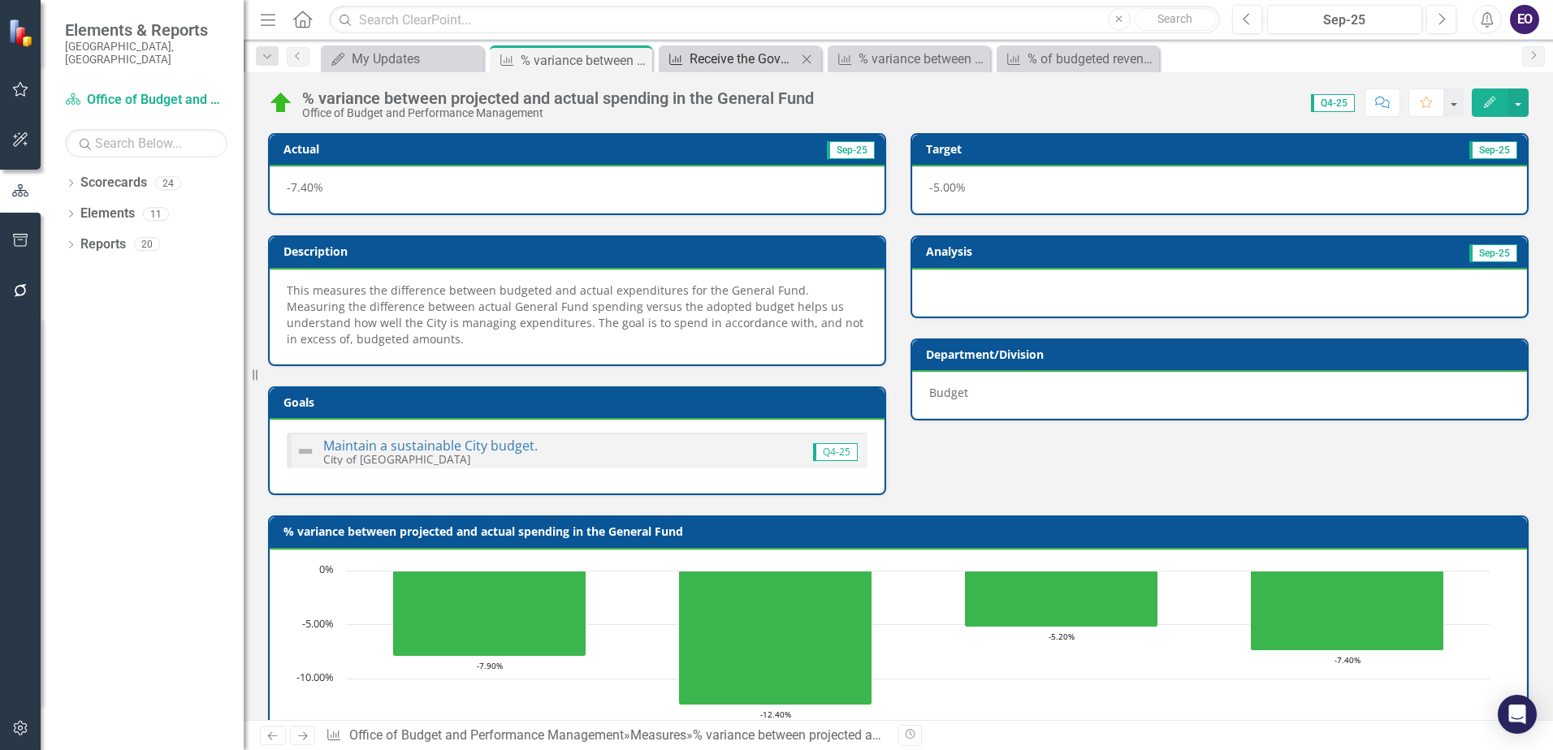
click at [721, 66] on div "Receive the Government Finance Officers Association (GFOA) Distinguished Budget…" at bounding box center [742, 59] width 107 height 20
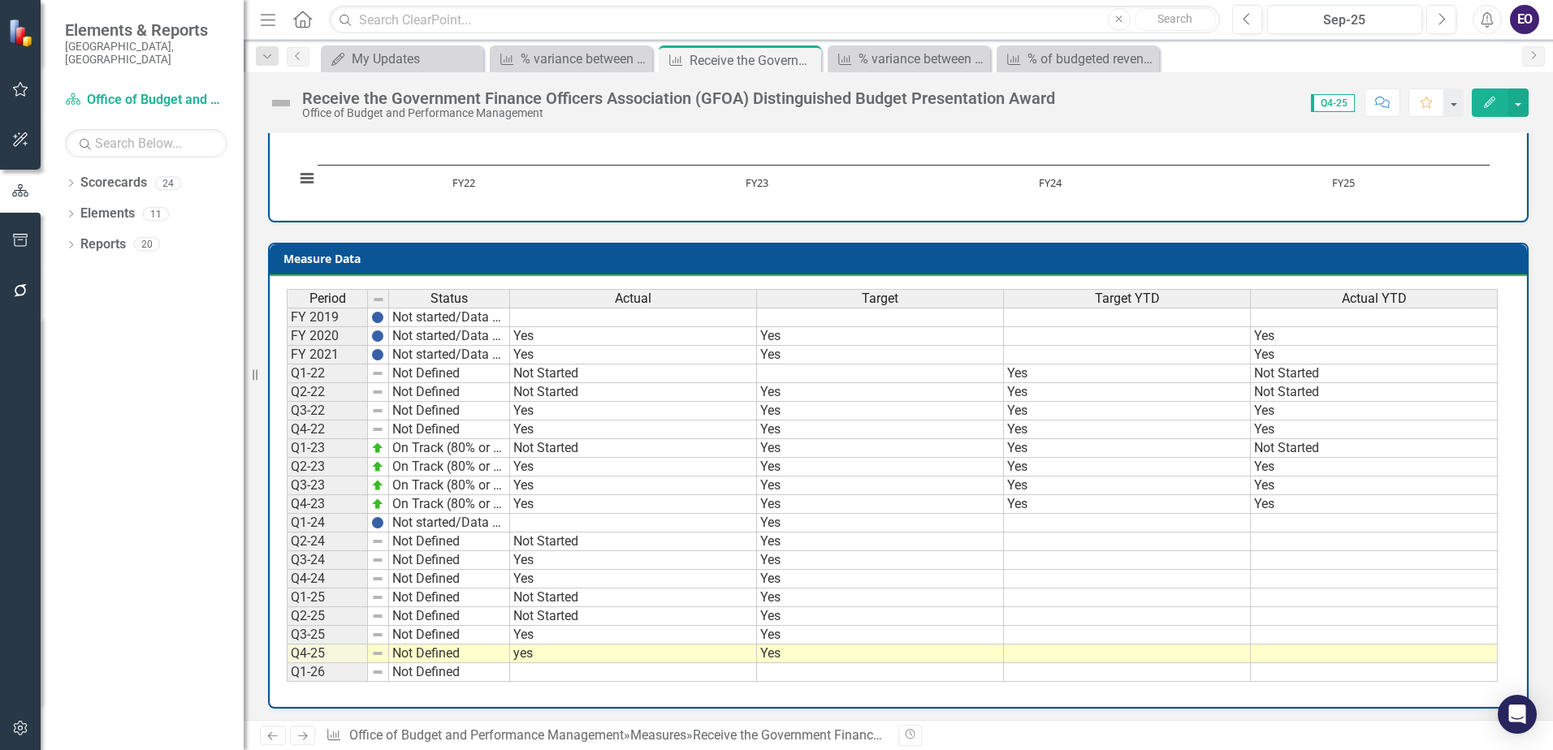
scroll to position [591, 0]
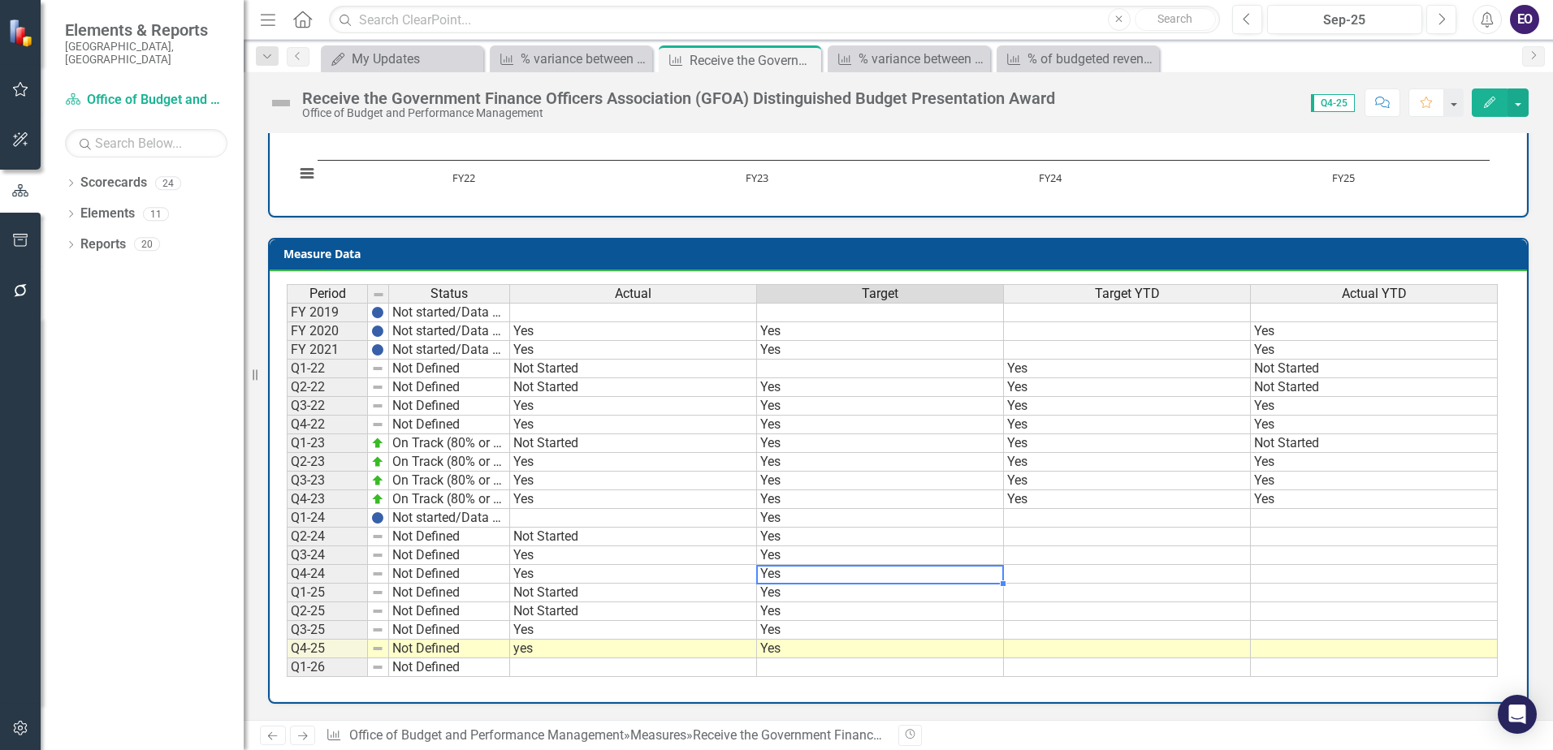
click at [996, 580] on td "Yes" at bounding box center [880, 574] width 247 height 19
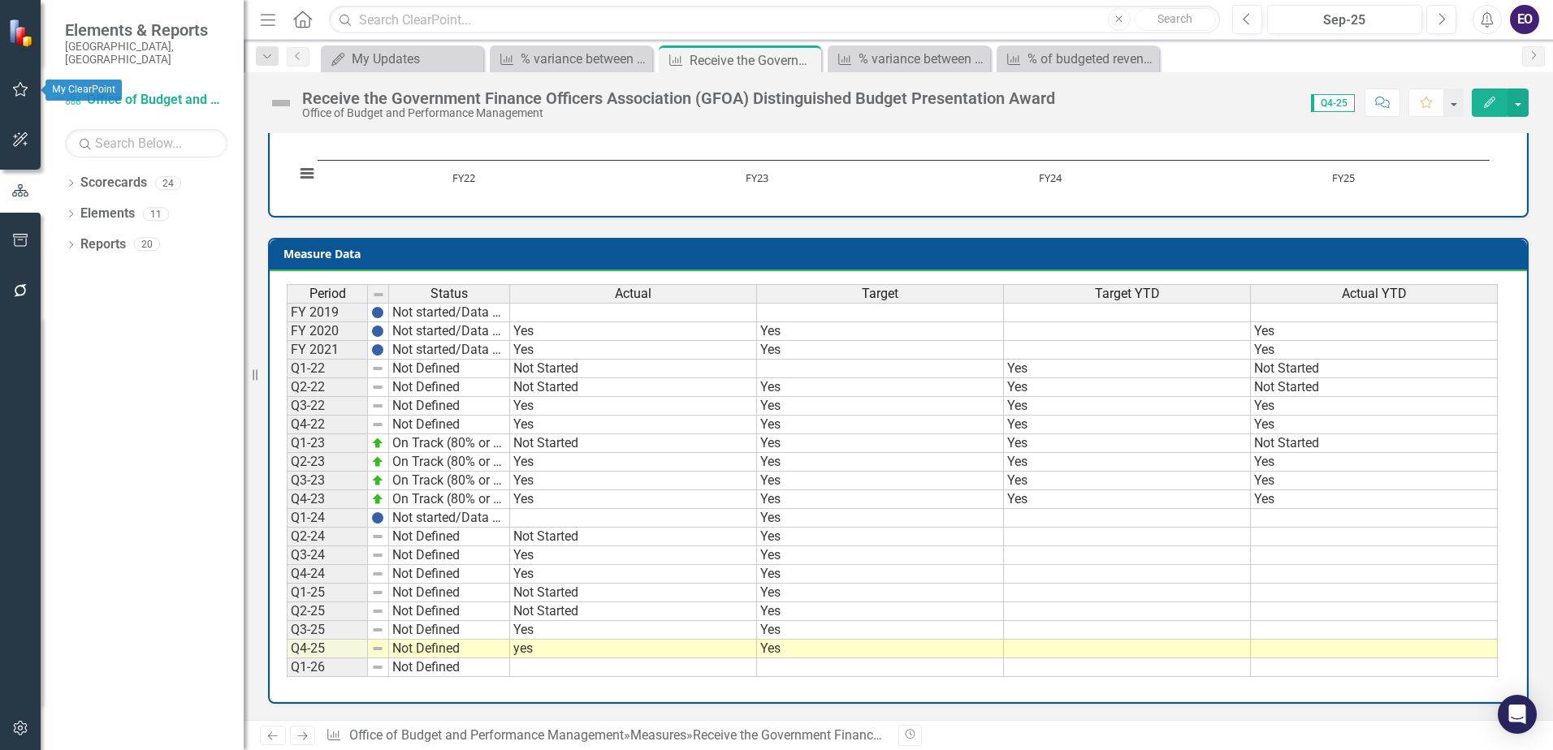
click at [23, 90] on icon "button" at bounding box center [20, 89] width 17 height 13
